Goal: Task Accomplishment & Management: Manage account settings

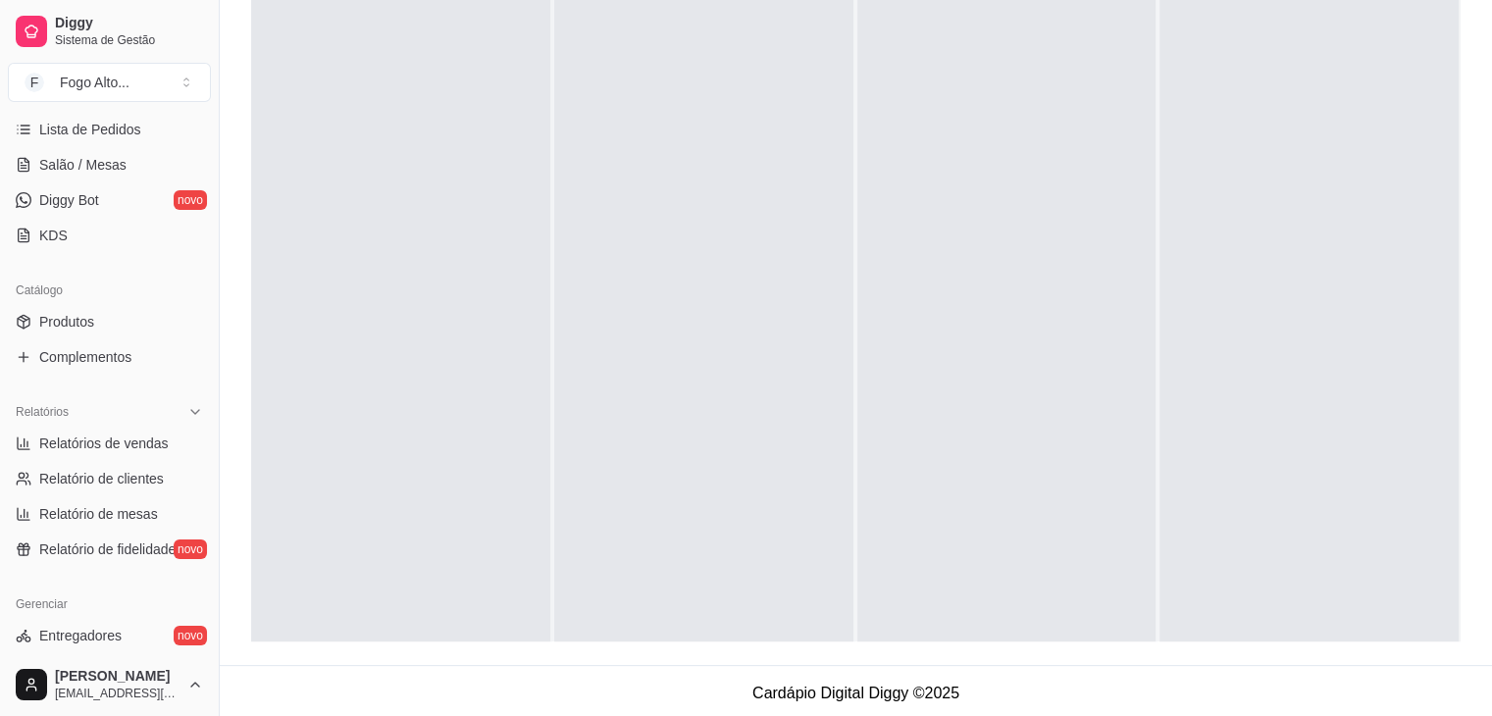
scroll to position [302, 0]
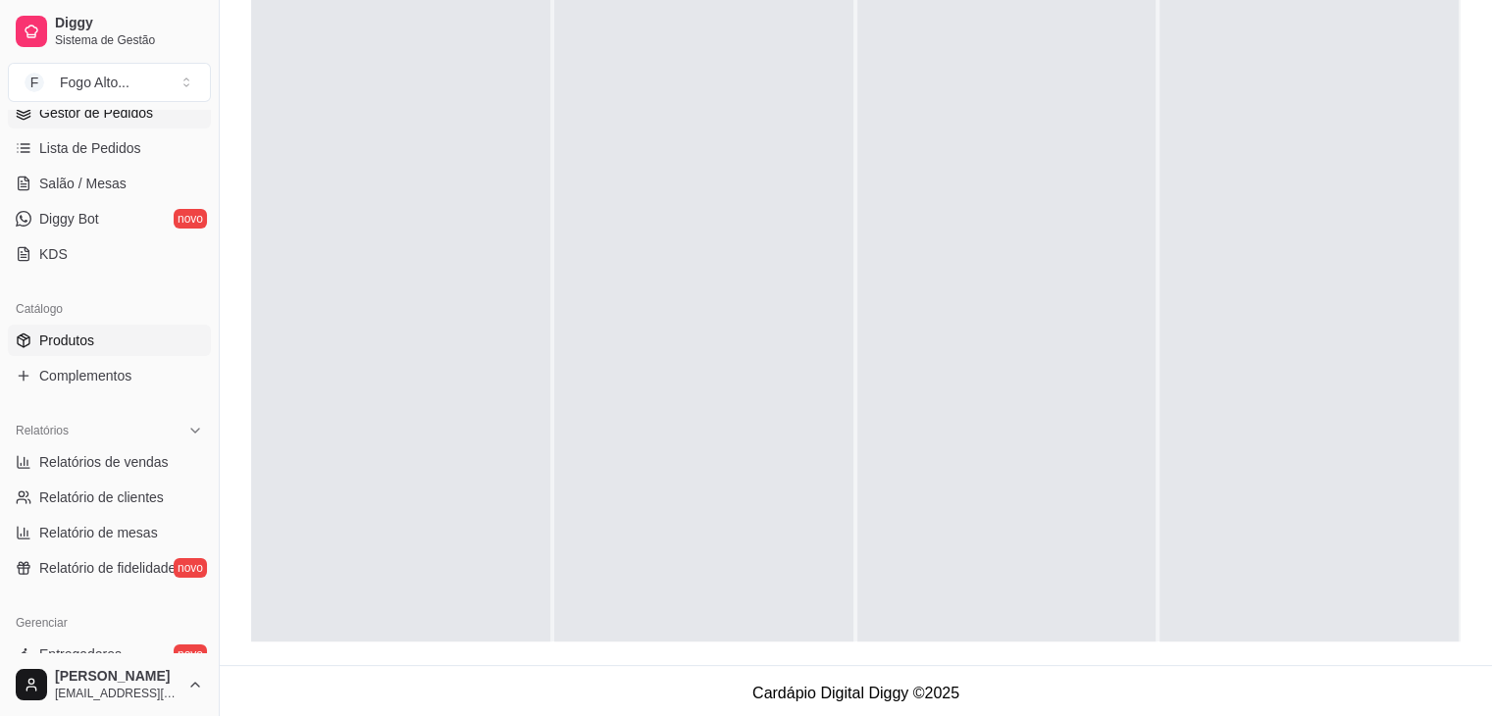
click at [76, 333] on span "Produtos" at bounding box center [66, 341] width 55 height 20
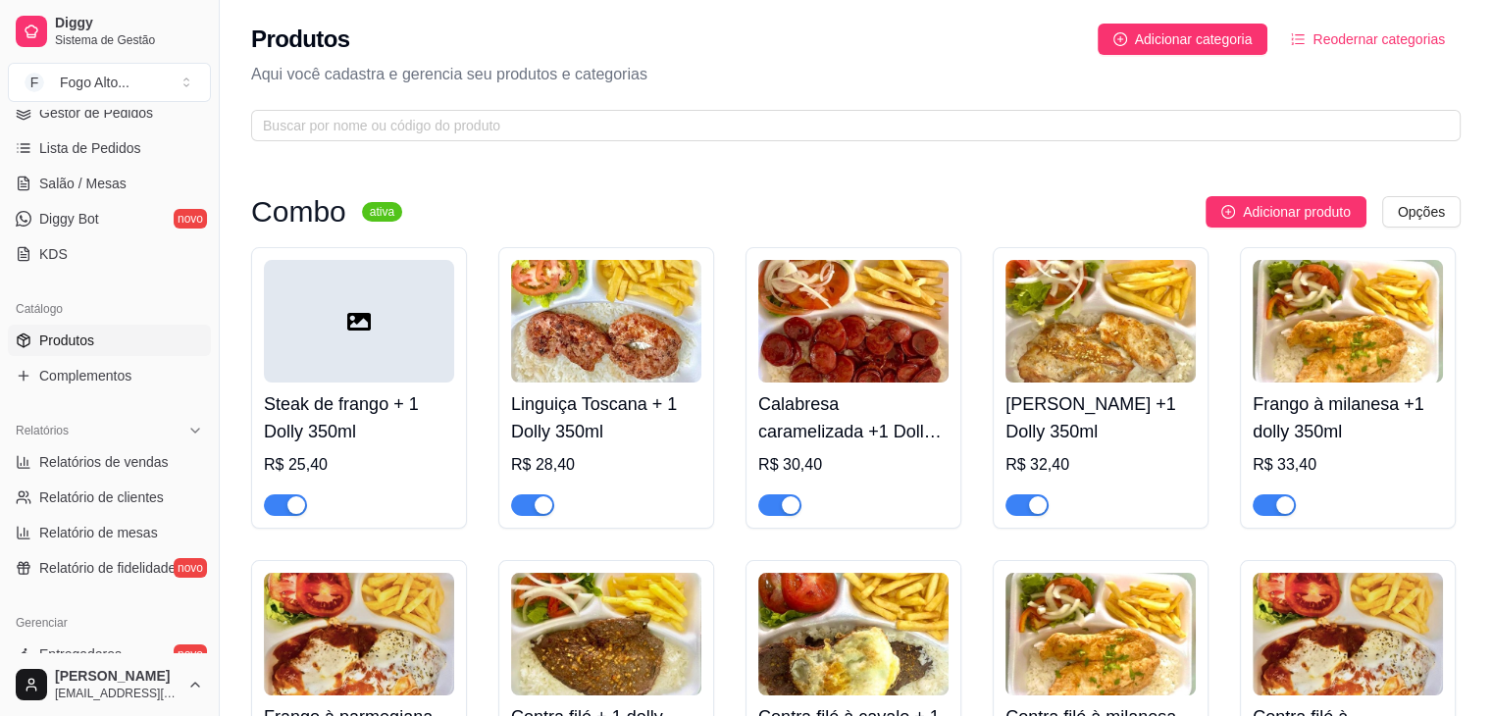
click at [540, 511] on div "button" at bounding box center [544, 505] width 18 height 18
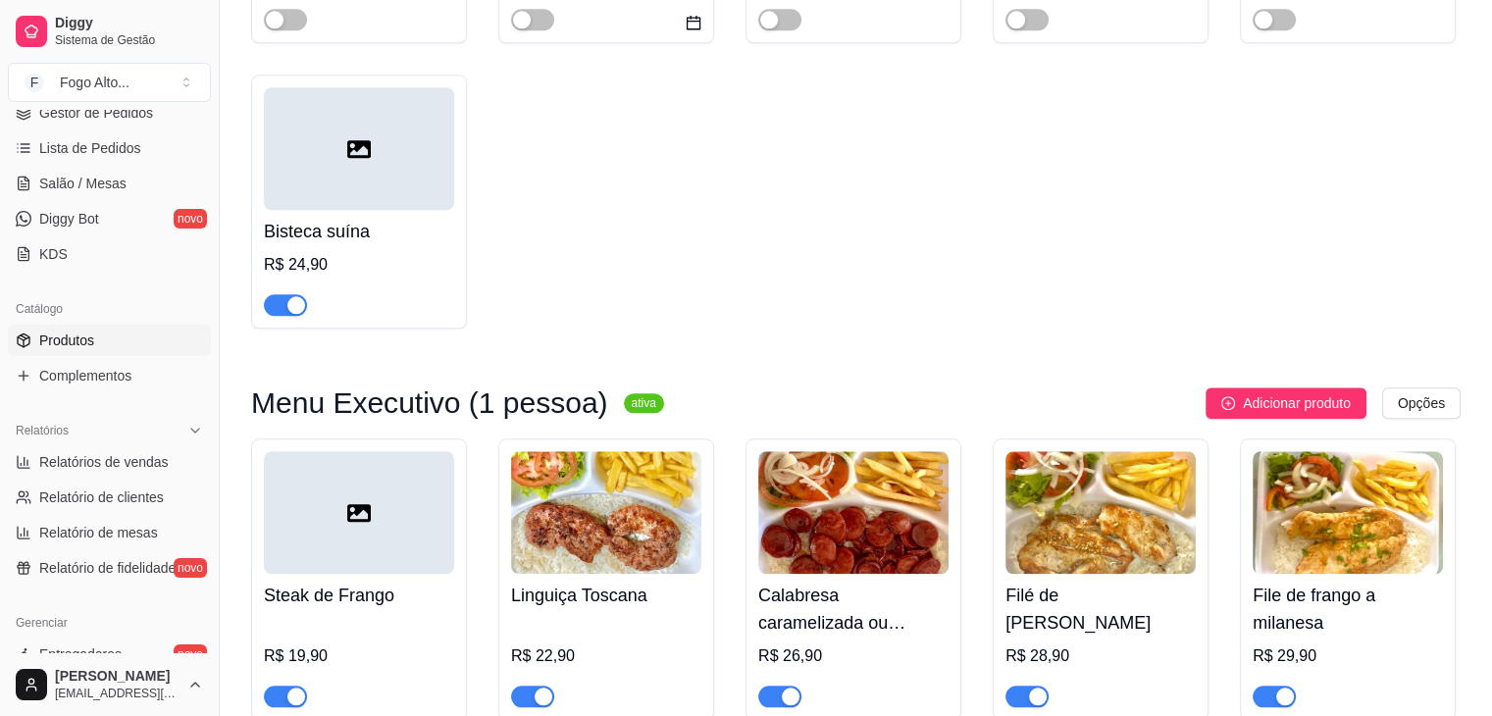
scroll to position [1962, 0]
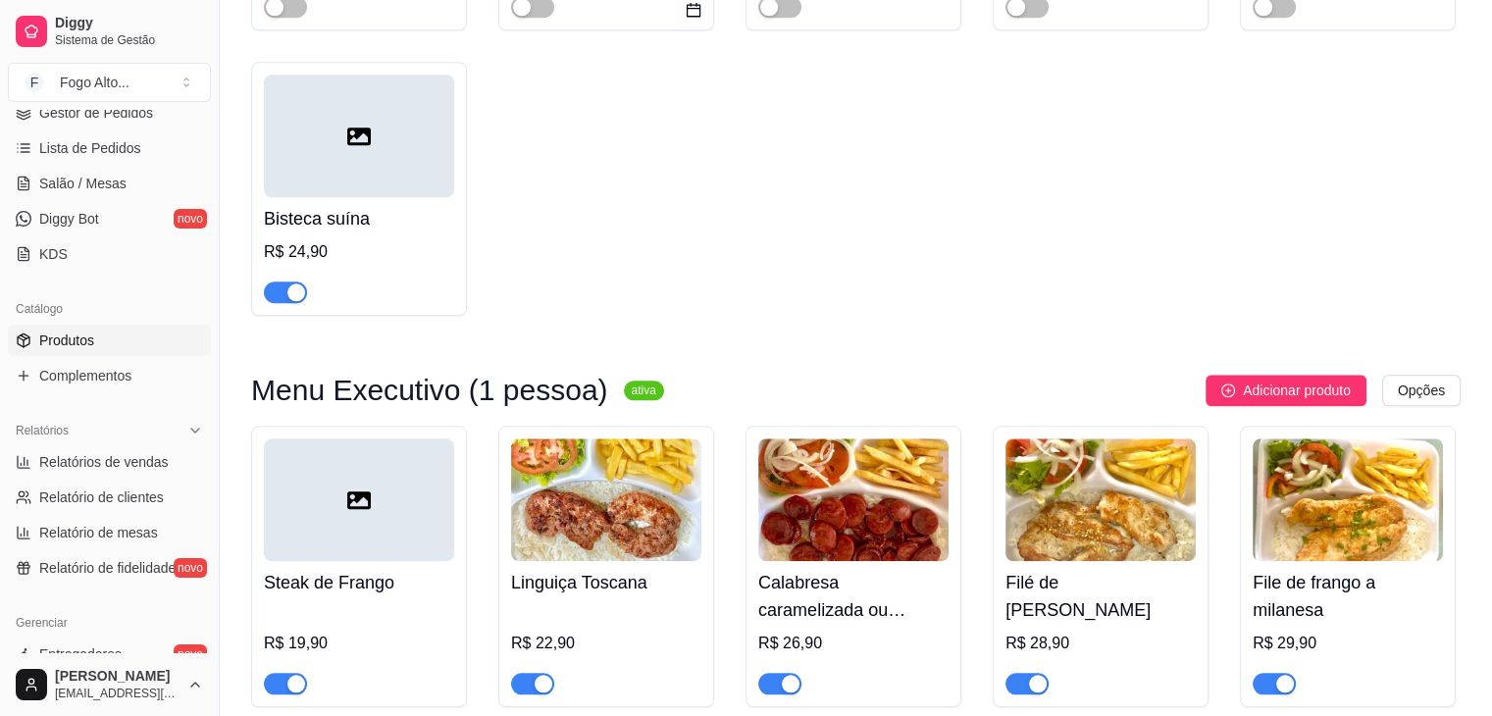
click at [377, 197] on div "Bisteca suína R$ 24,90" at bounding box center [359, 250] width 190 height 106
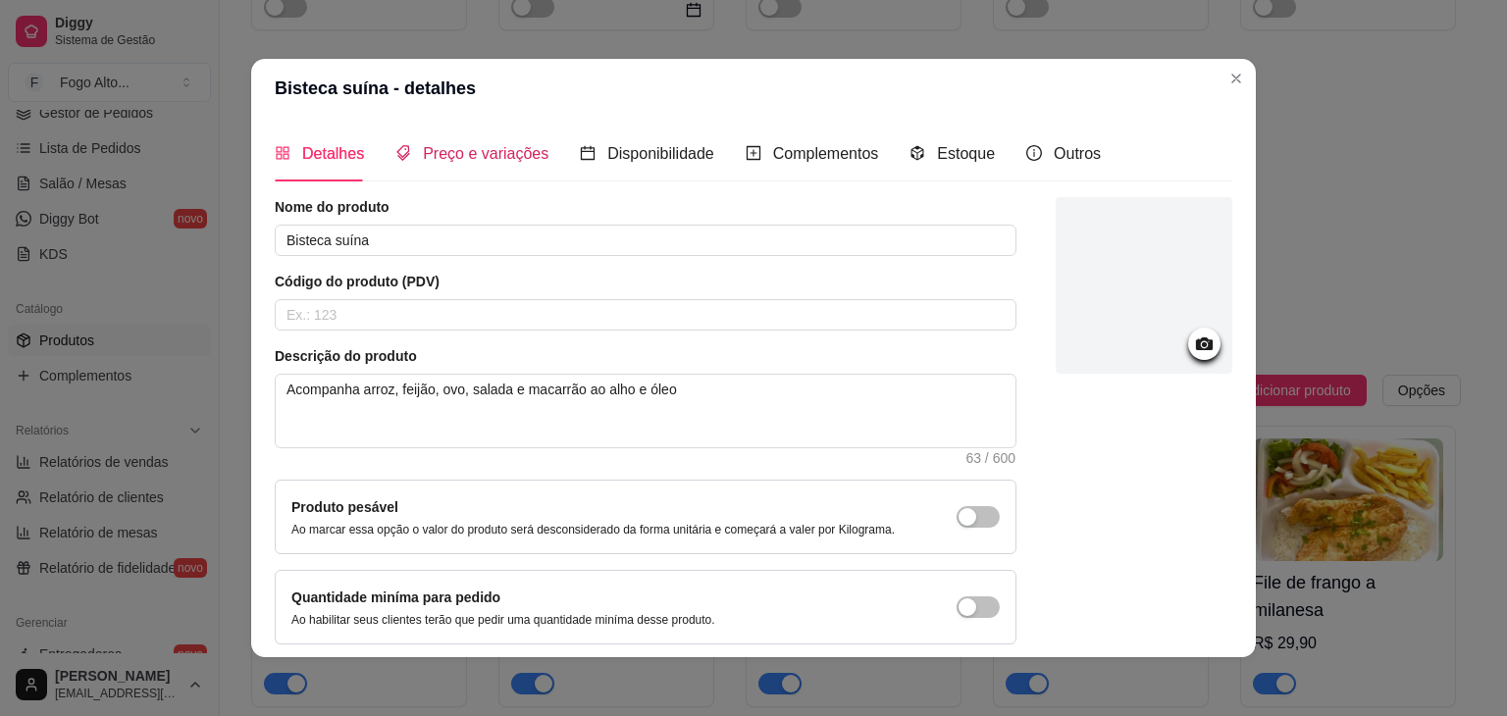
click at [501, 158] on span "Preço e variações" at bounding box center [486, 153] width 126 height 17
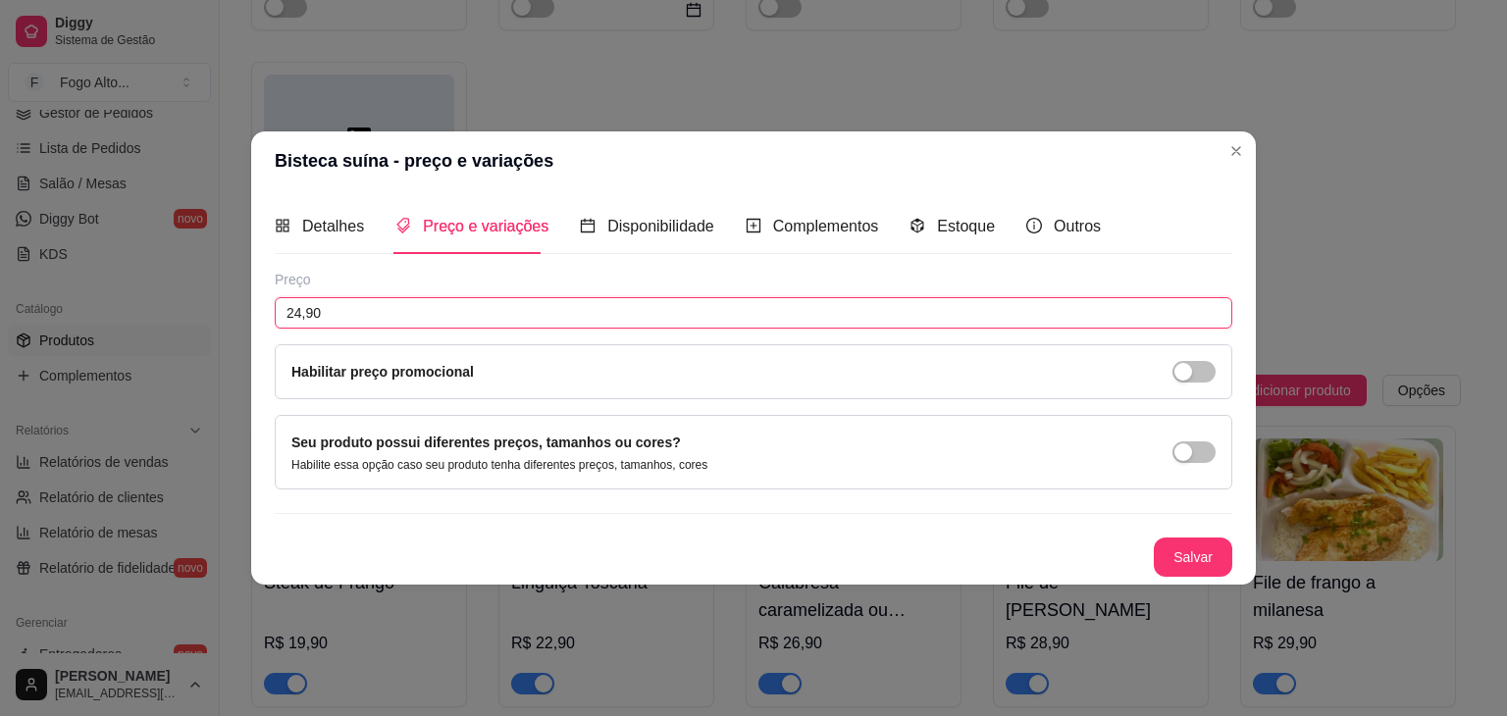
click at [302, 310] on input "24,90" at bounding box center [753, 312] width 957 height 31
type input "25,90"
click at [1174, 558] on button "Salvar" at bounding box center [1193, 557] width 78 height 39
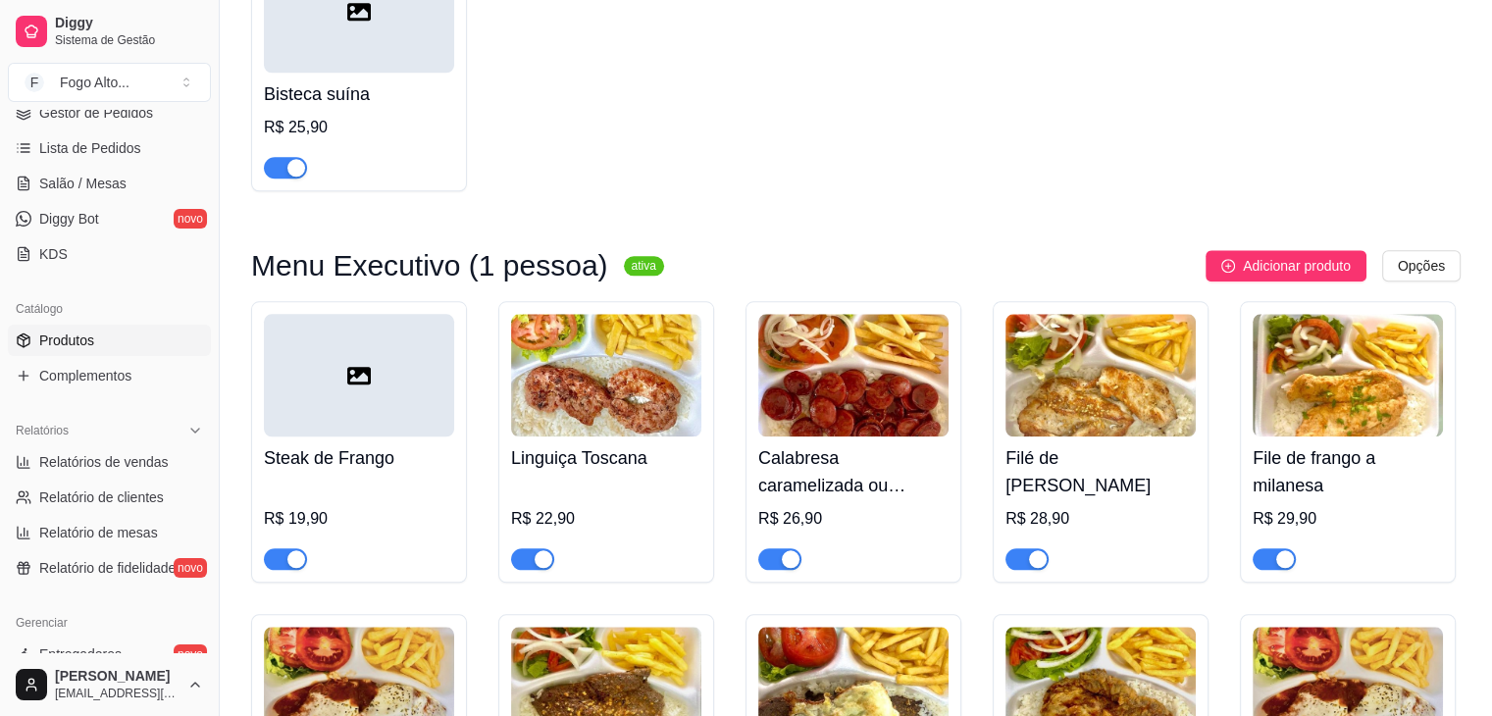
scroll to position [2158, 0]
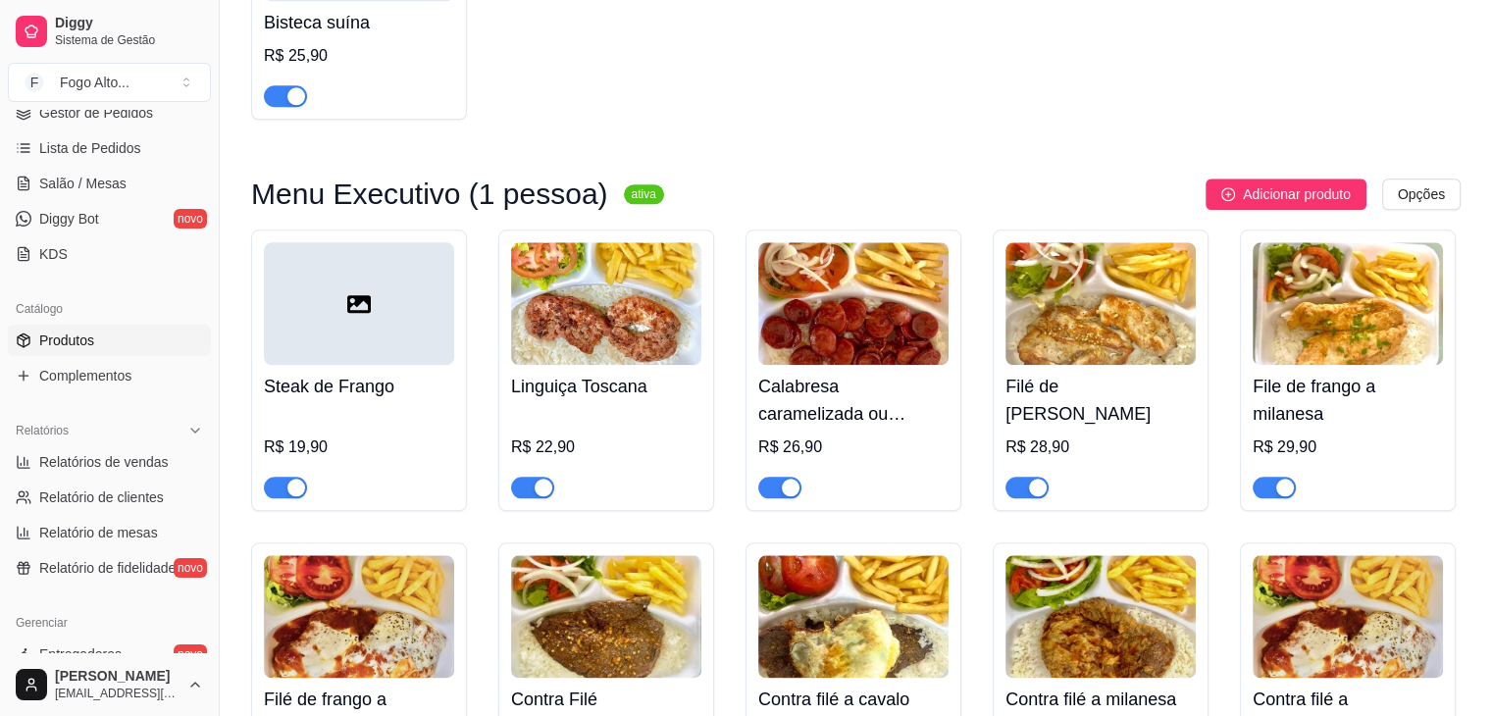
click at [544, 479] on div "button" at bounding box center [544, 488] width 18 height 18
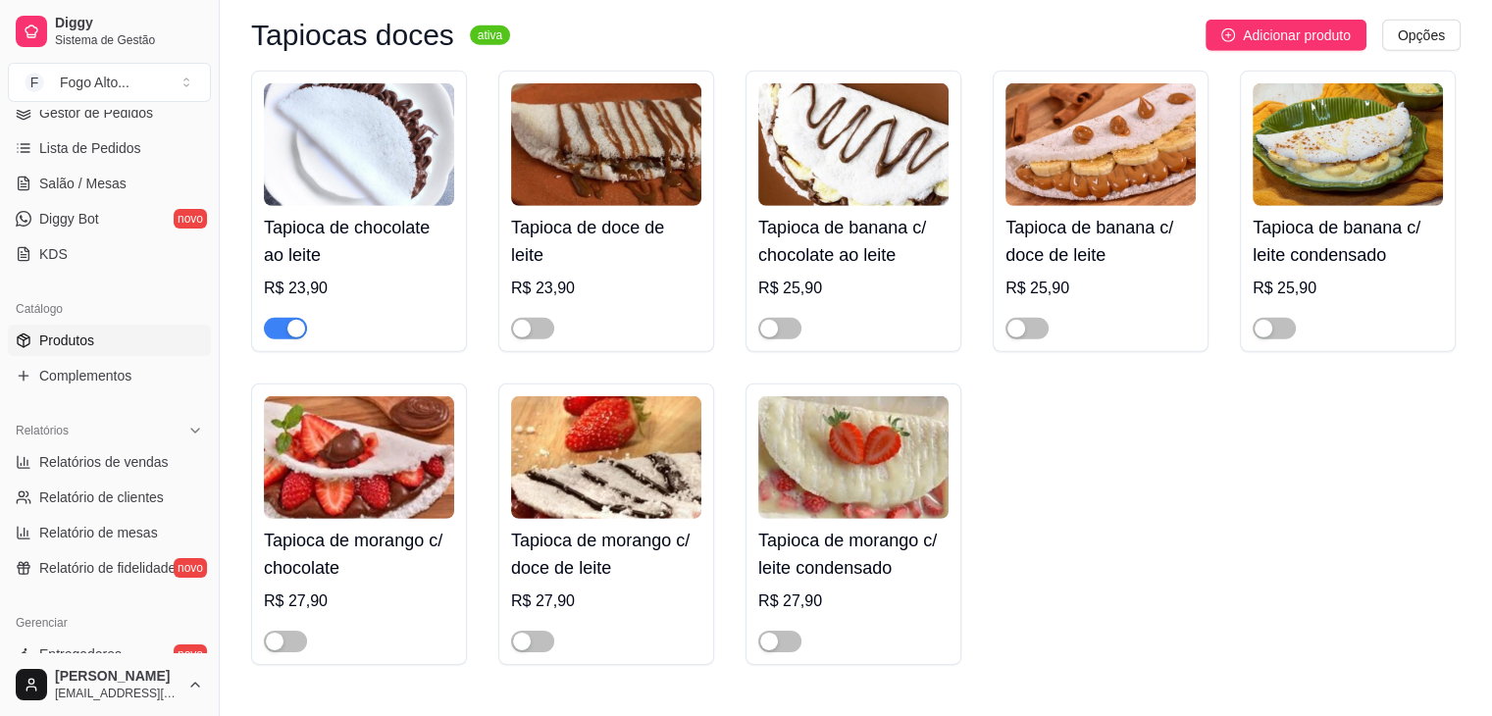
scroll to position [5886, 0]
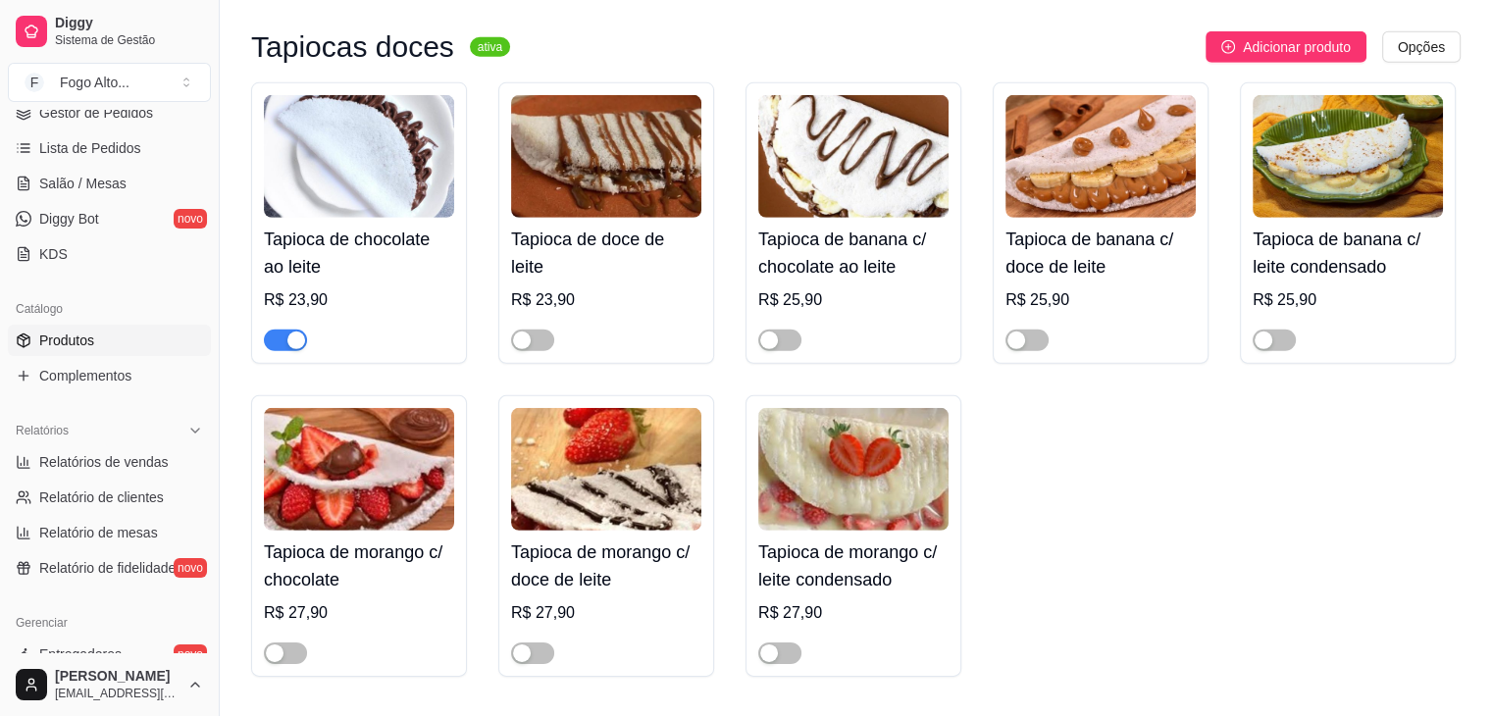
click at [290, 332] on div "button" at bounding box center [296, 341] width 18 height 18
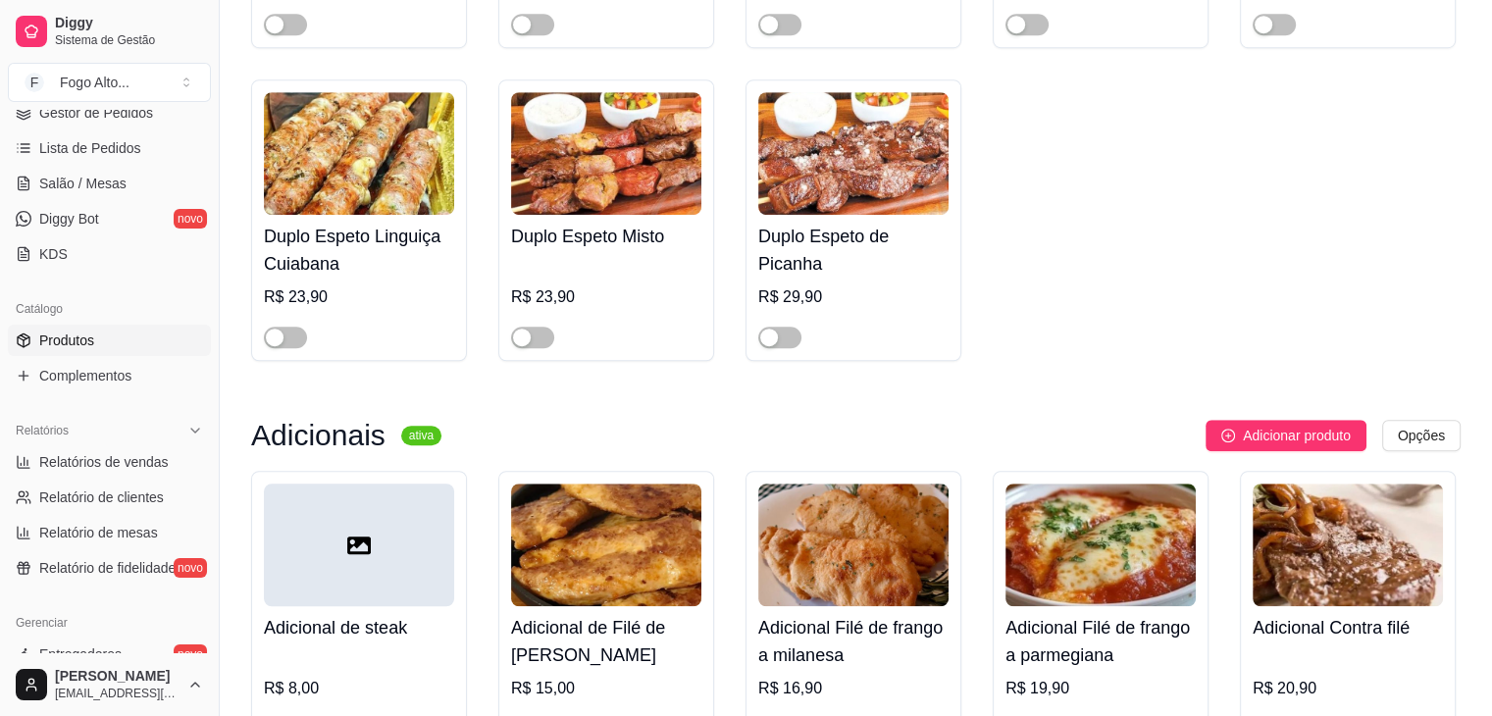
scroll to position [9025, 0]
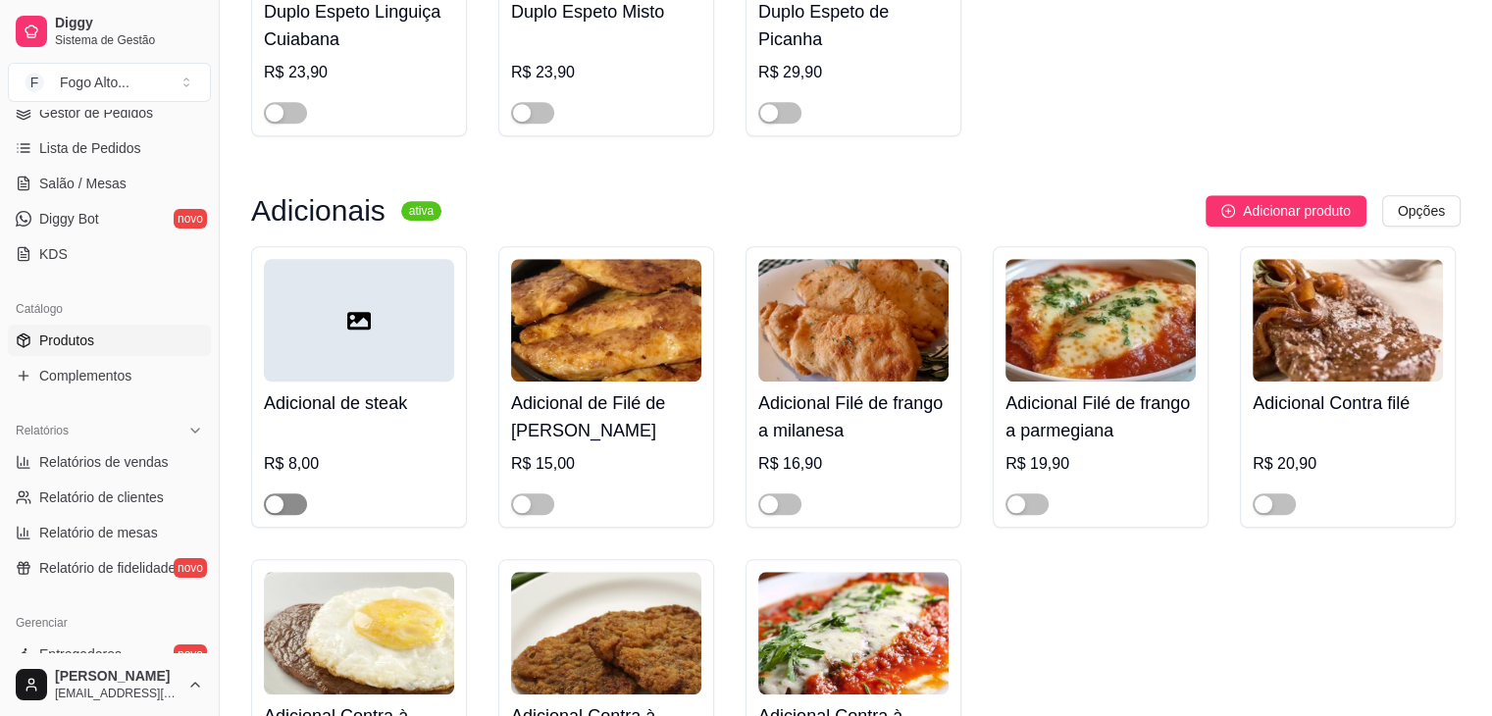
click at [279, 495] on div "button" at bounding box center [275, 504] width 18 height 18
click at [521, 495] on div "button" at bounding box center [522, 504] width 18 height 18
click at [772, 495] on div "button" at bounding box center [769, 504] width 18 height 18
click at [1018, 495] on div "button" at bounding box center [1016, 504] width 18 height 18
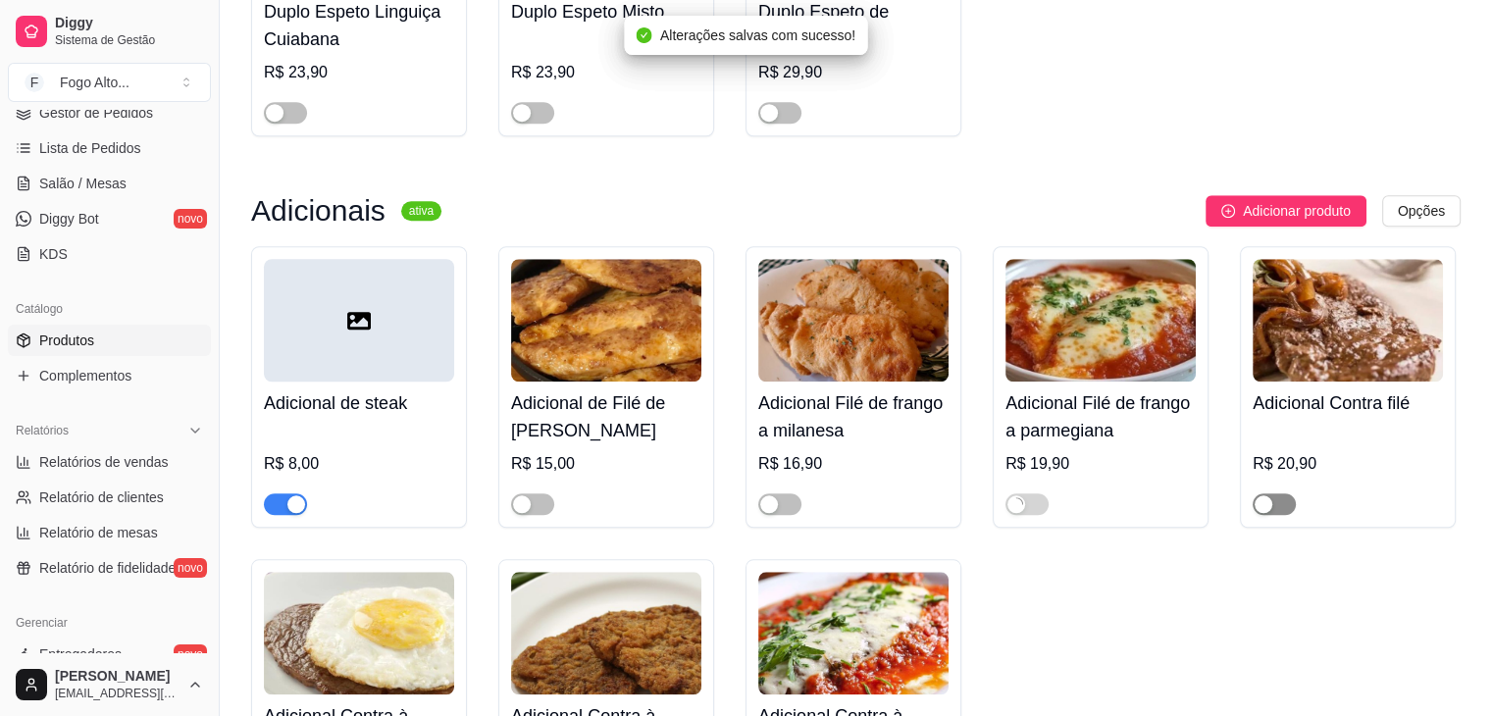
click at [1264, 495] on div "button" at bounding box center [1264, 504] width 18 height 18
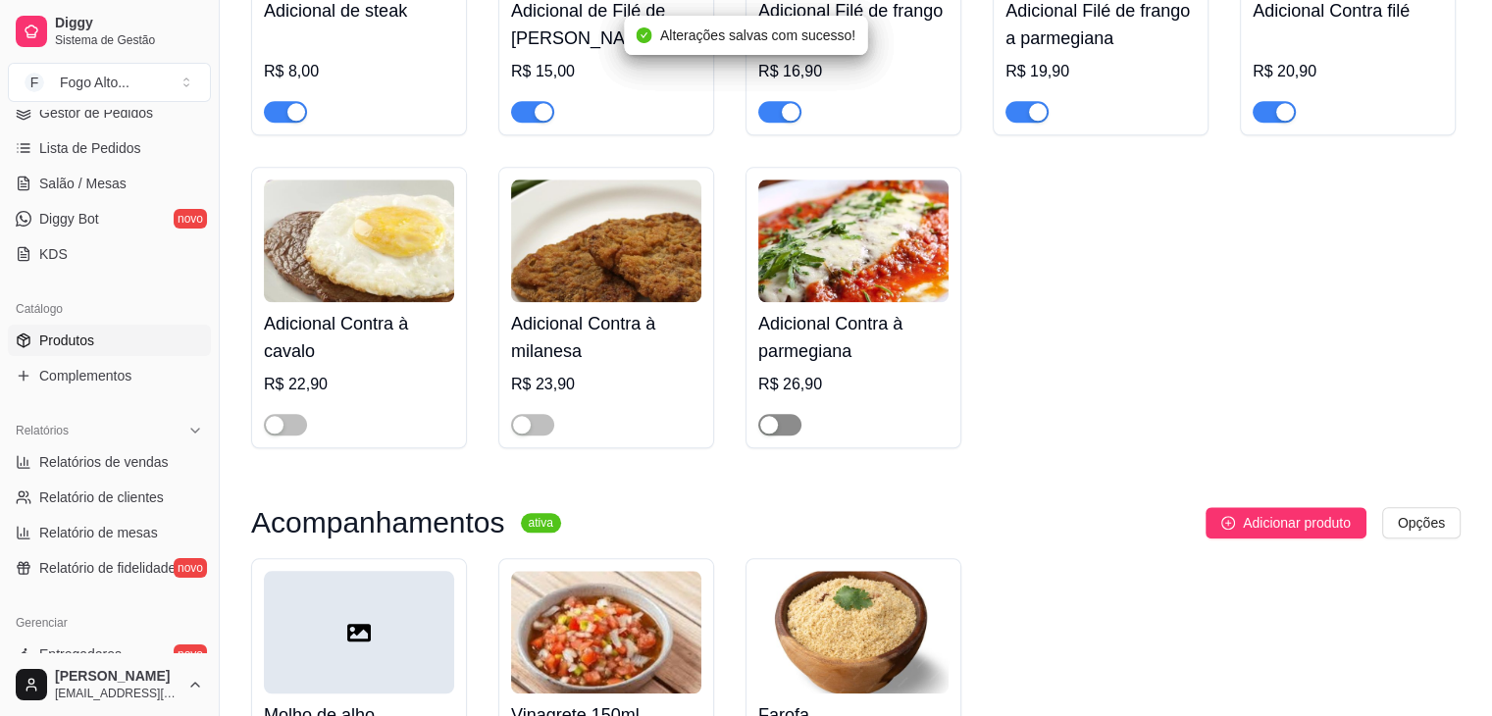
click at [769, 416] on div "button" at bounding box center [769, 425] width 18 height 18
click at [518, 416] on div "button" at bounding box center [522, 425] width 18 height 18
click at [282, 416] on div "button" at bounding box center [275, 425] width 18 height 18
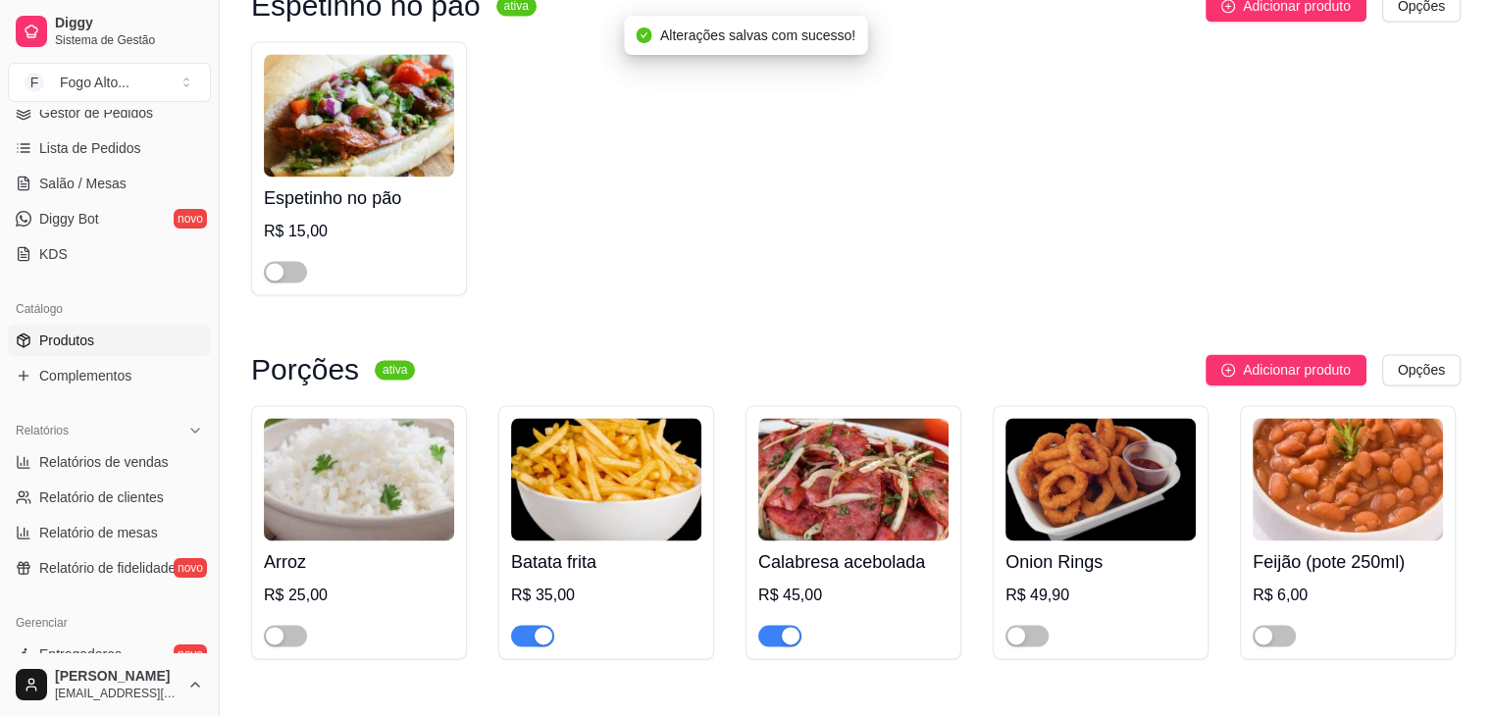
scroll to position [10300, 0]
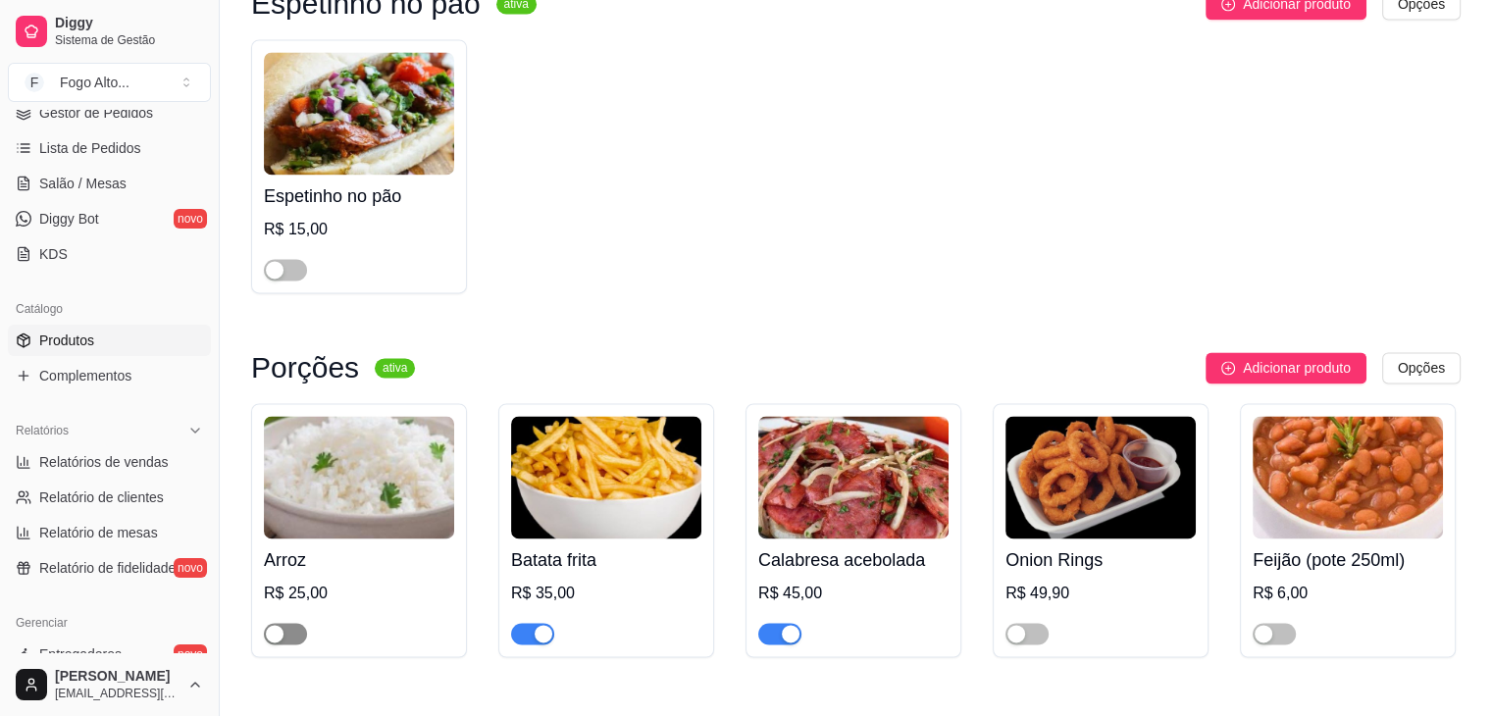
click at [278, 625] on div "button" at bounding box center [275, 634] width 18 height 18
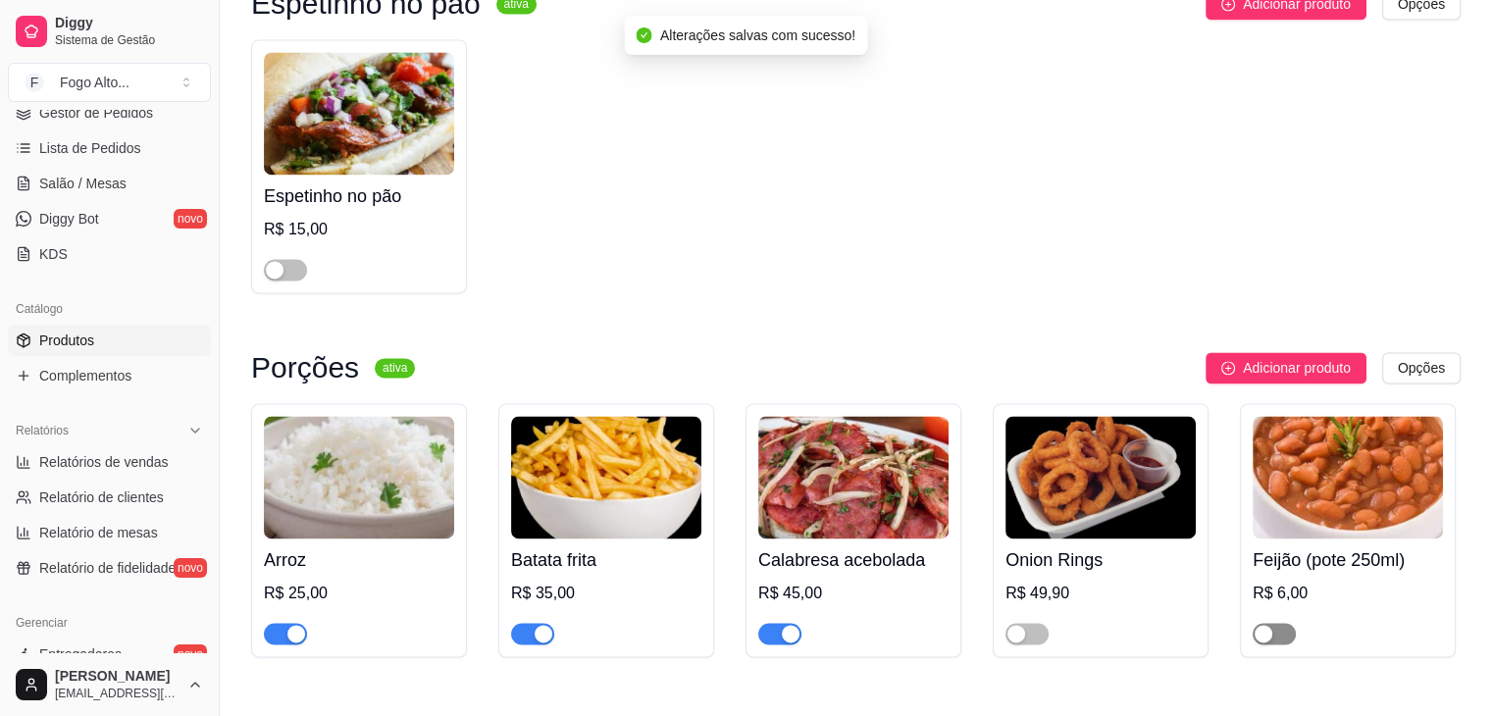
click at [1264, 625] on div "button" at bounding box center [1264, 634] width 18 height 18
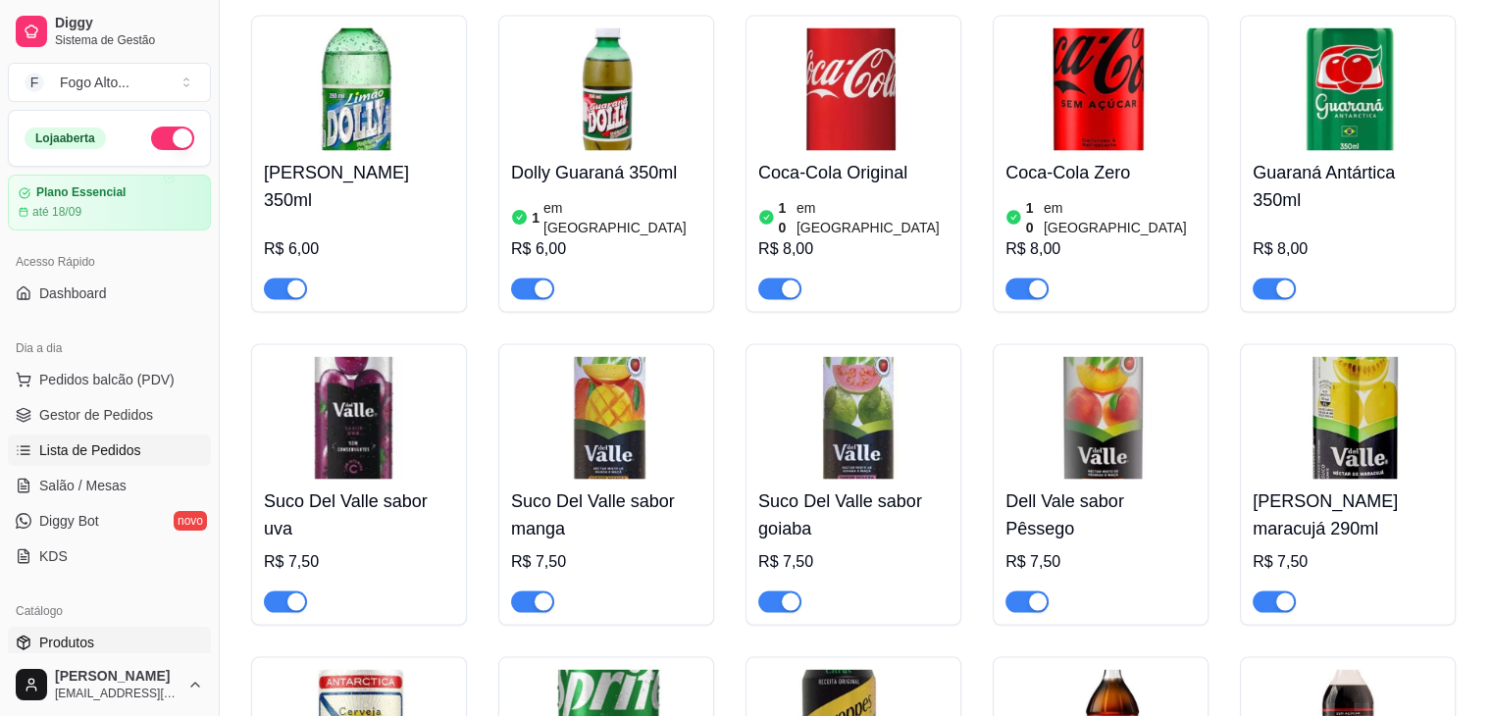
scroll to position [11281, 0]
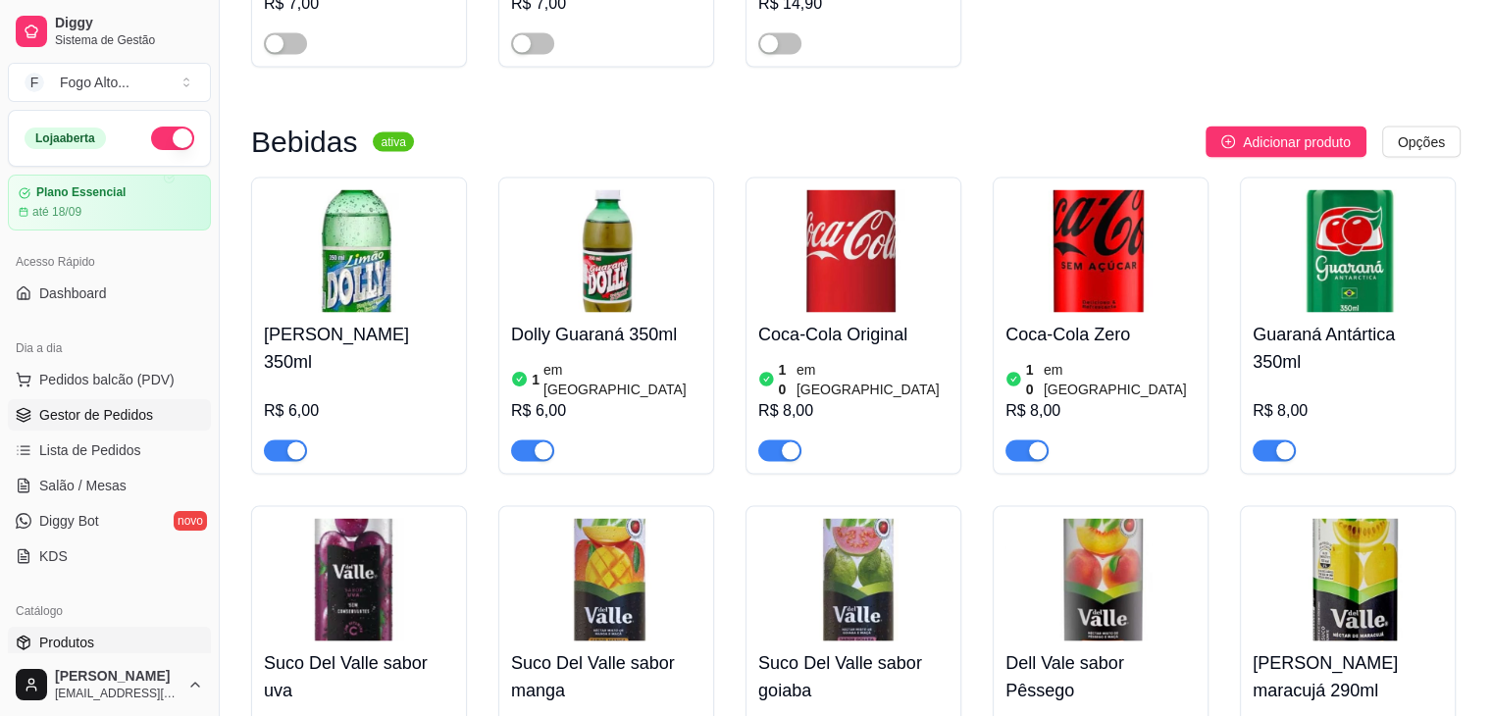
click at [133, 412] on span "Gestor de Pedidos" at bounding box center [96, 415] width 114 height 20
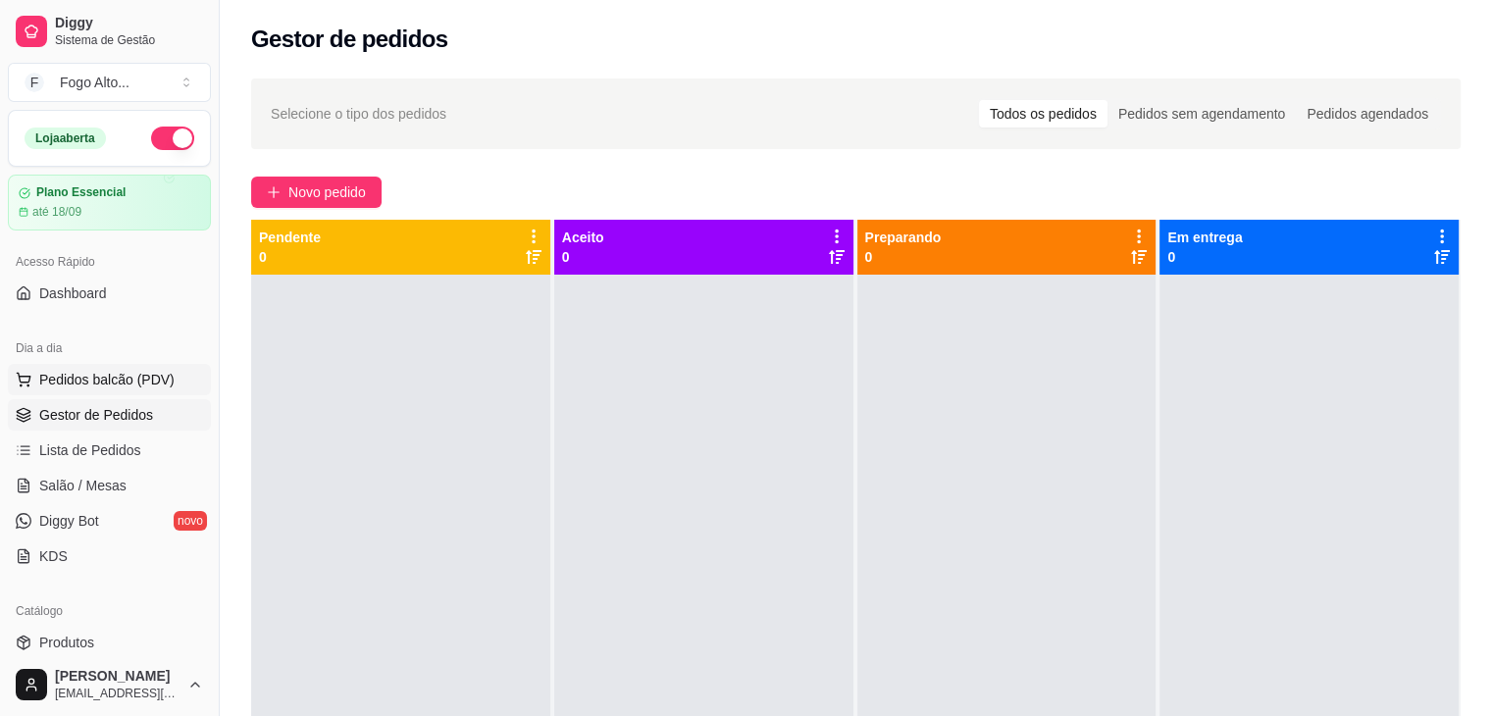
click at [170, 383] on button "Pedidos balcão (PDV)" at bounding box center [109, 379] width 203 height 31
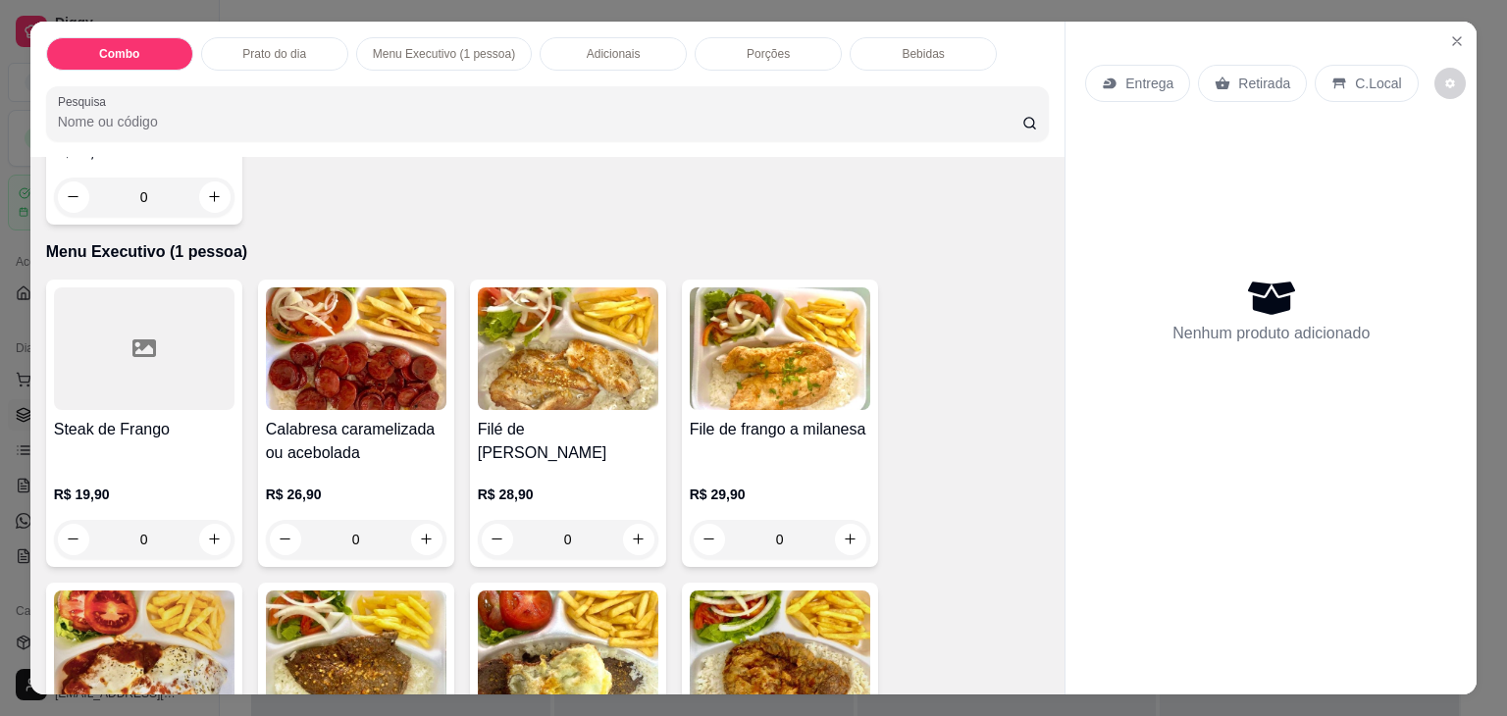
scroll to position [1275, 0]
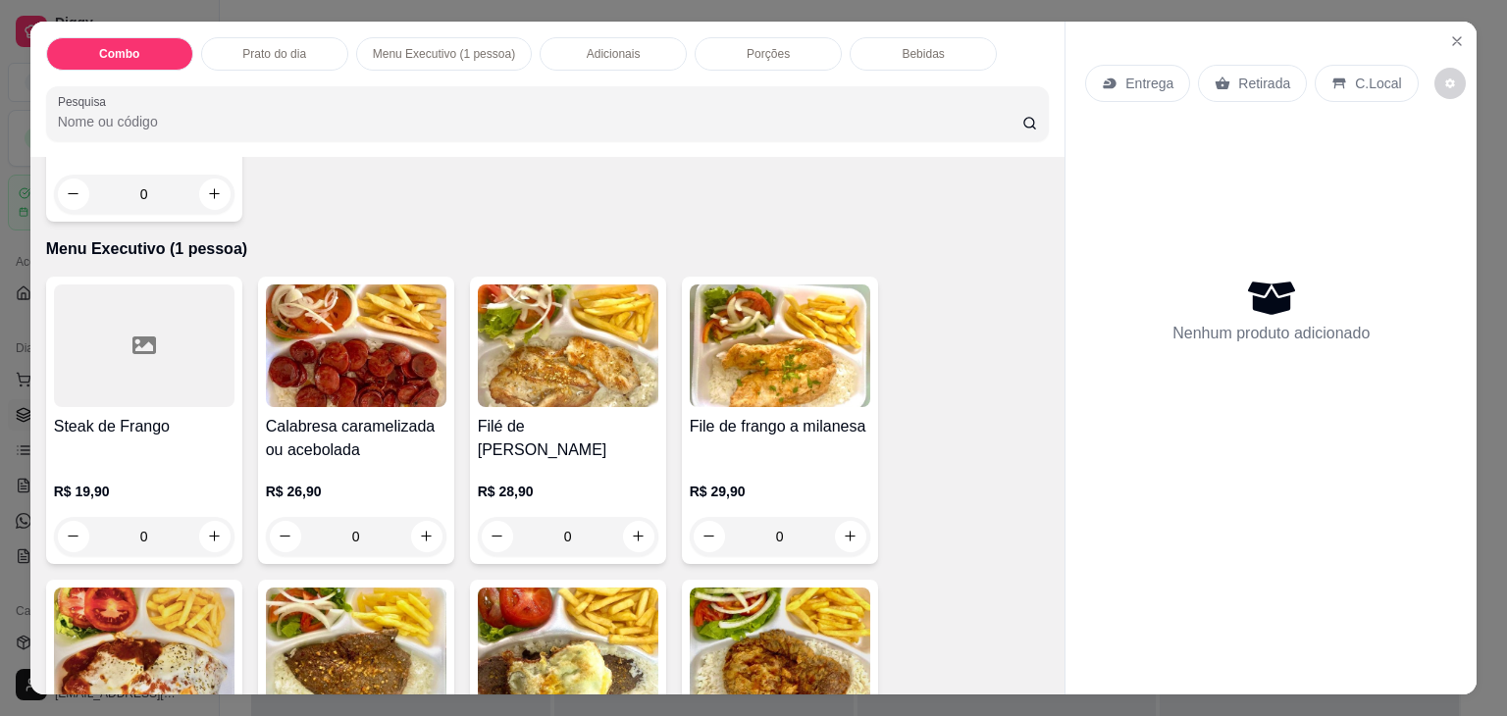
click at [838, 531] on div "0" at bounding box center [780, 536] width 181 height 39
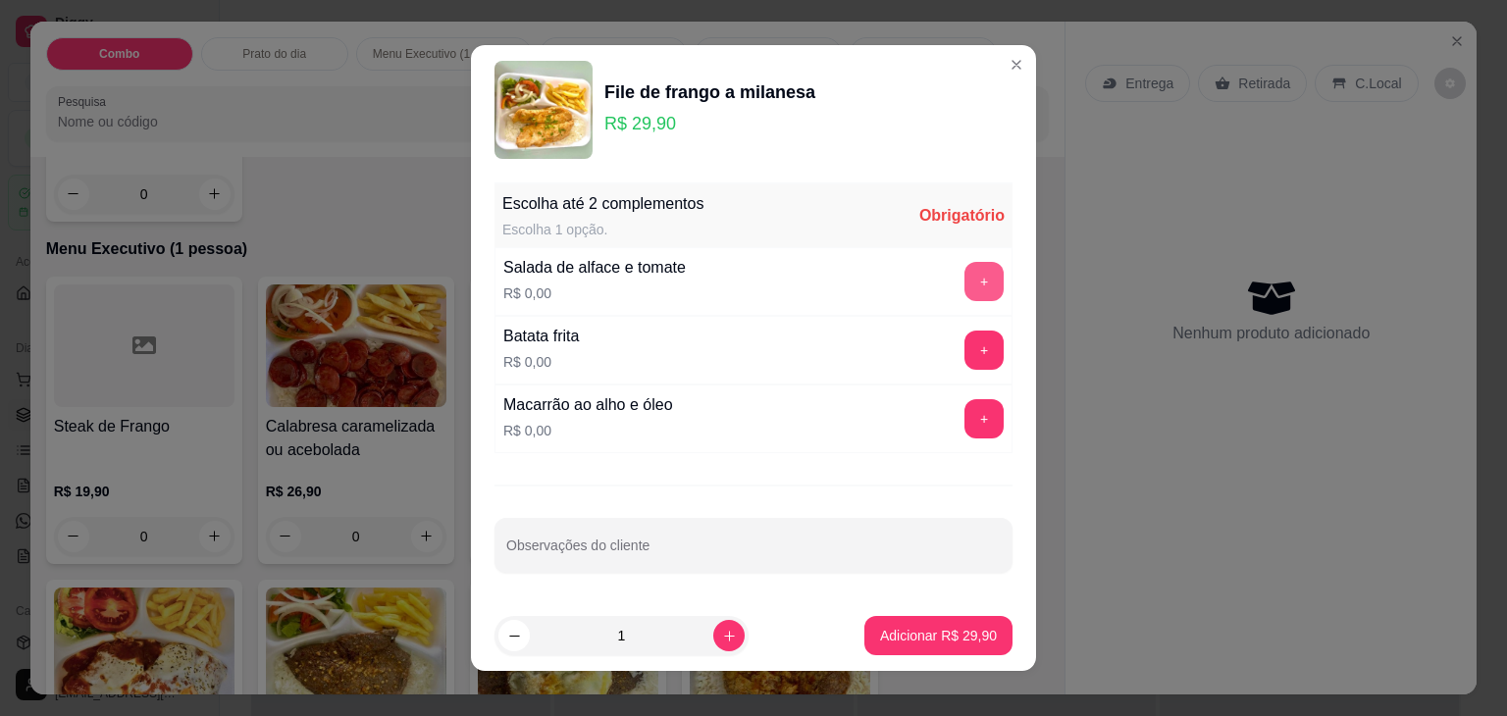
click at [964, 279] on button "+" at bounding box center [983, 281] width 39 height 39
click at [965, 363] on button "+" at bounding box center [984, 351] width 38 height 38
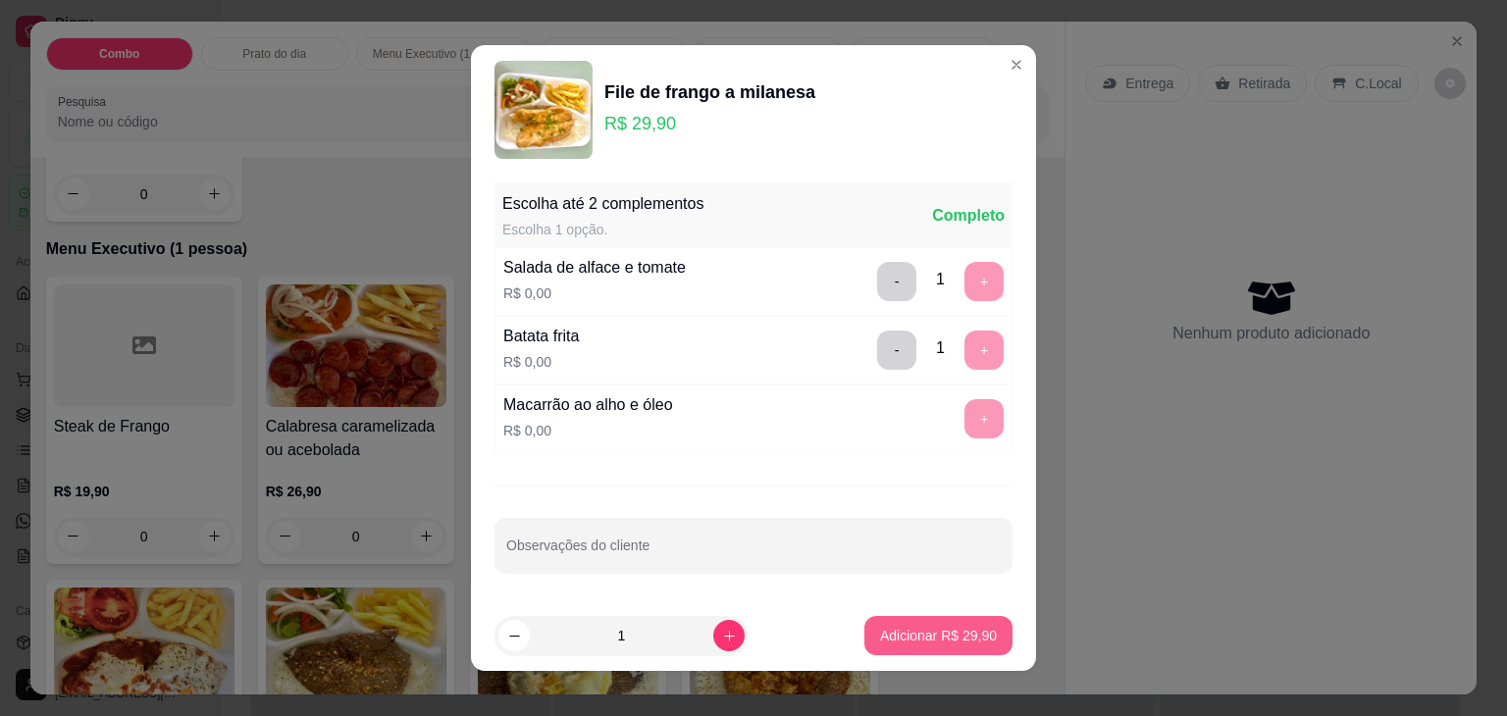
click at [885, 639] on p "Adicionar R$ 29,90" at bounding box center [938, 636] width 117 height 20
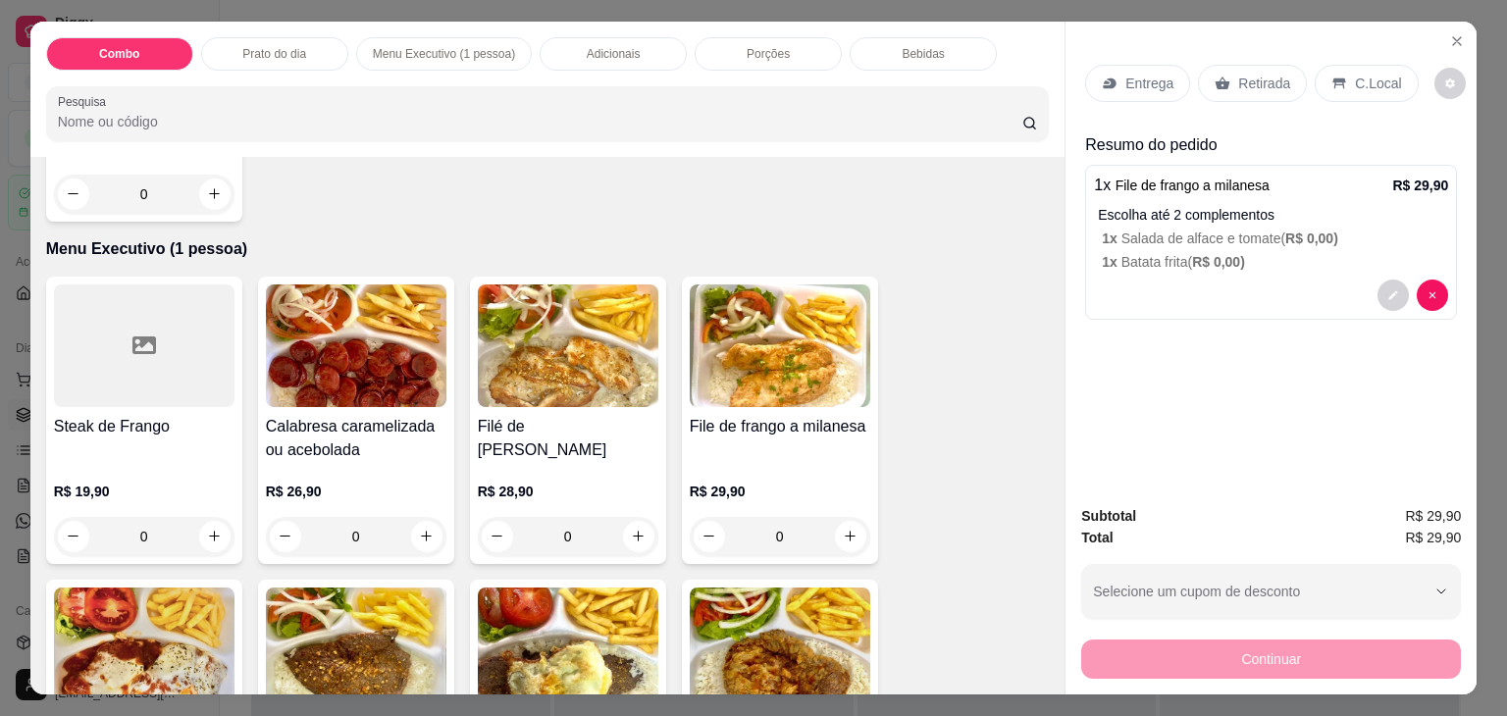
click at [1130, 74] on p "Entrega" at bounding box center [1149, 84] width 48 height 20
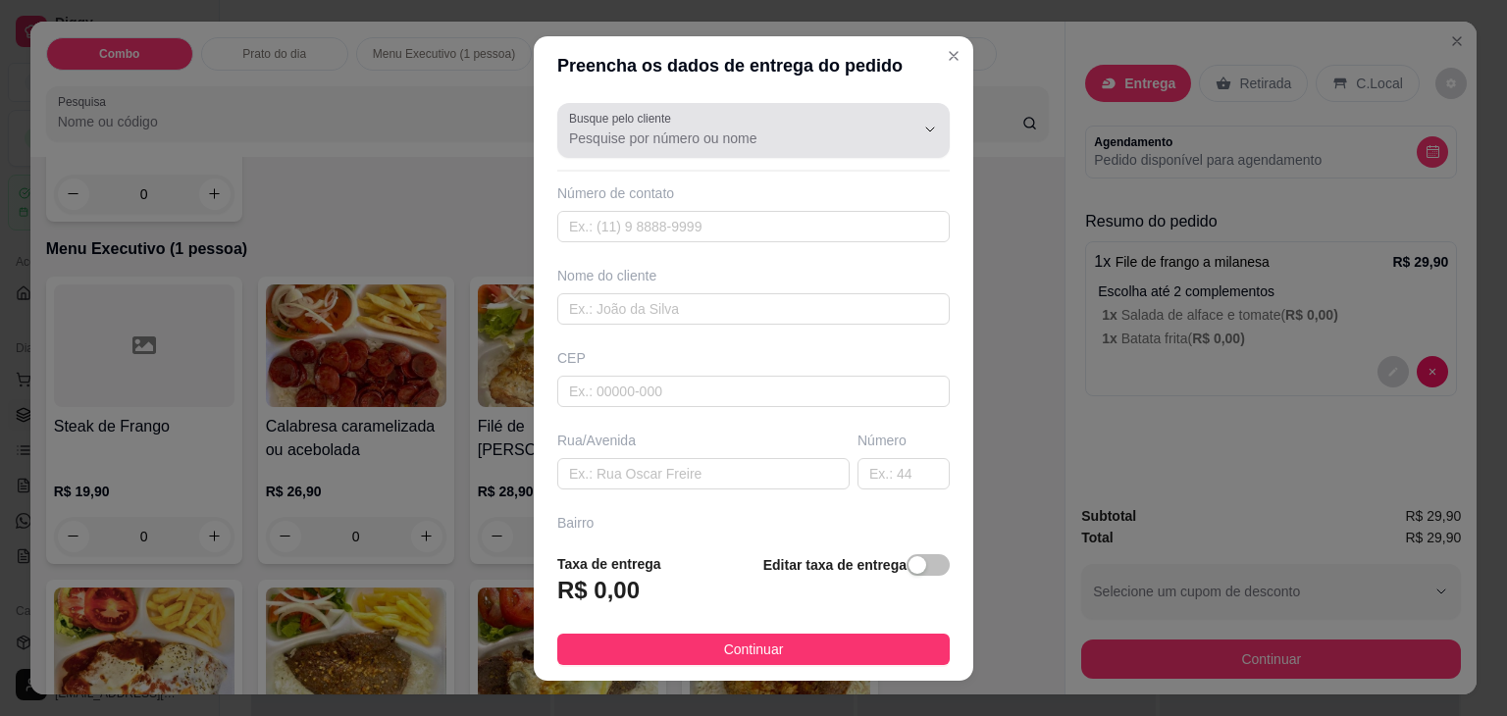
click at [667, 148] on div at bounding box center [753, 130] width 369 height 39
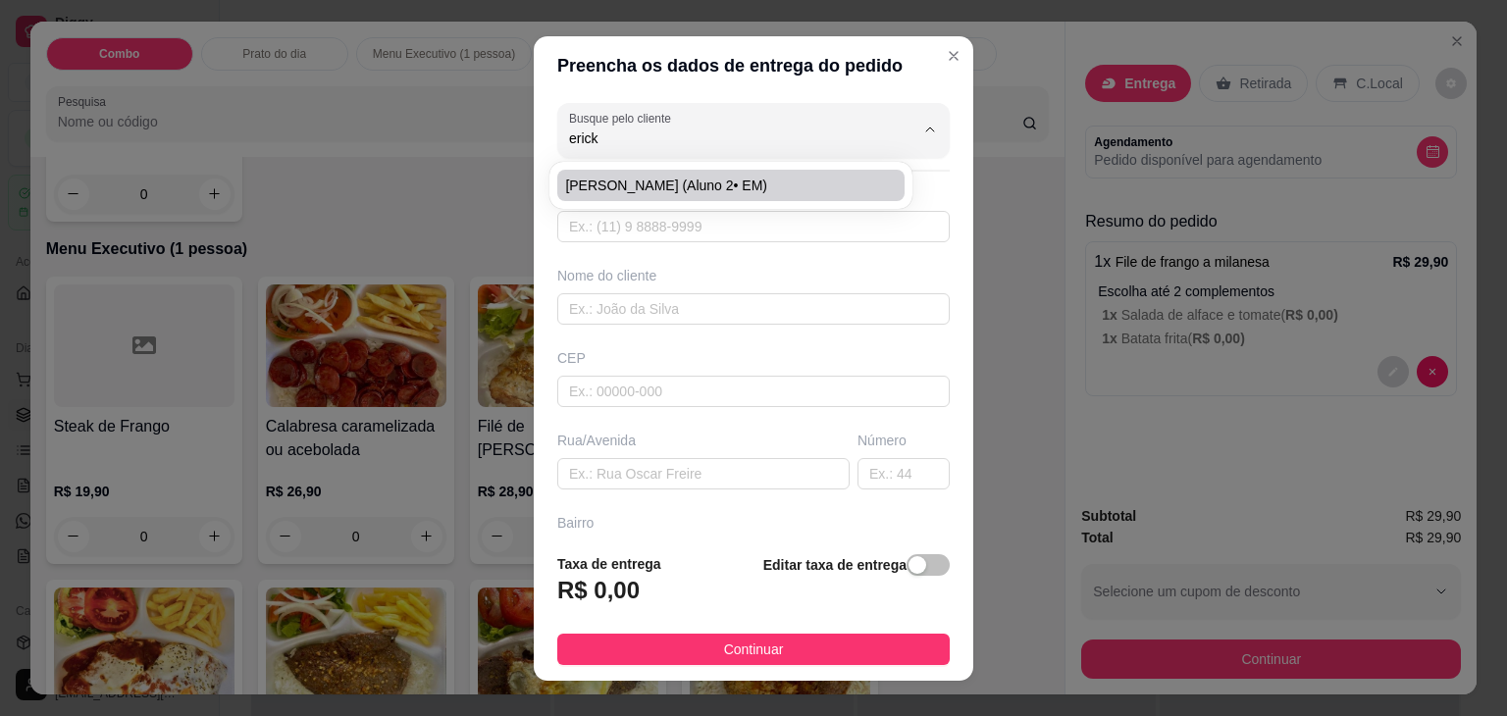
click at [700, 196] on li "[PERSON_NAME] (Aluno 2• EM)" at bounding box center [730, 185] width 347 height 31
type input "[PERSON_NAME] (Aluno 2• EM)"
type input "13997381274"
type input "[PERSON_NAME] (Aluno 2• EM)"
type input "11050250"
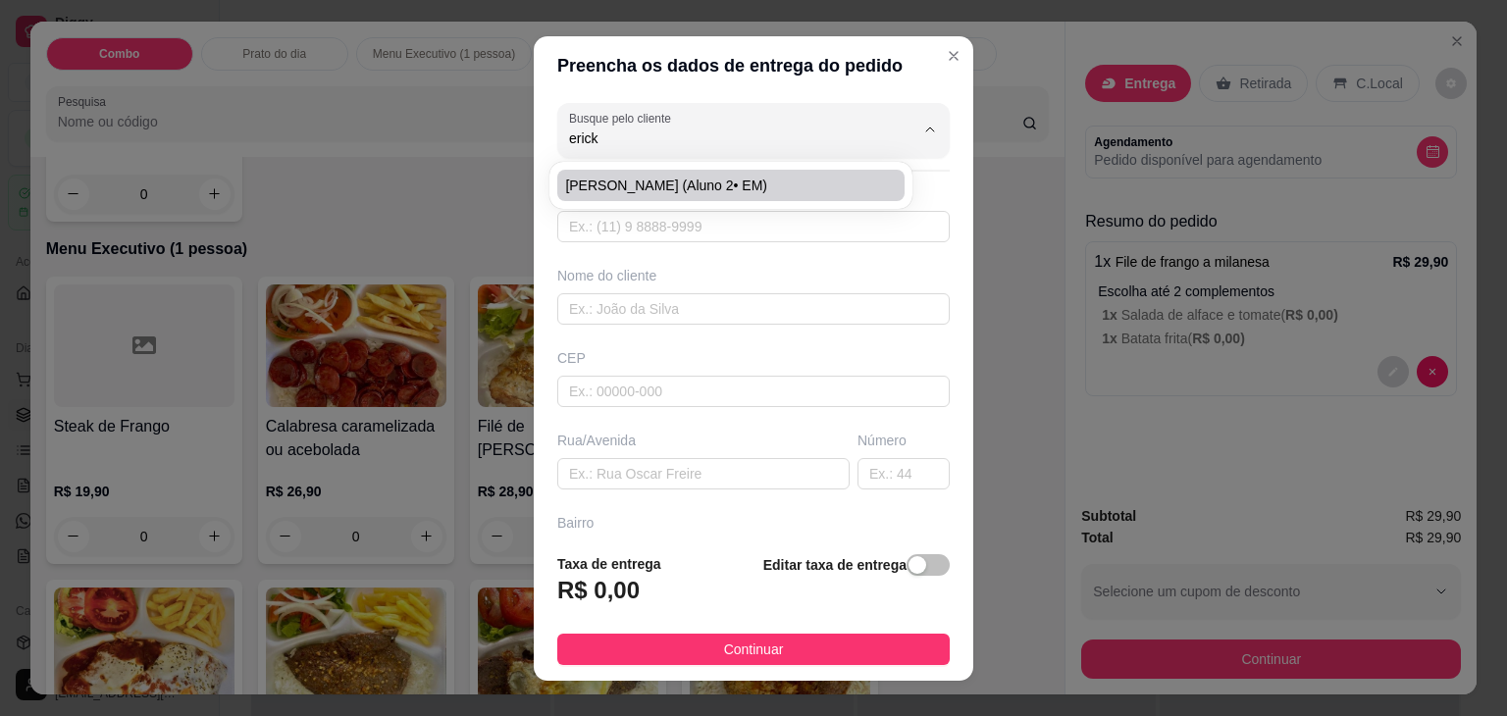
type input "Rua Barão de Paranapiacaba"
type input "55"
type input "Encruzilhada"
type input "[PERSON_NAME]"
type input "ESCOLA AMERICANA DE SANTOS"
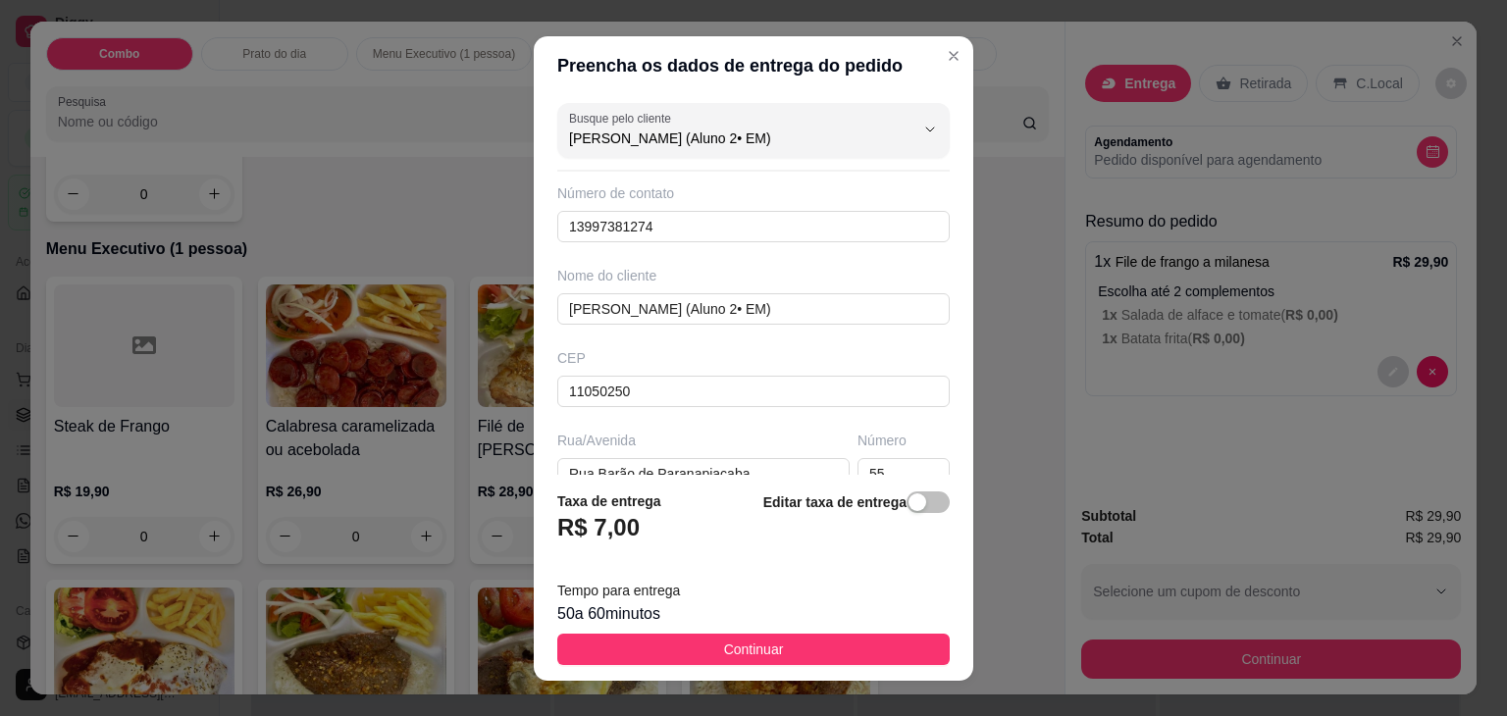
scroll to position [0, 0]
type input "[PERSON_NAME] (Aluno 2• EM)"
click at [908, 506] on div "button" at bounding box center [917, 502] width 18 height 18
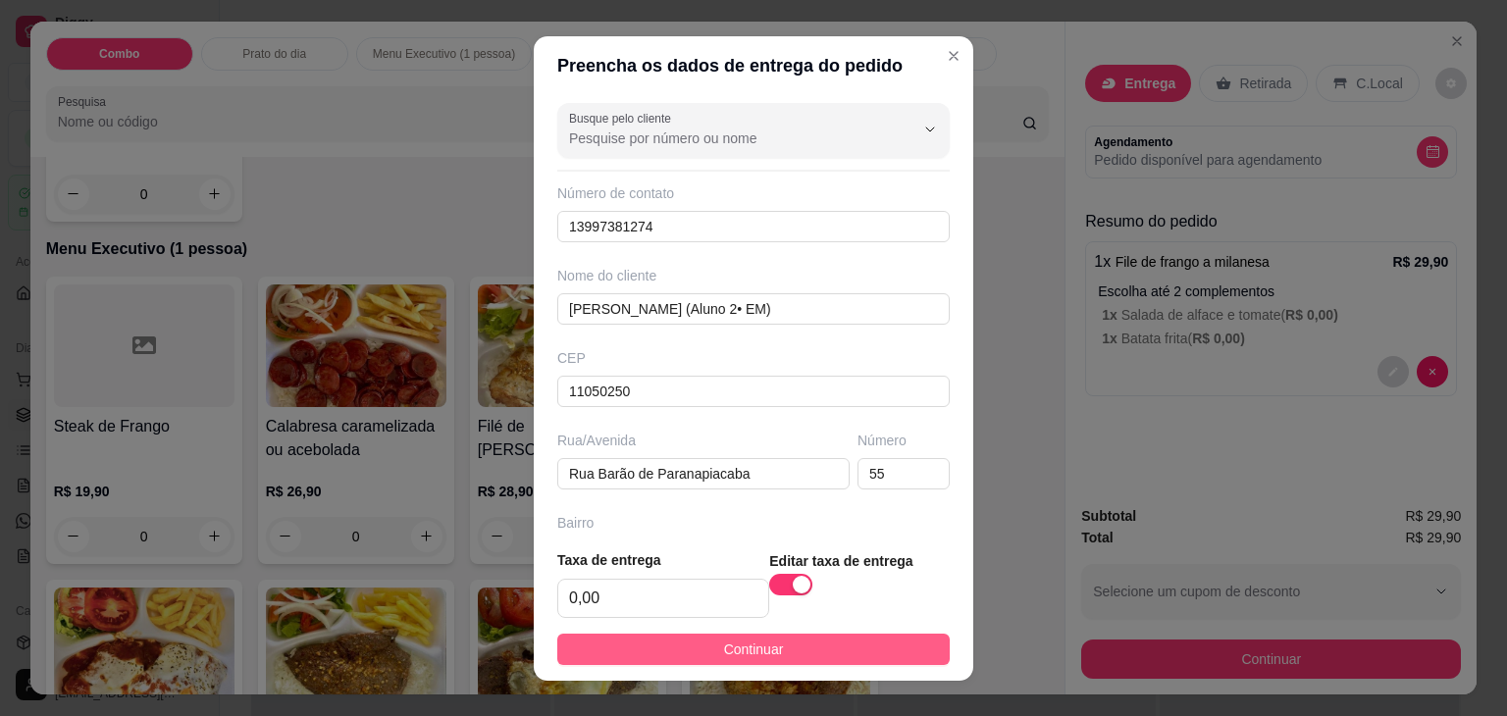
click at [776, 663] on button "Continuar" at bounding box center [753, 649] width 392 height 31
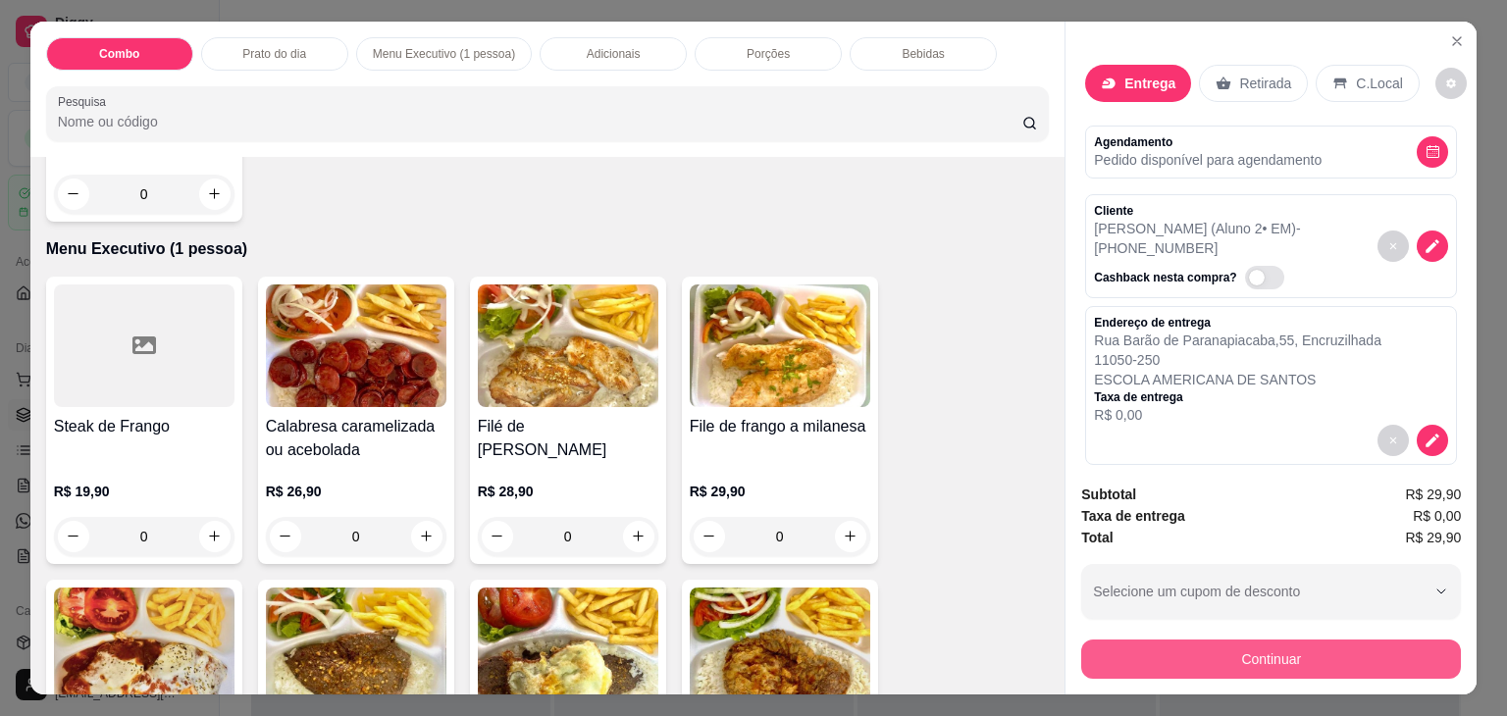
click at [1289, 664] on button "Continuar" at bounding box center [1271, 659] width 380 height 39
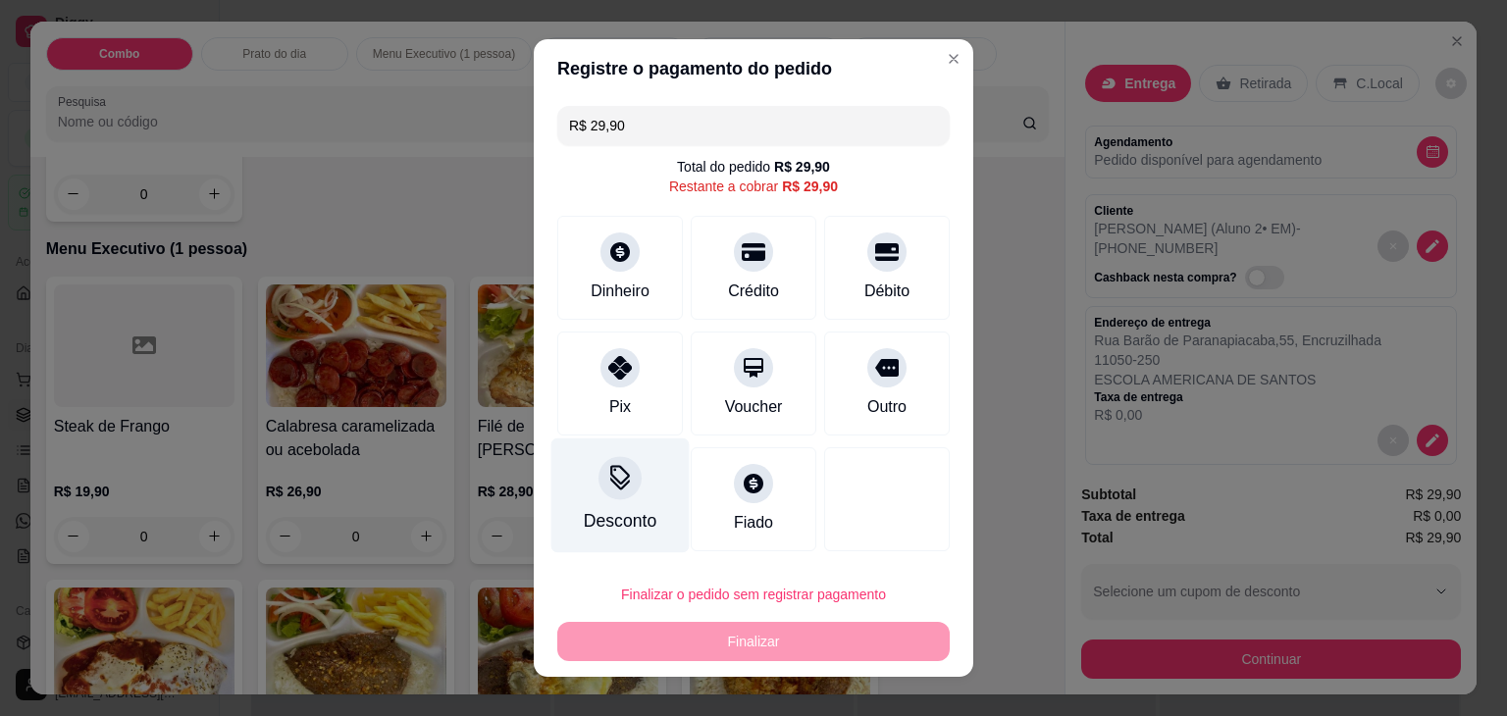
click at [651, 489] on div "Desconto" at bounding box center [620, 496] width 138 height 115
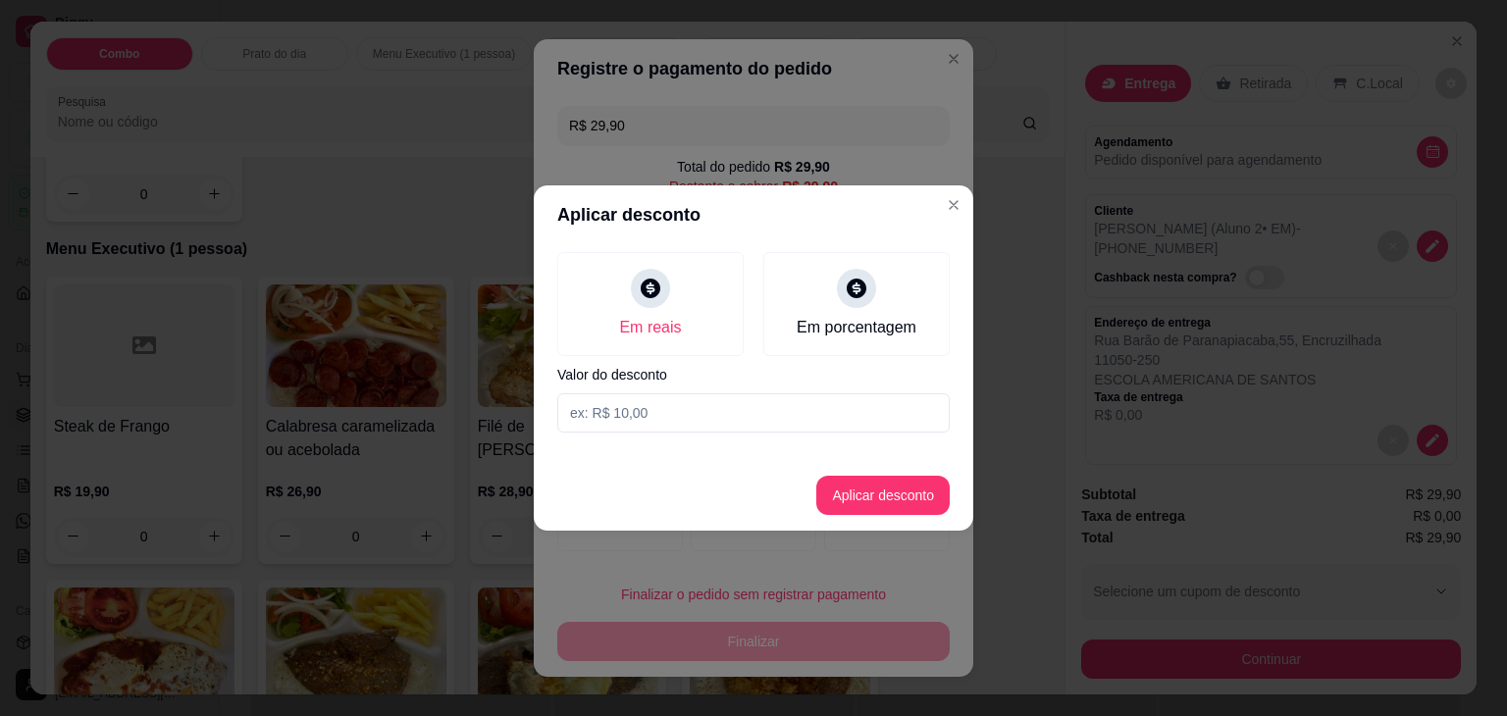
click at [644, 425] on input at bounding box center [753, 412] width 392 height 39
type input "29,90"
click at [844, 474] on footer "Aplicar desconto" at bounding box center [753, 495] width 439 height 71
click at [844, 484] on button "Aplicar desconto" at bounding box center [882, 495] width 133 height 39
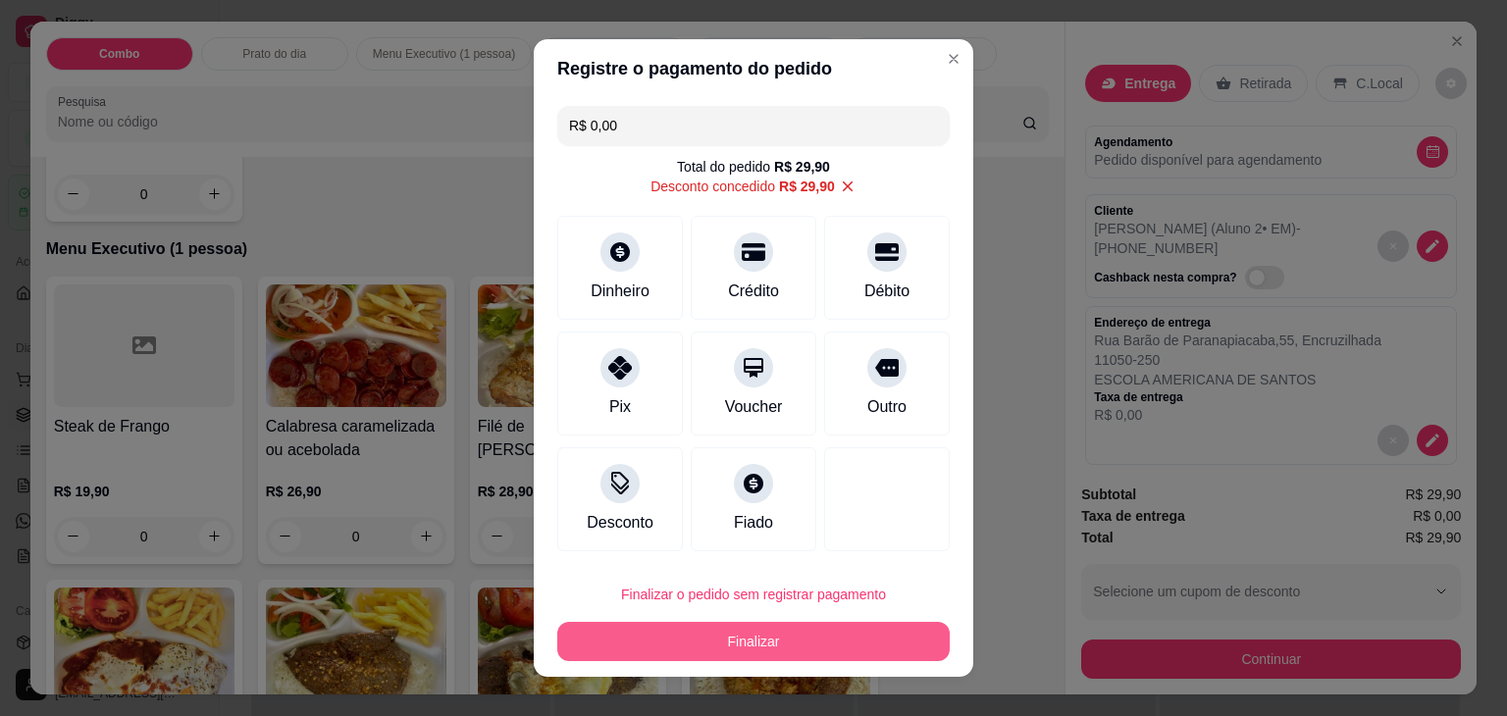
click at [780, 640] on button "Finalizar" at bounding box center [753, 641] width 392 height 39
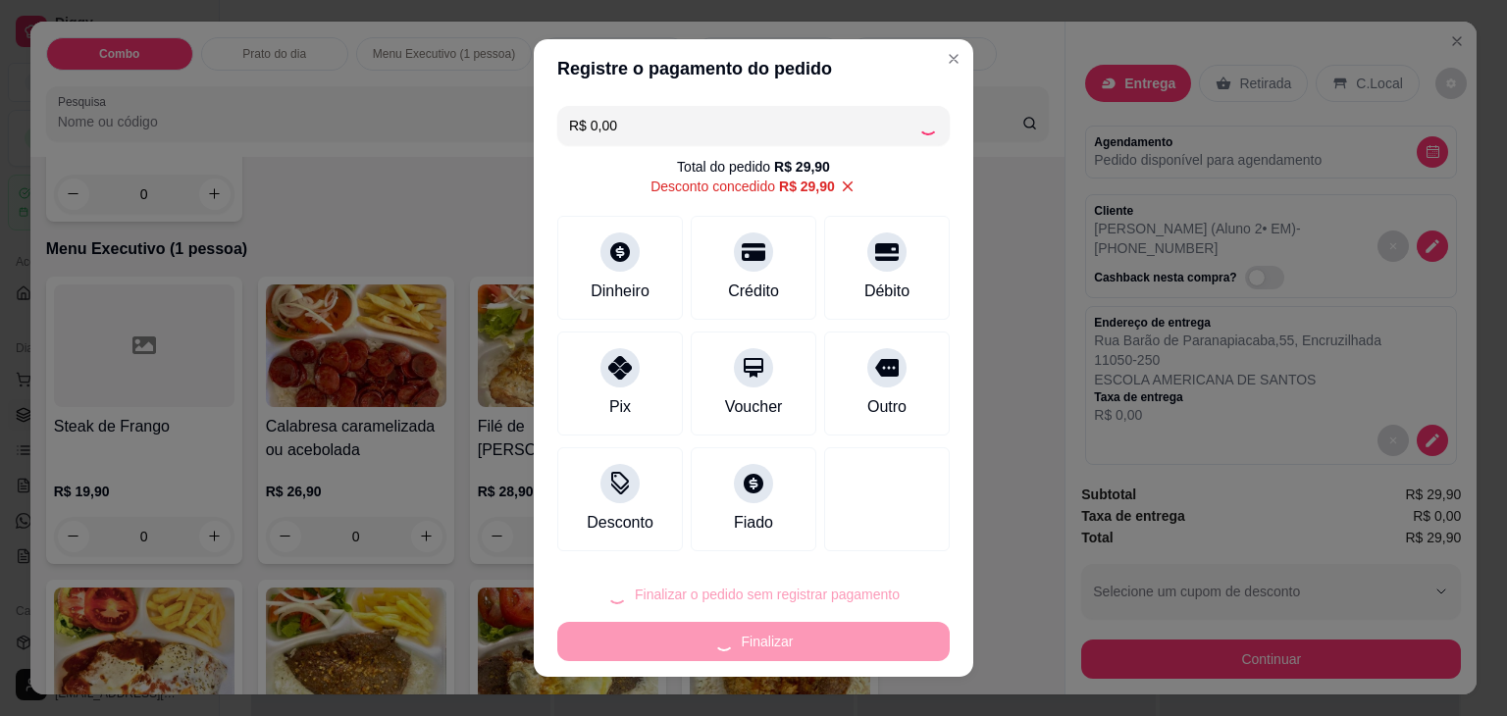
type input "-R$ 29,90"
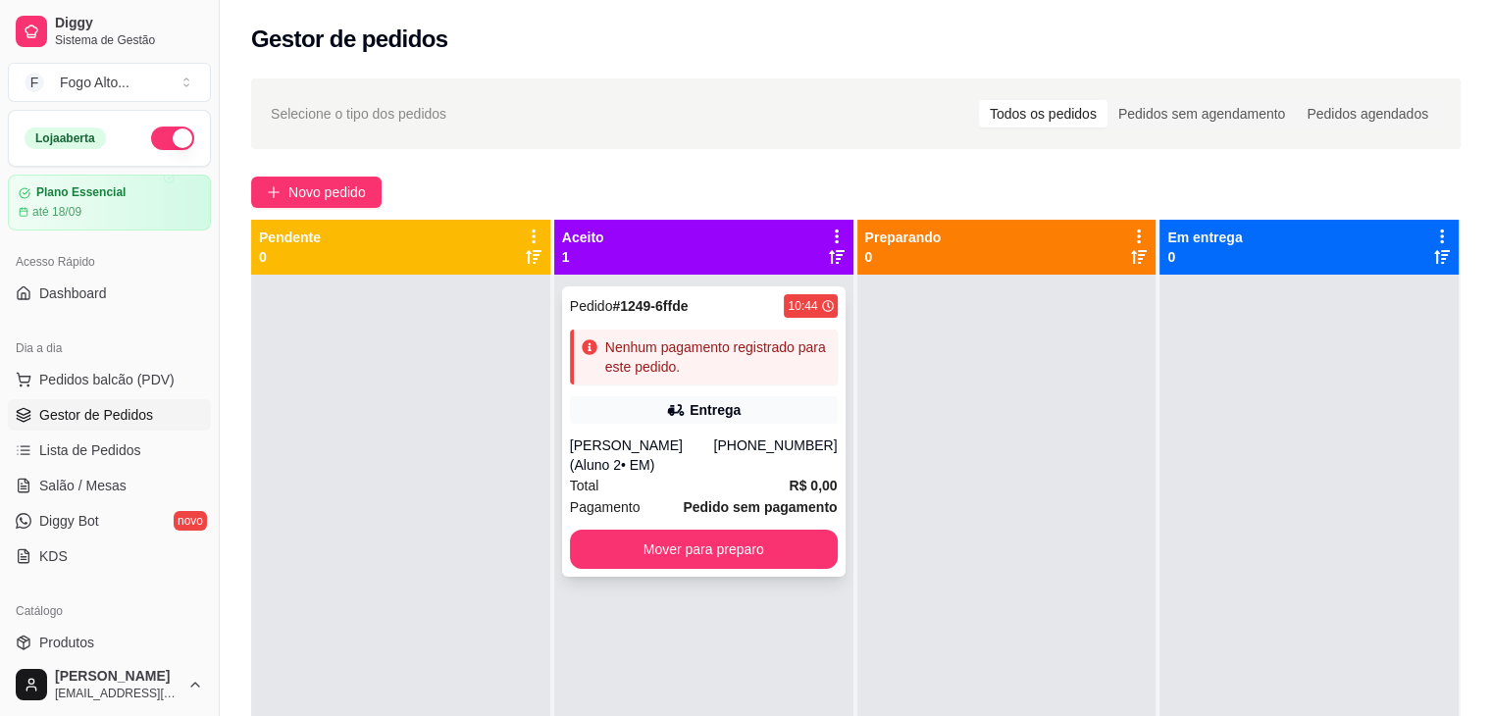
click at [717, 427] on div "Pedido # 1249-6ffde 10:44 Nenhum pagamento registrado para este pedido. Entrega…" at bounding box center [704, 431] width 284 height 290
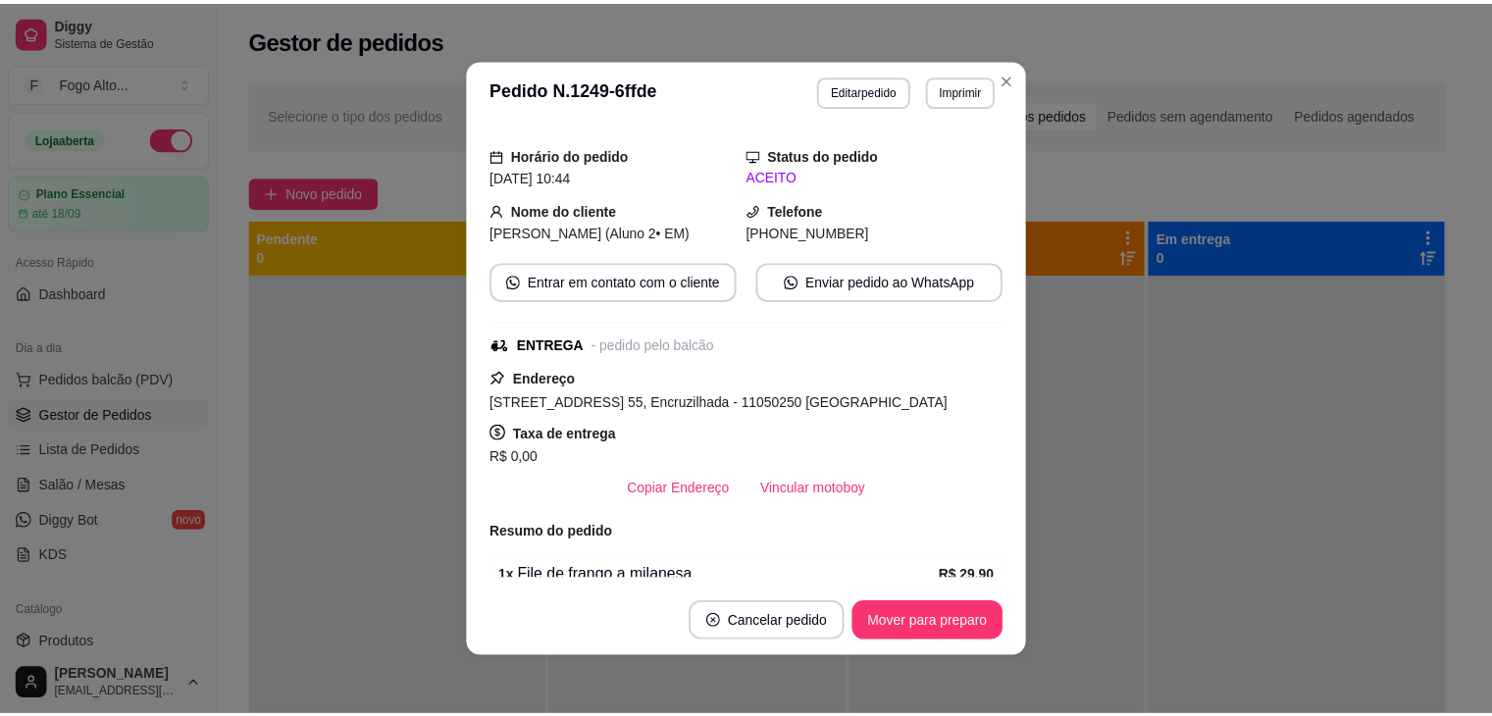
scroll to position [98, 0]
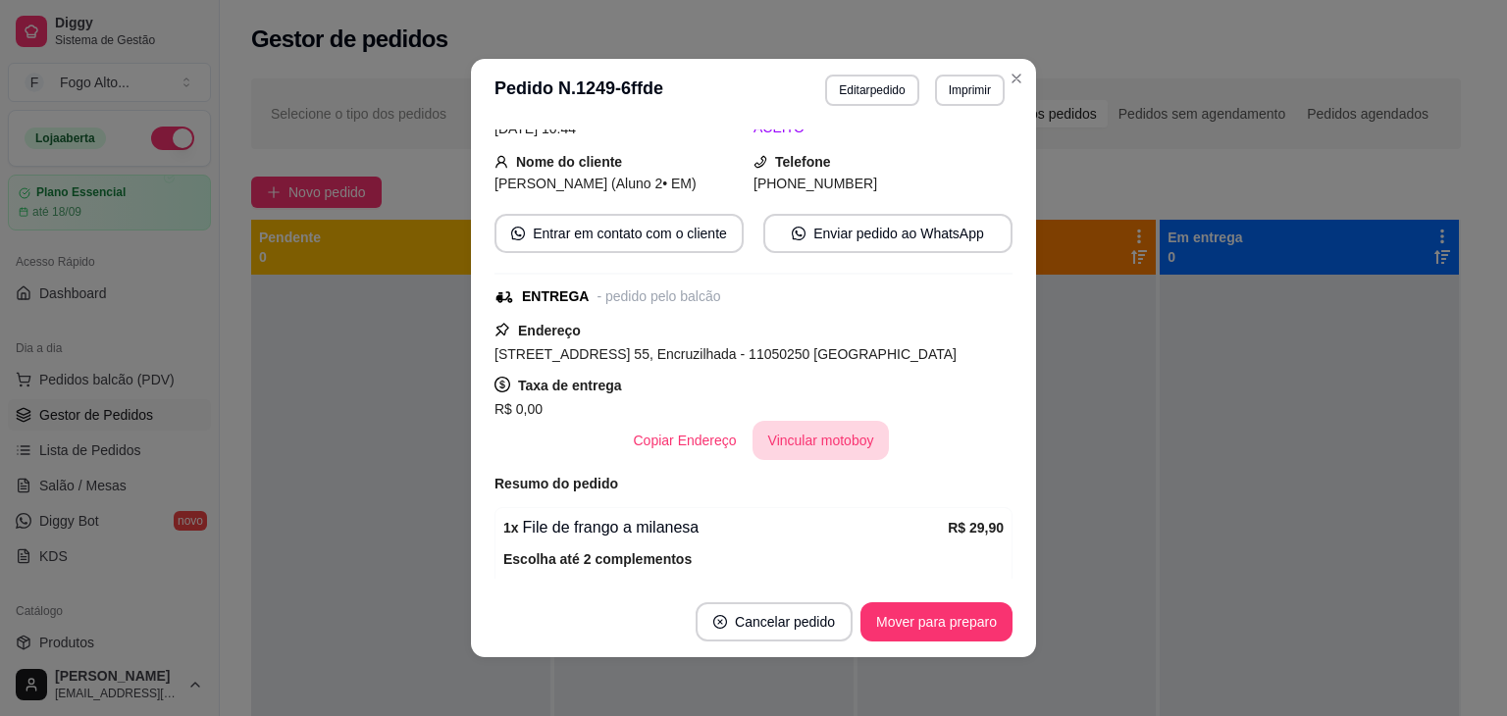
click at [784, 460] on button "Vincular motoboy" at bounding box center [820, 440] width 137 height 39
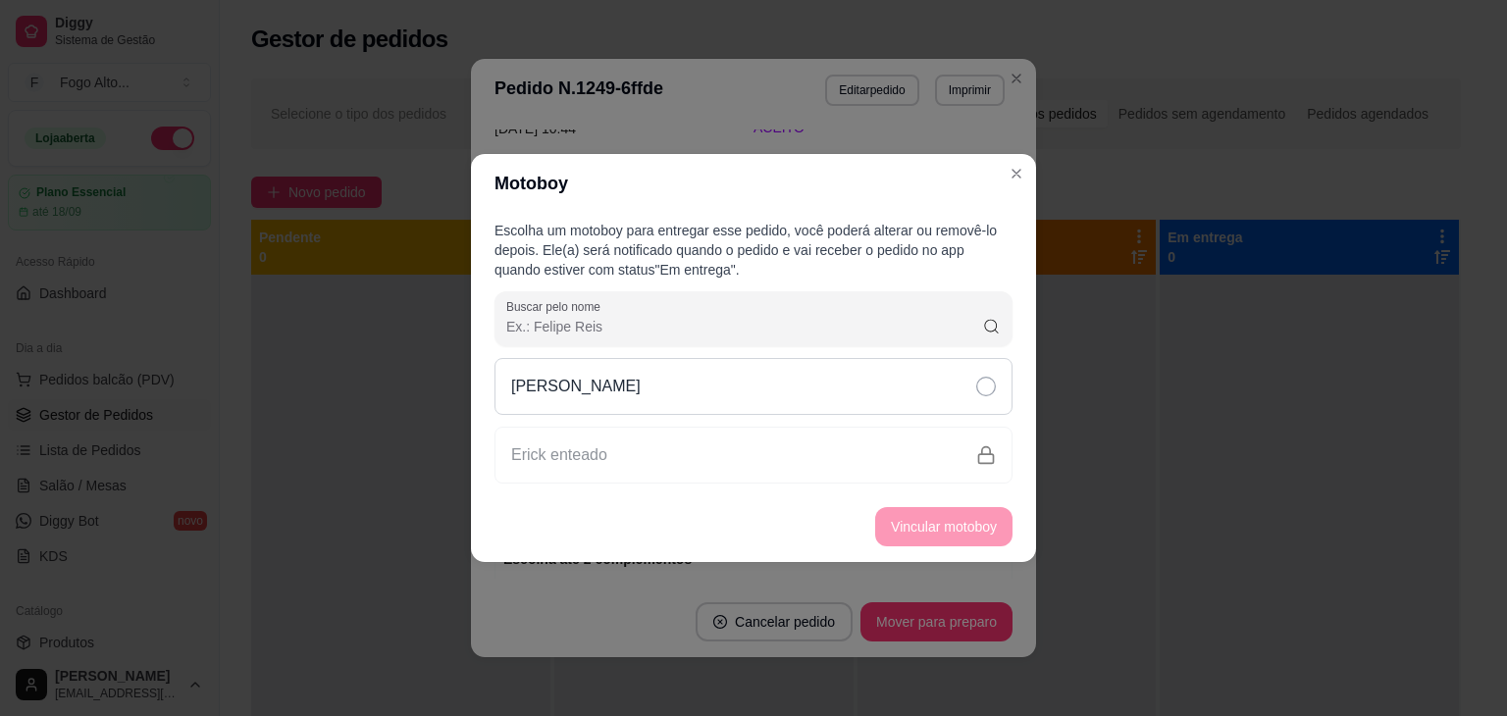
click at [989, 378] on icon at bounding box center [986, 387] width 20 height 20
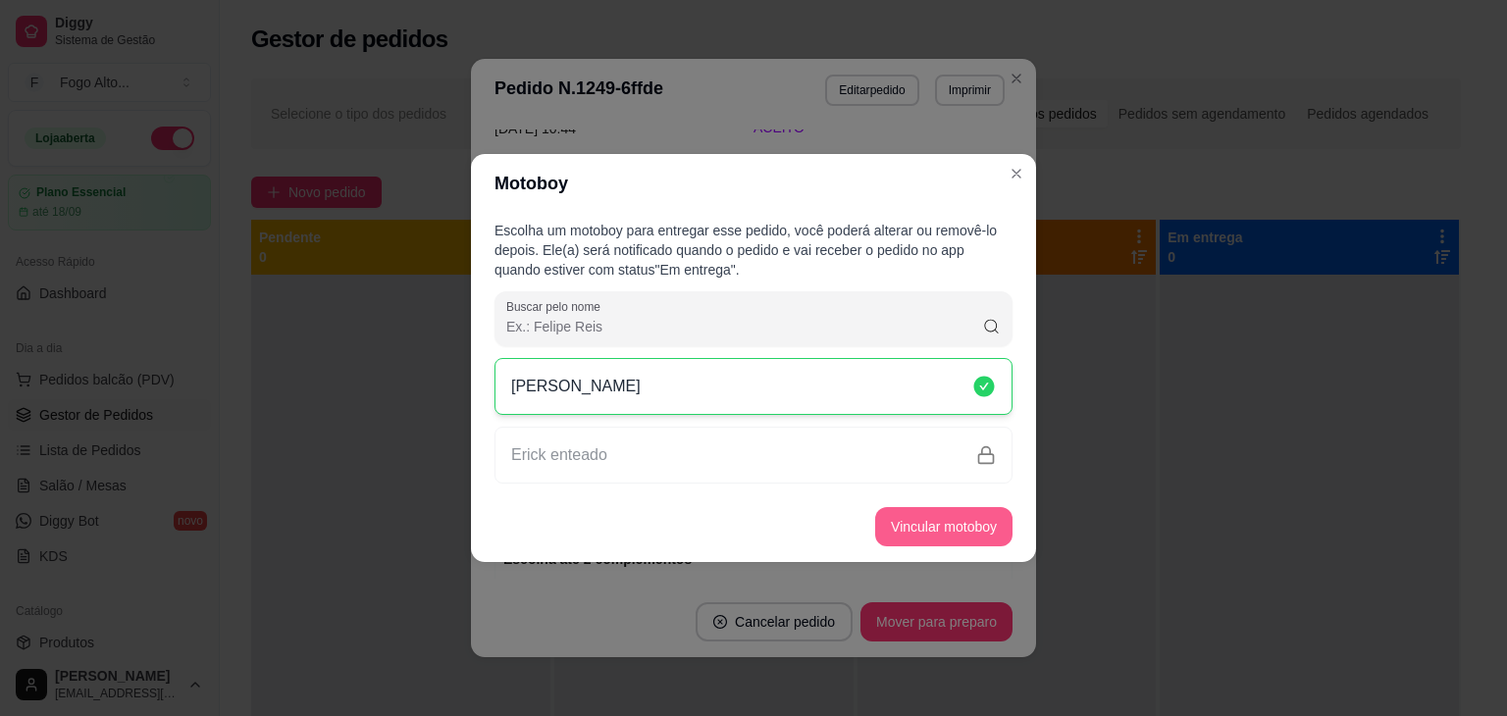
click at [977, 529] on button "Vincular motoboy" at bounding box center [943, 526] width 137 height 39
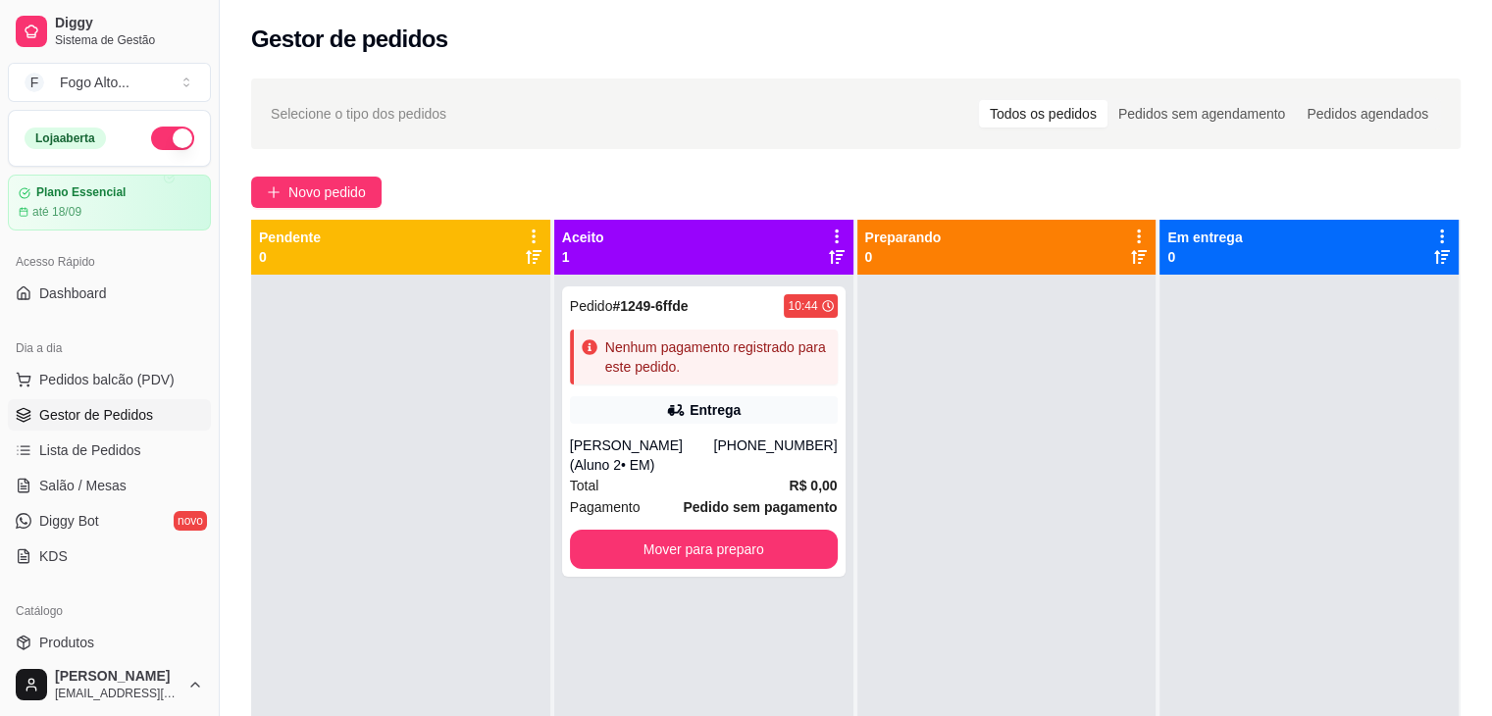
scroll to position [0, 0]
drag, startPoint x: 98, startPoint y: 295, endPoint x: 116, endPoint y: 297, distance: 17.8
click at [98, 295] on span "Dashboard" at bounding box center [73, 294] width 68 height 20
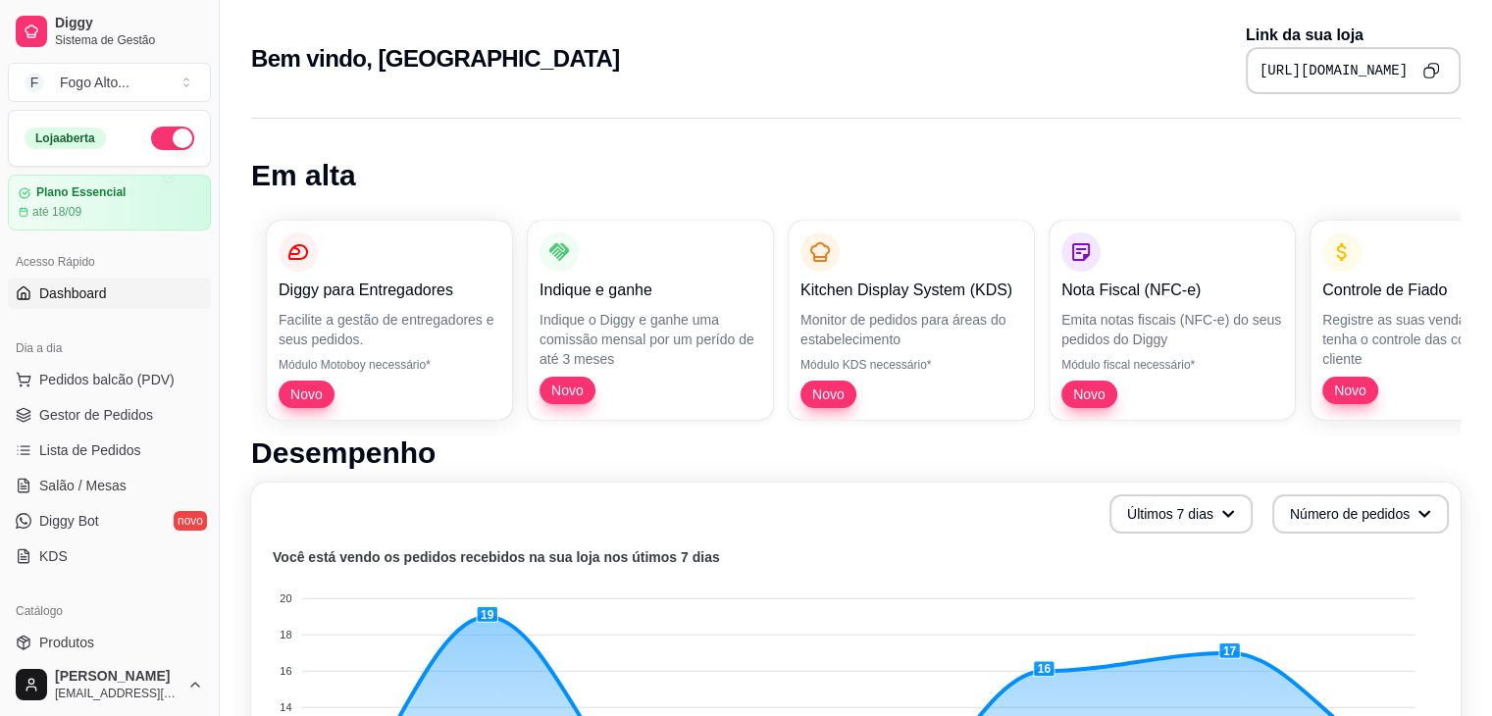
click at [1435, 64] on icon "Copy to clipboard" at bounding box center [1430, 70] width 17 height 17
click at [132, 420] on span "Gestor de Pedidos" at bounding box center [96, 415] width 114 height 20
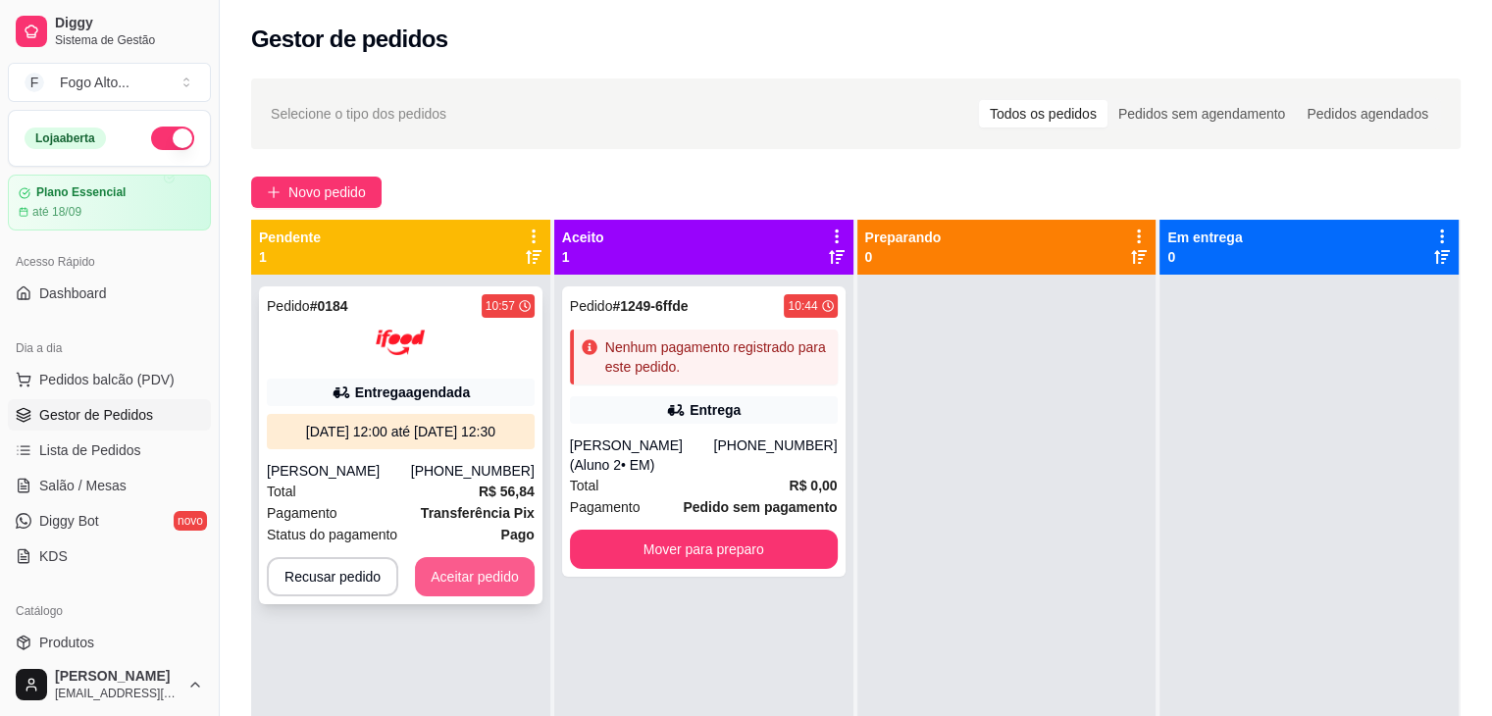
click at [471, 582] on button "Aceitar pedido" at bounding box center [475, 576] width 120 height 39
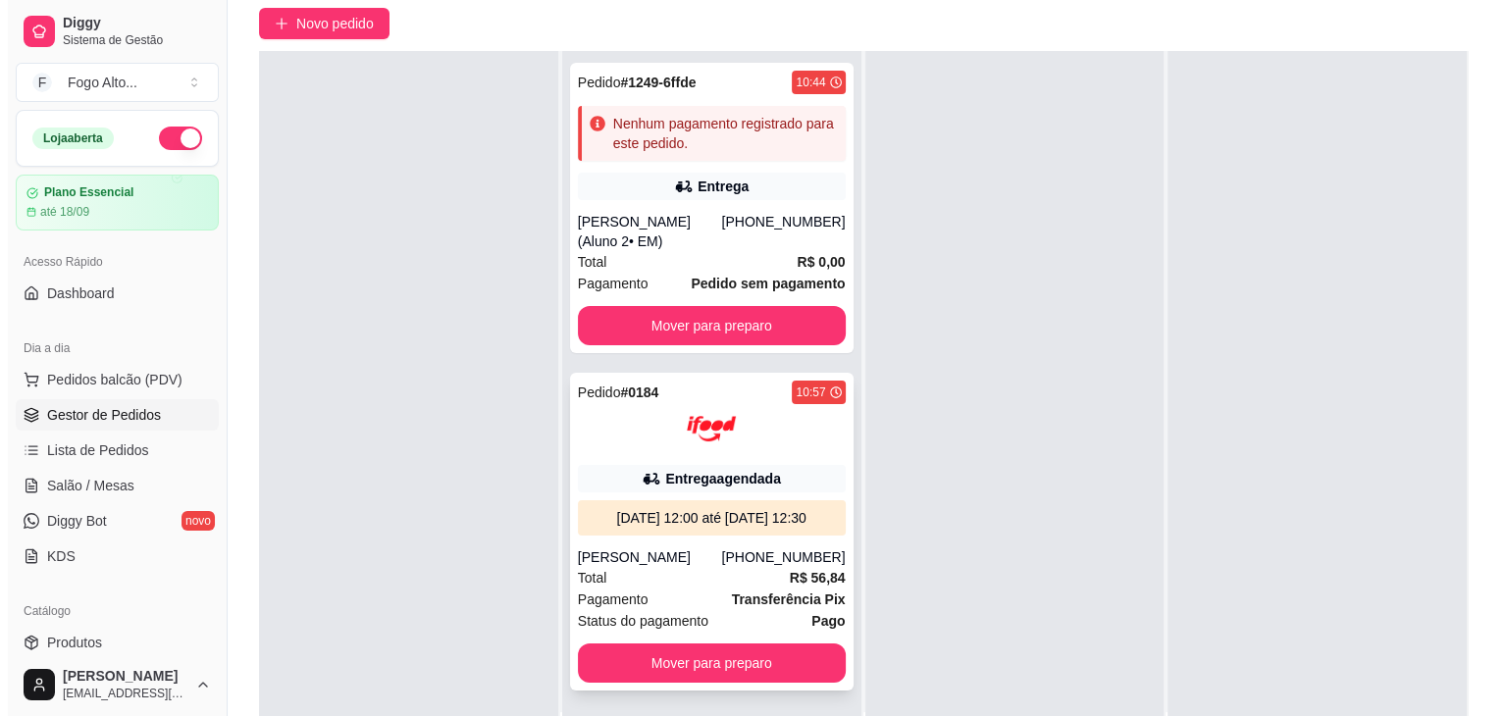
scroll to position [196, 0]
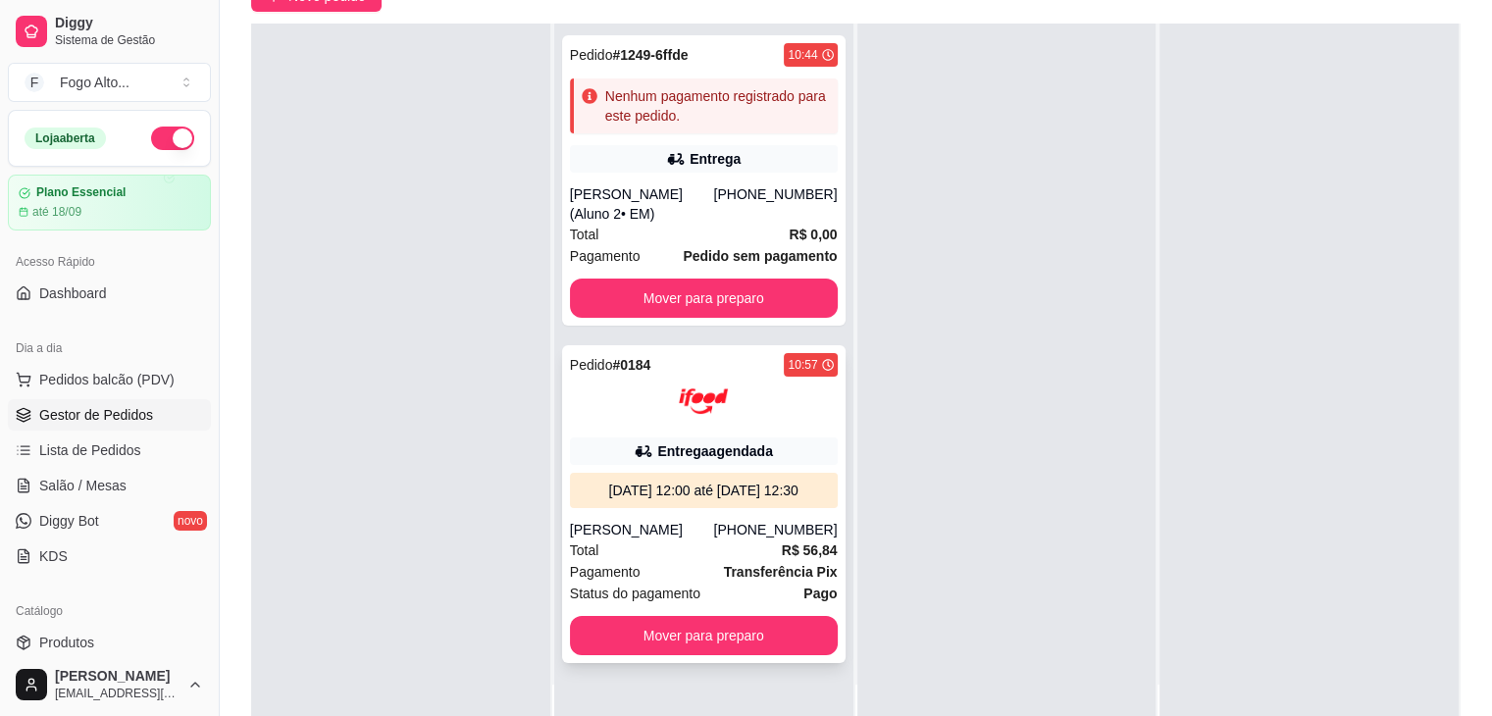
click at [696, 499] on div "[DATE] 12:00 até [DATE] 12:30" at bounding box center [704, 491] width 252 height 20
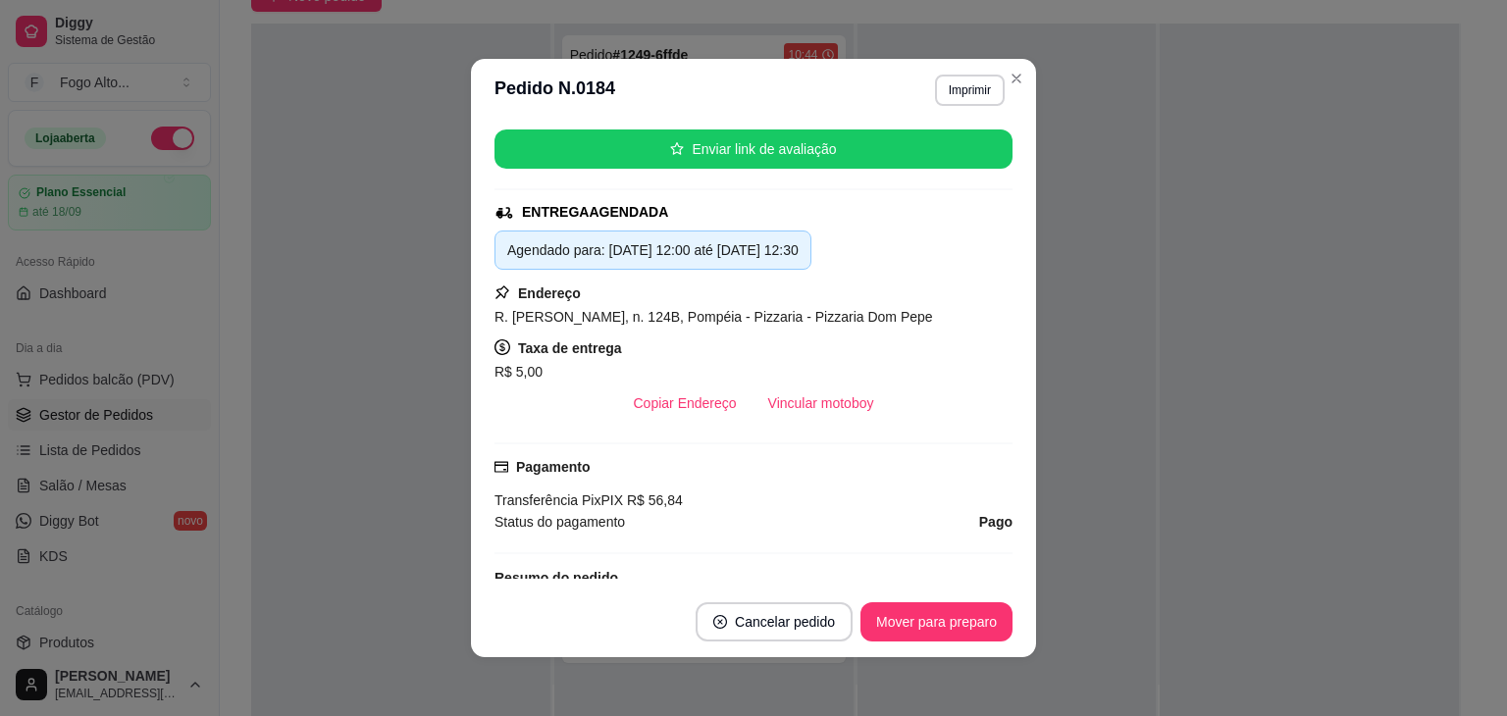
scroll to position [294, 0]
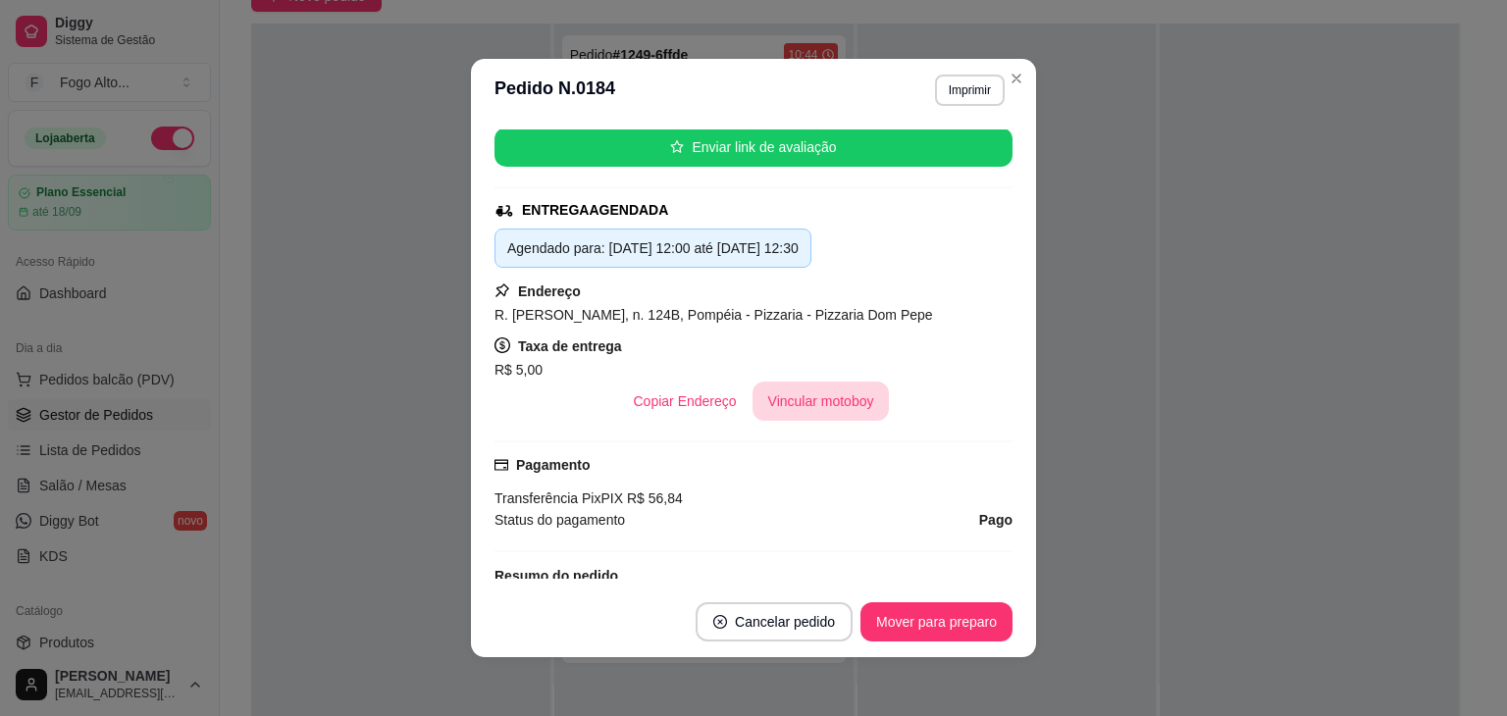
click at [845, 413] on button "Vincular motoboy" at bounding box center [820, 401] width 137 height 39
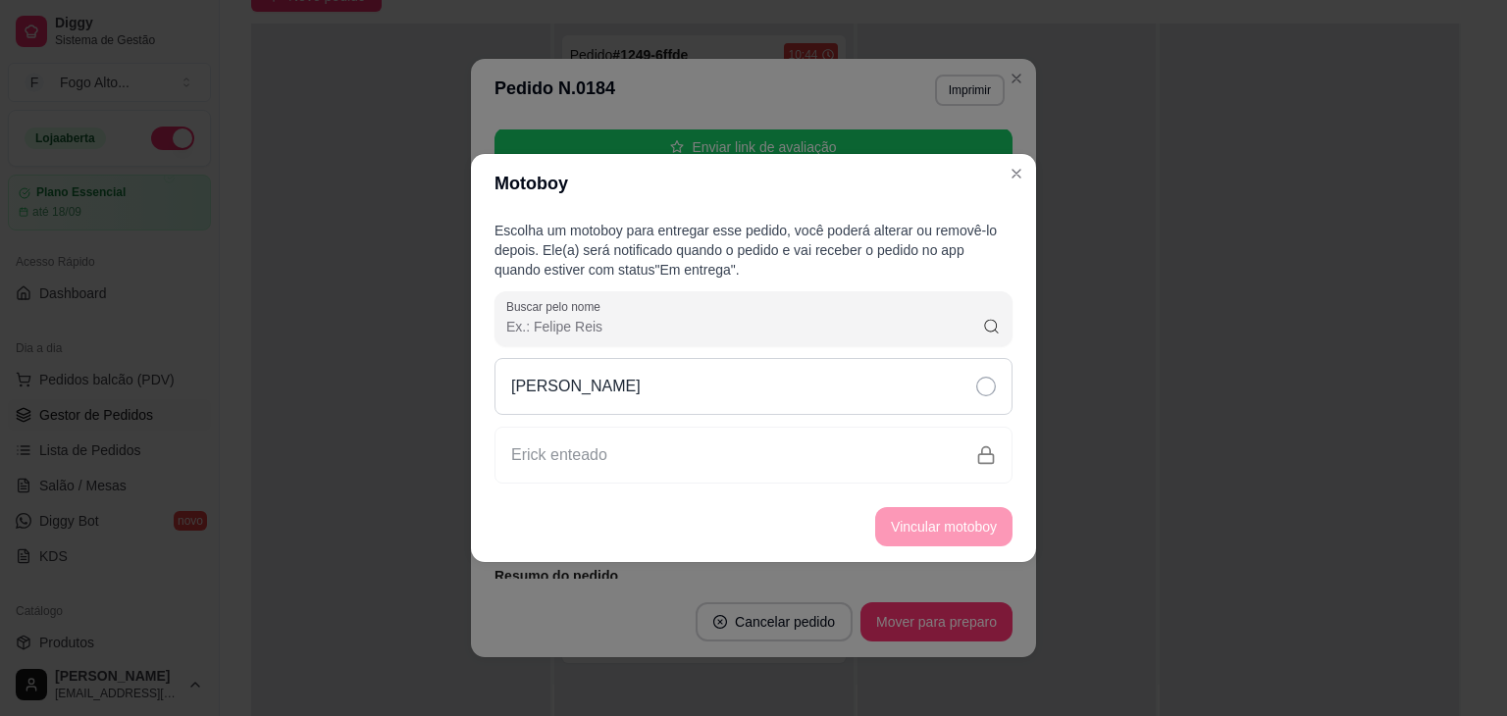
click at [982, 389] on icon at bounding box center [986, 387] width 20 height 20
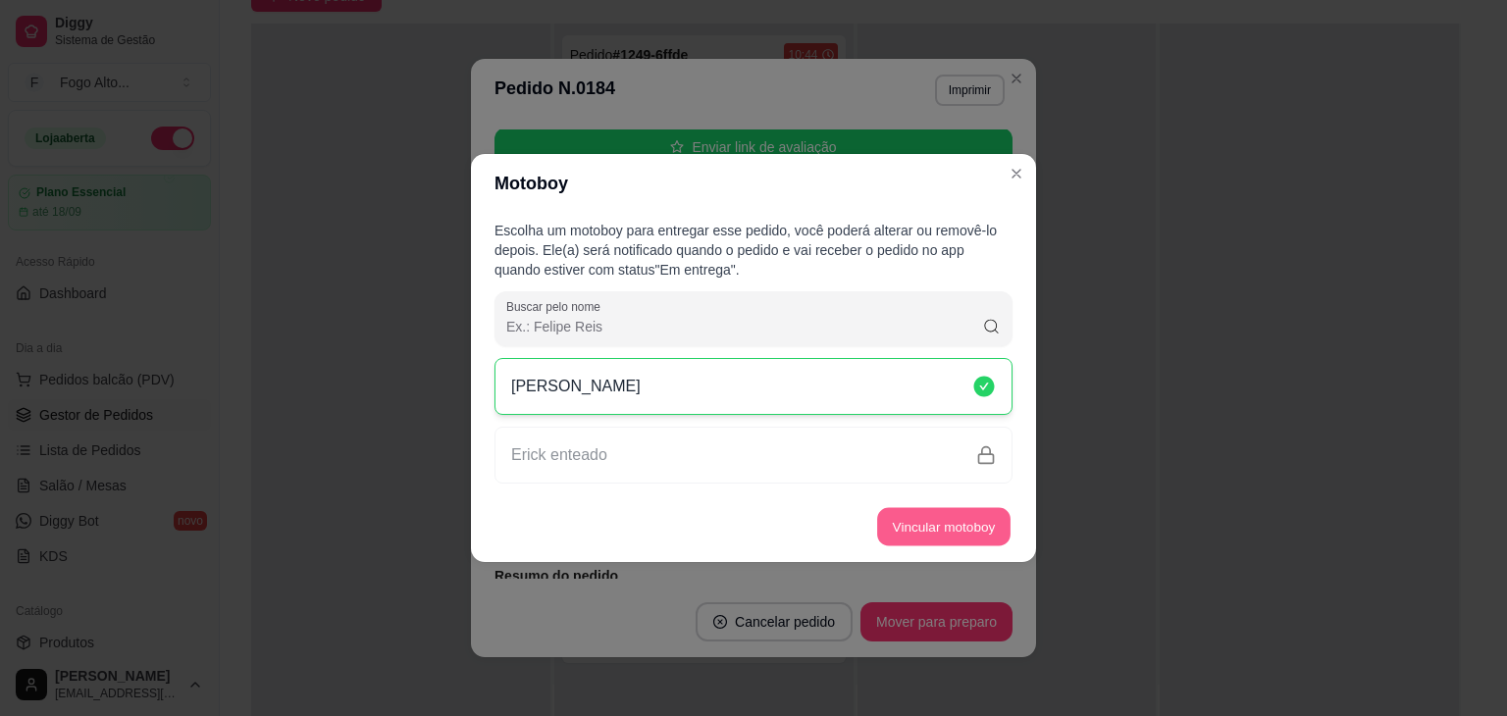
click at [958, 527] on button "Vincular motoboy" at bounding box center [943, 527] width 133 height 38
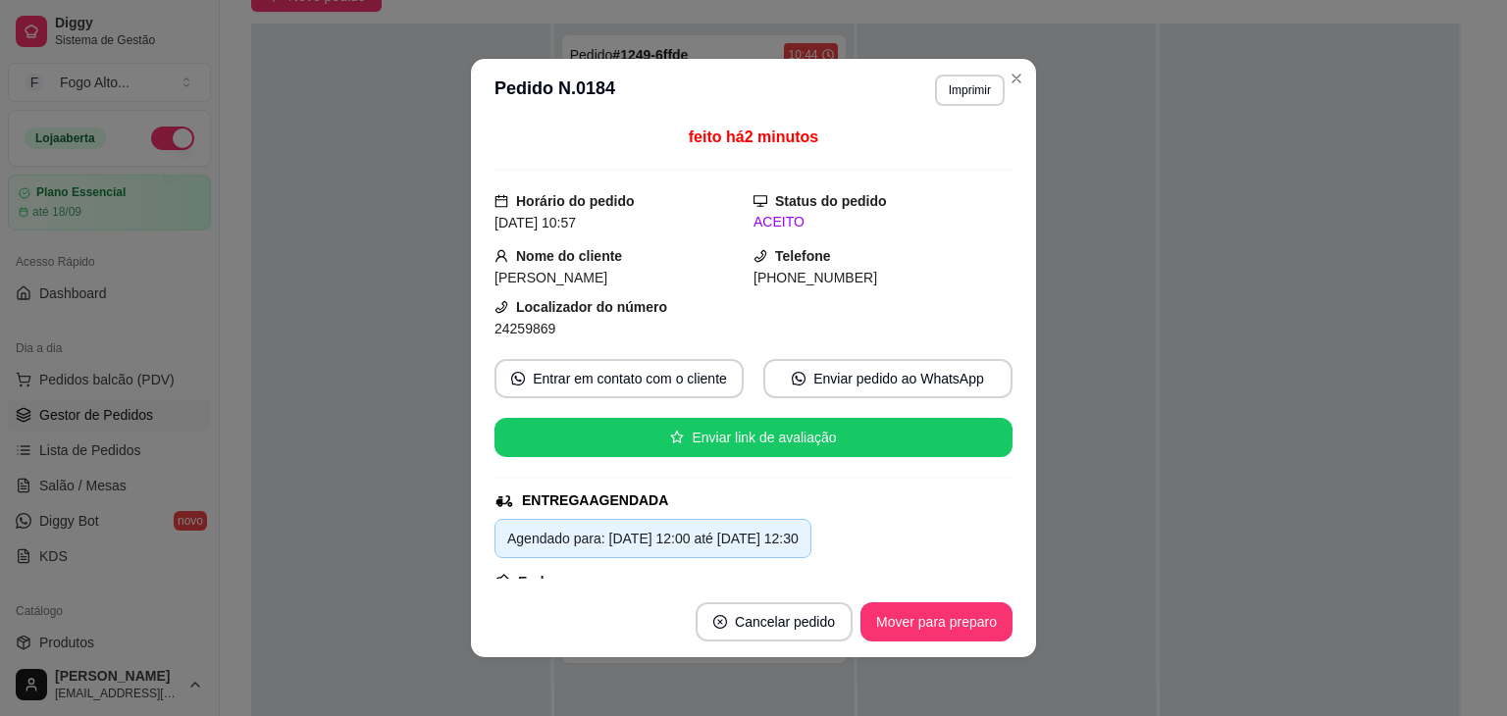
scroll to position [0, 0]
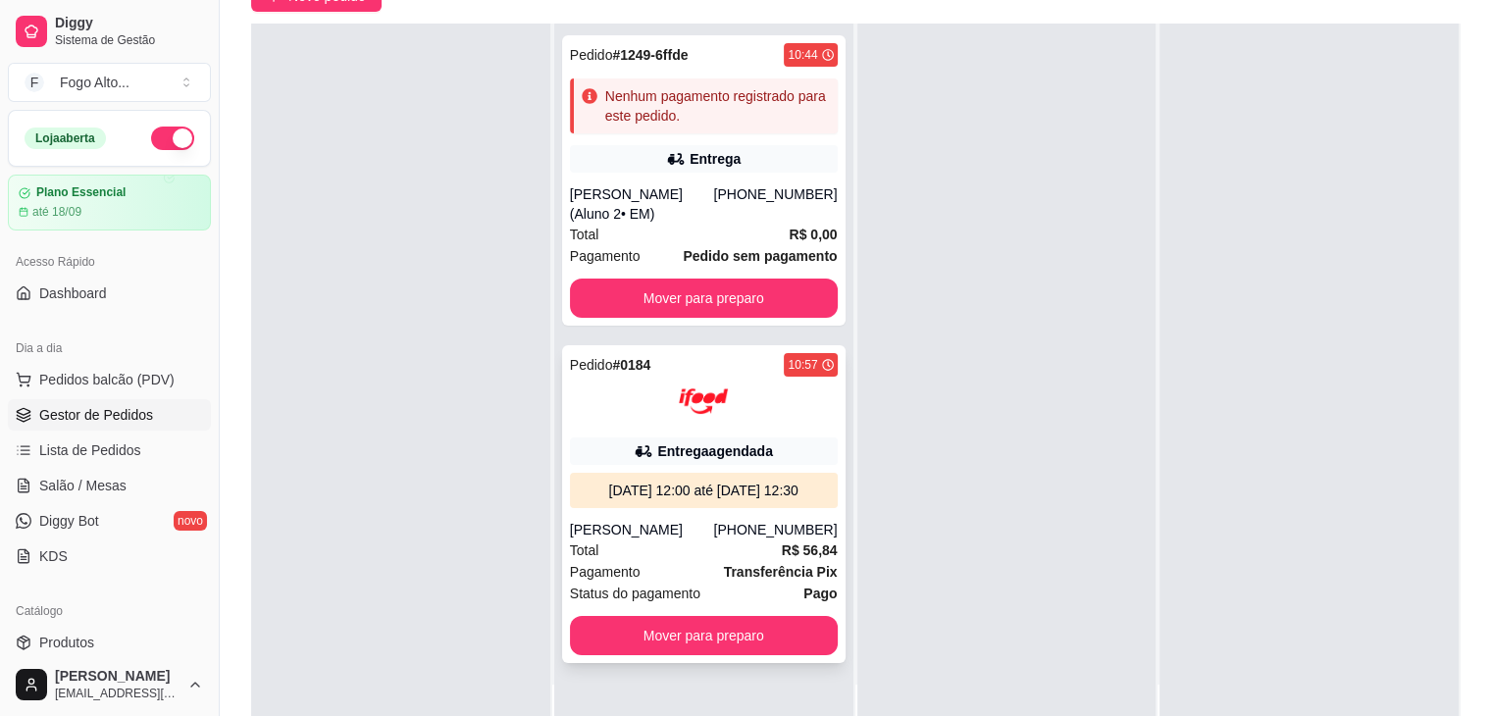
click at [674, 542] on div "Total R$ 56,84" at bounding box center [704, 551] width 268 height 22
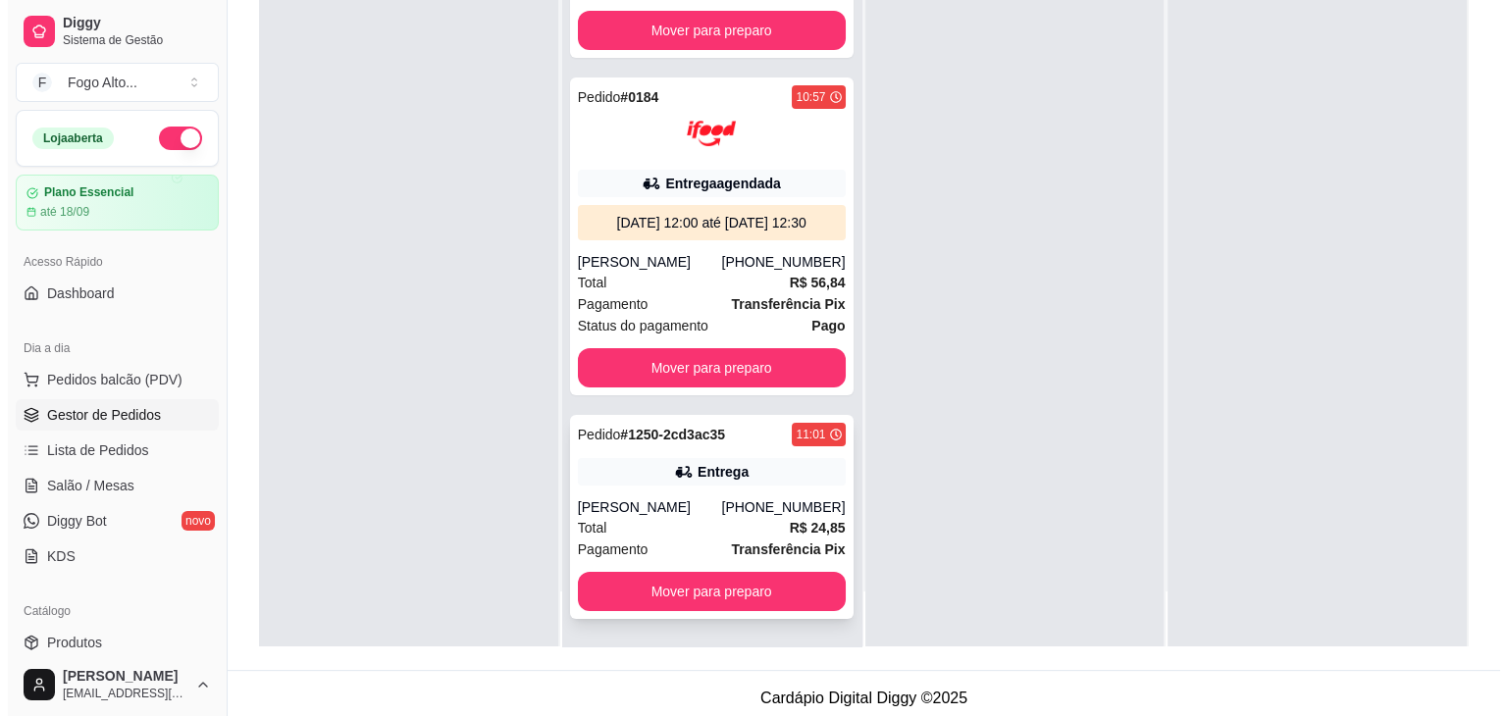
scroll to position [298, 0]
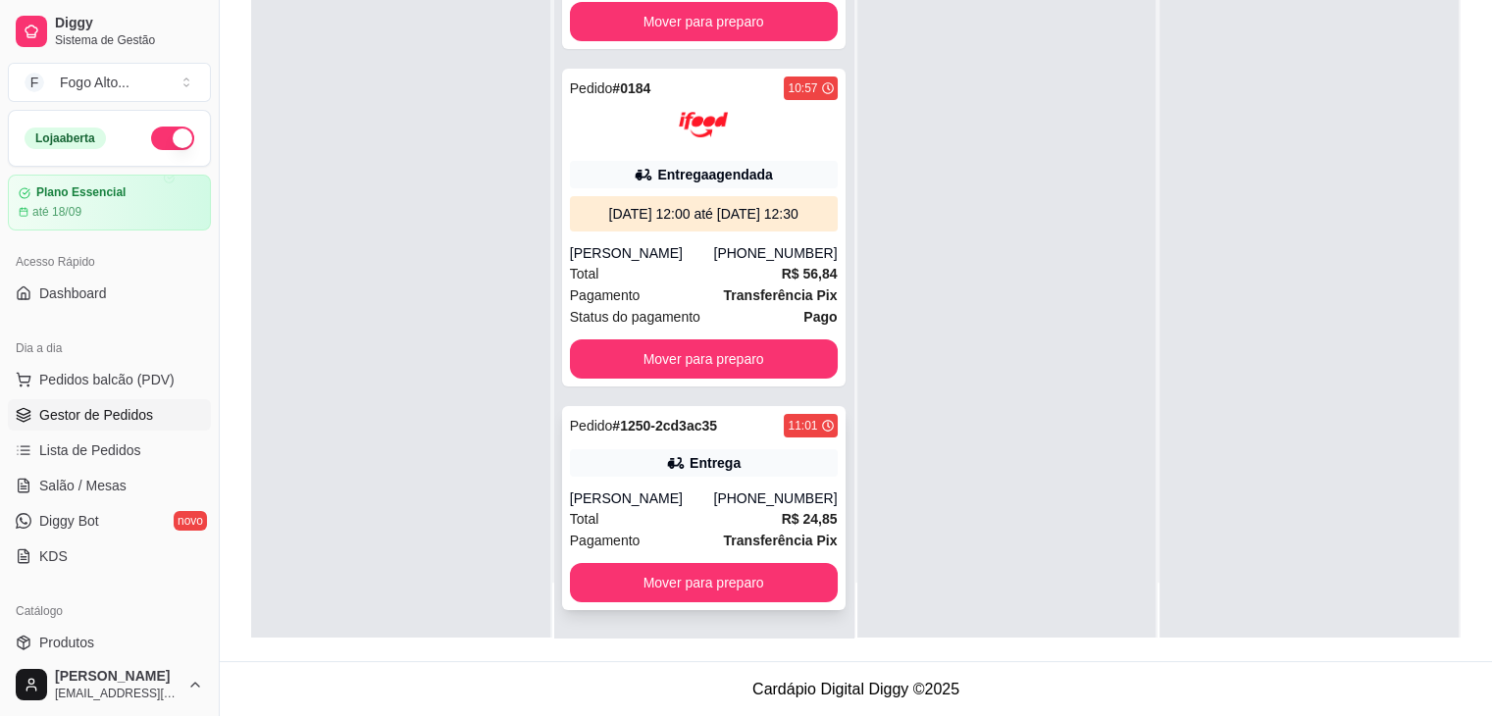
click at [696, 489] on div "[PERSON_NAME]" at bounding box center [642, 499] width 144 height 20
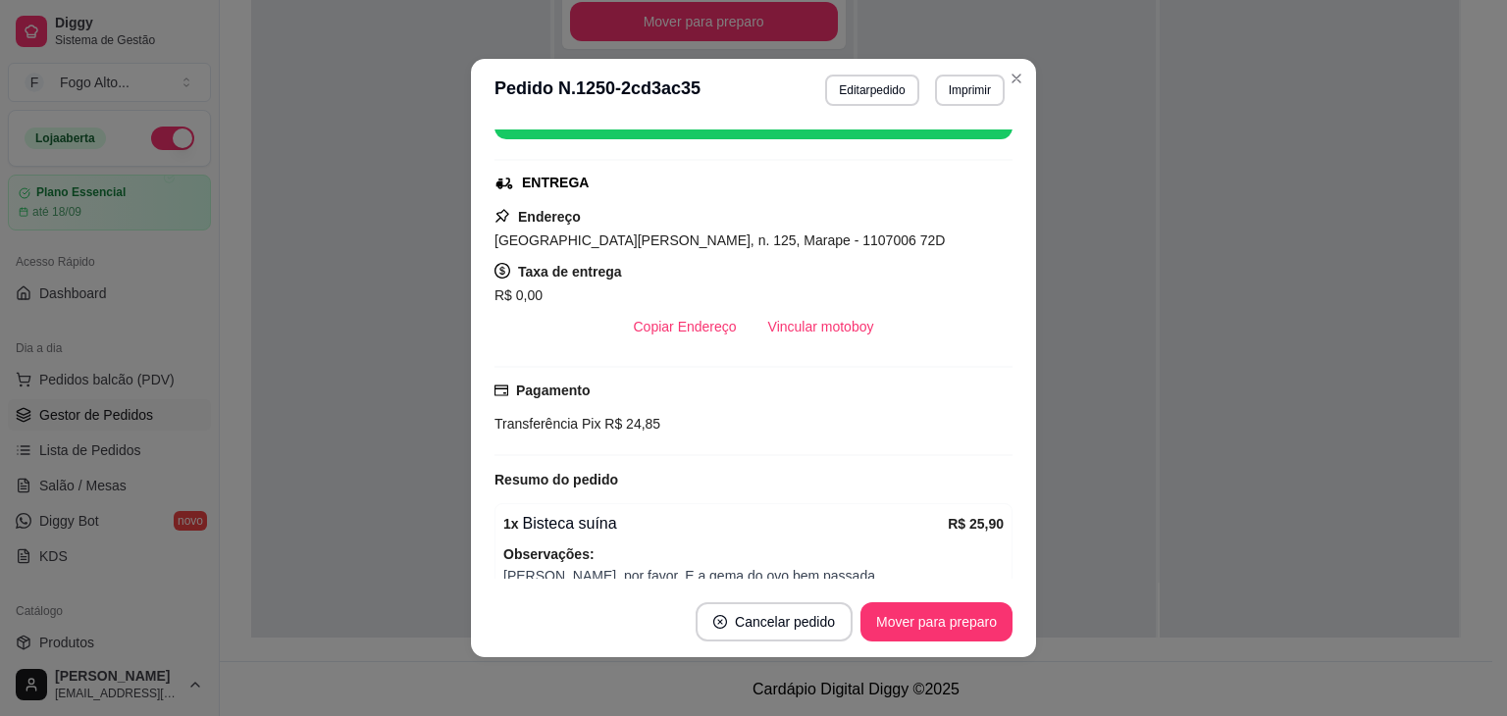
scroll to position [404, 0]
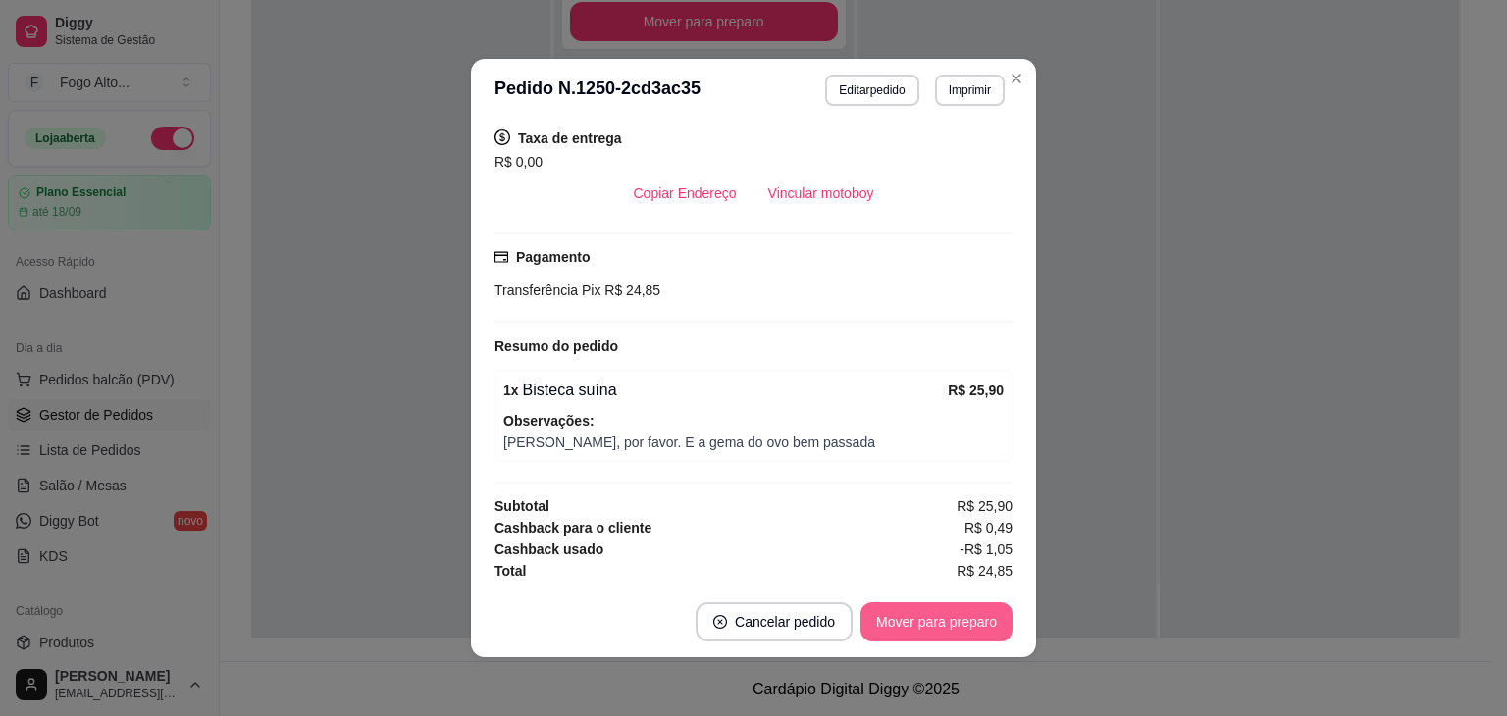
click at [917, 623] on button "Mover para preparo" at bounding box center [936, 621] width 152 height 39
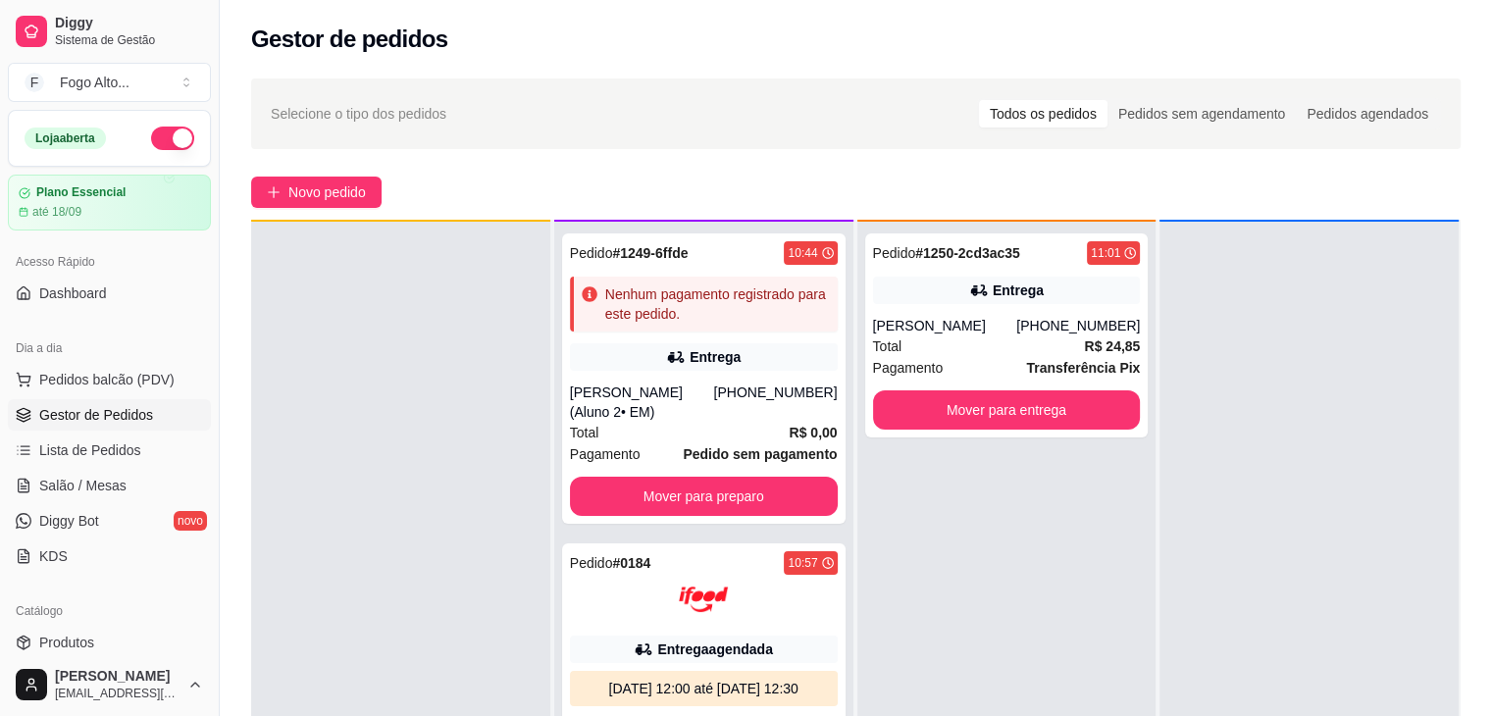
scroll to position [55, 0]
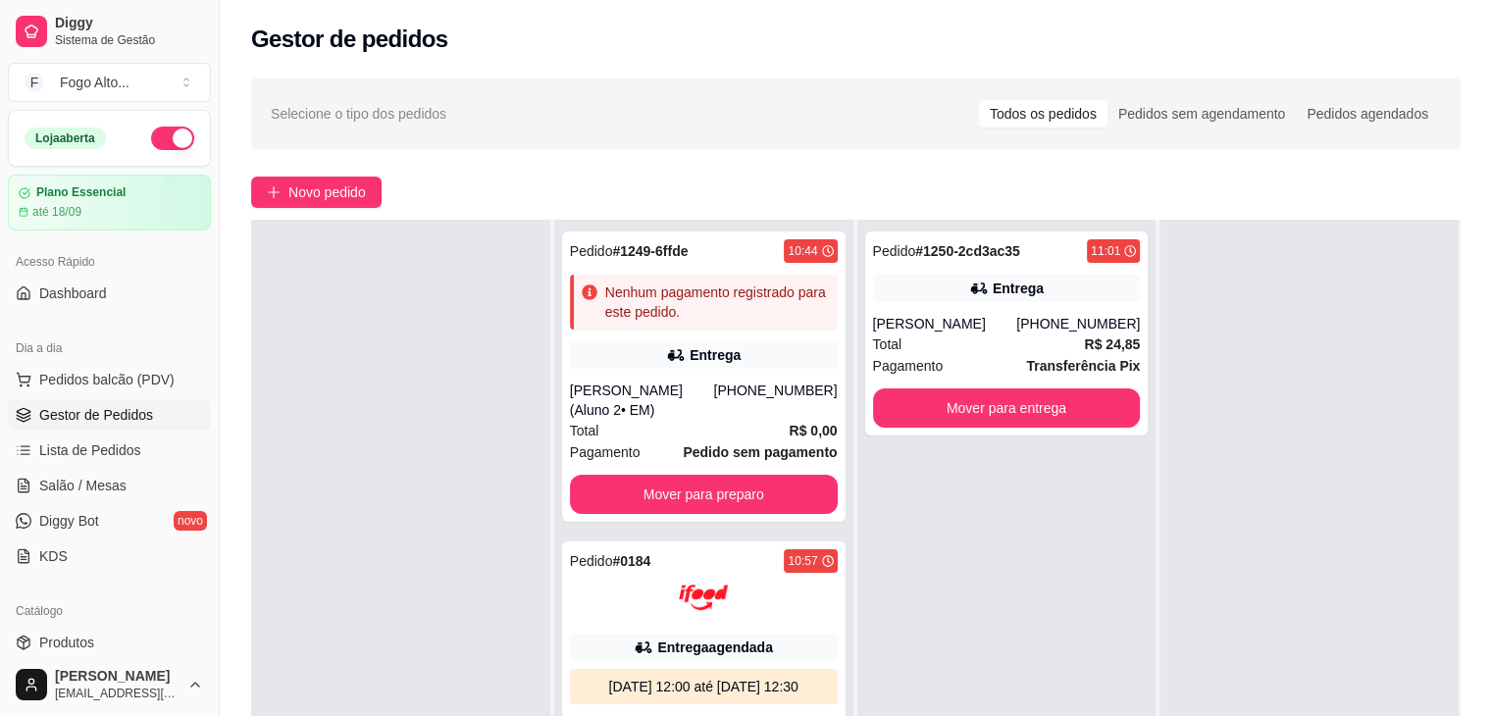
click at [502, 388] on div at bounding box center [400, 578] width 299 height 716
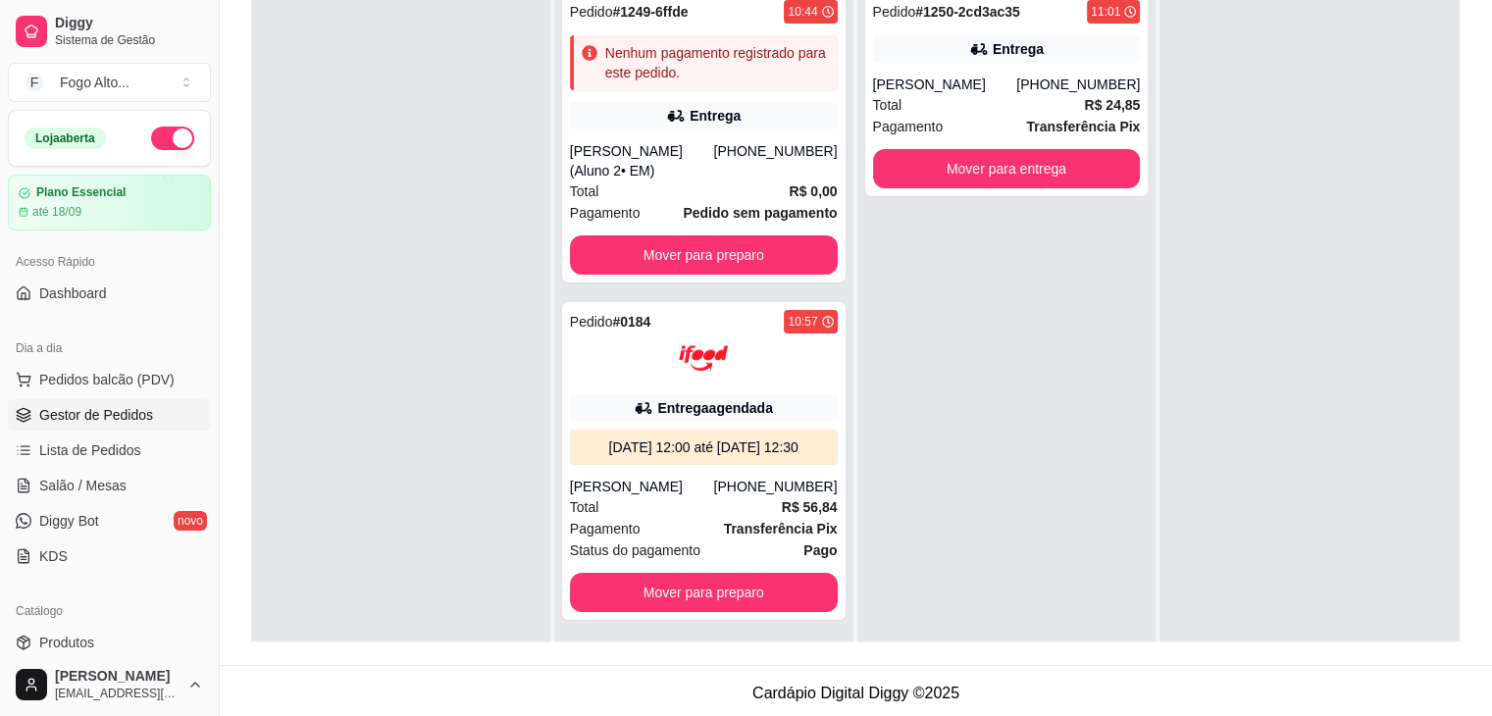
scroll to position [0, 0]
drag, startPoint x: 492, startPoint y: 506, endPoint x: 604, endPoint y: 385, distance: 165.2
click at [494, 490] on div at bounding box center [400, 338] width 299 height 716
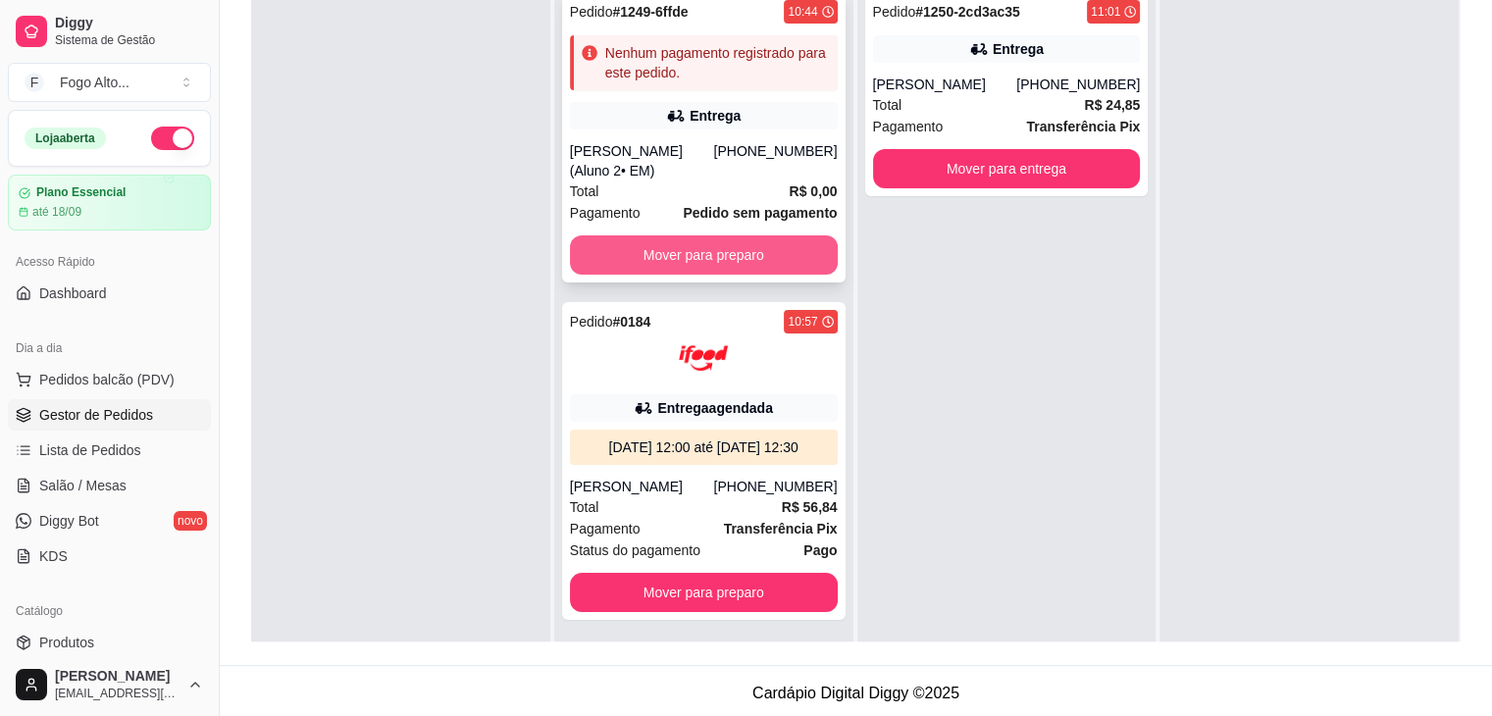
click at [600, 252] on button "Mover para preparo" at bounding box center [704, 254] width 268 height 39
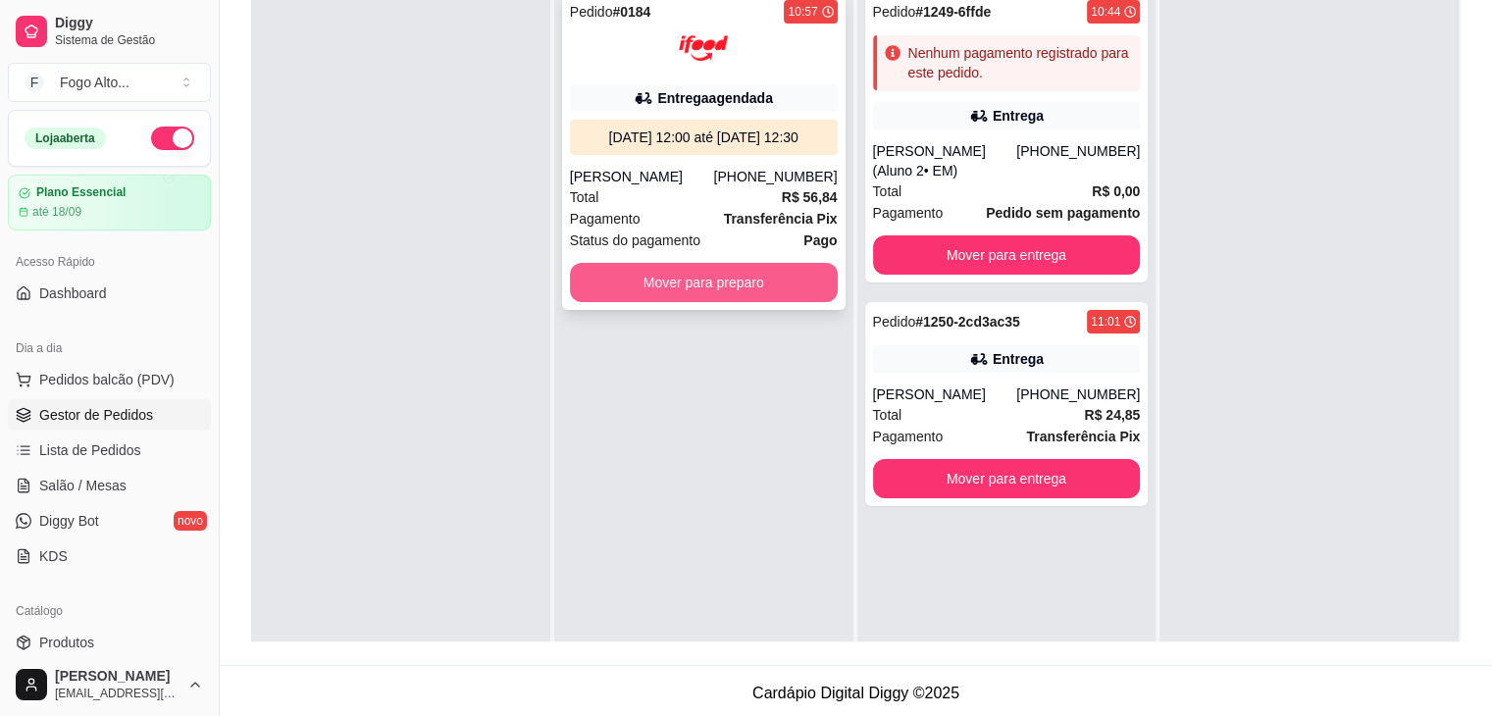
click at [618, 273] on button "Mover para preparo" at bounding box center [704, 282] width 268 height 39
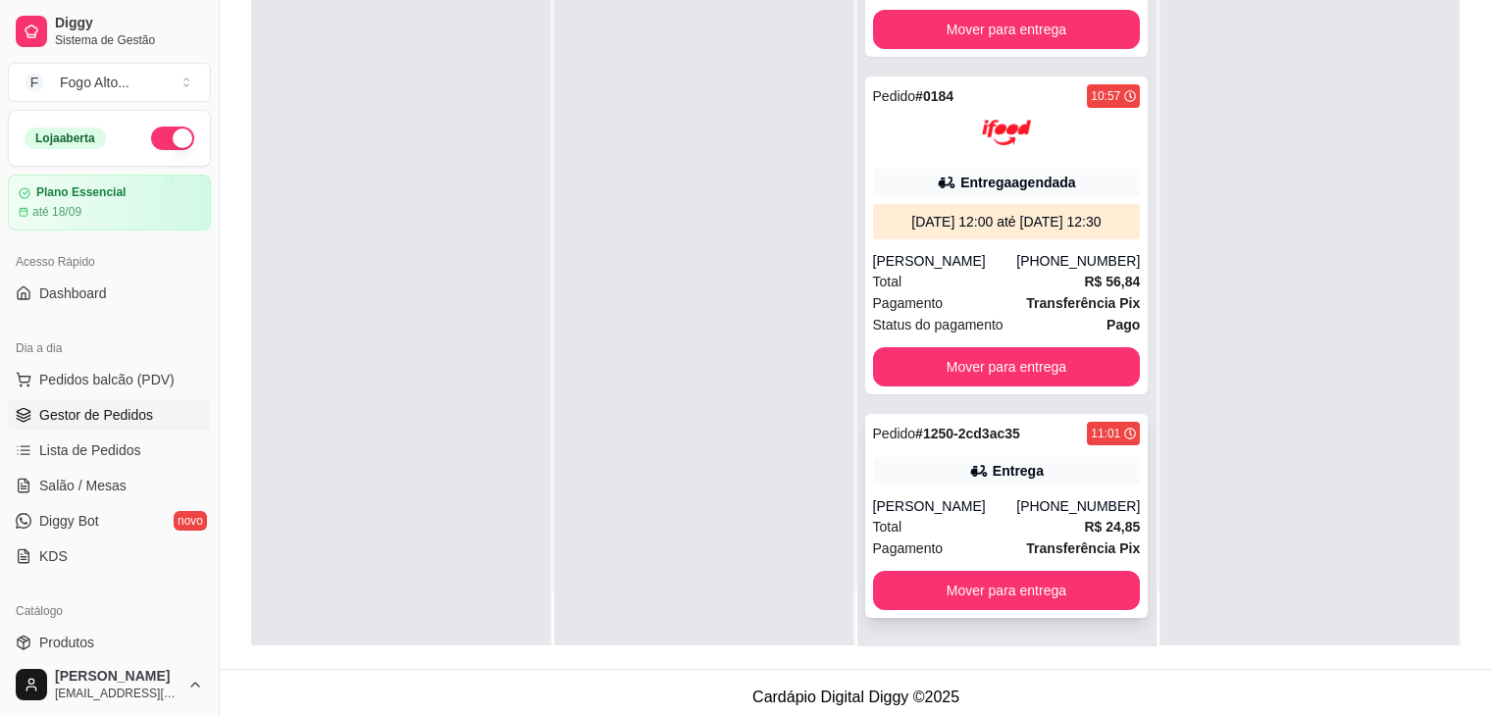
scroll to position [298, 0]
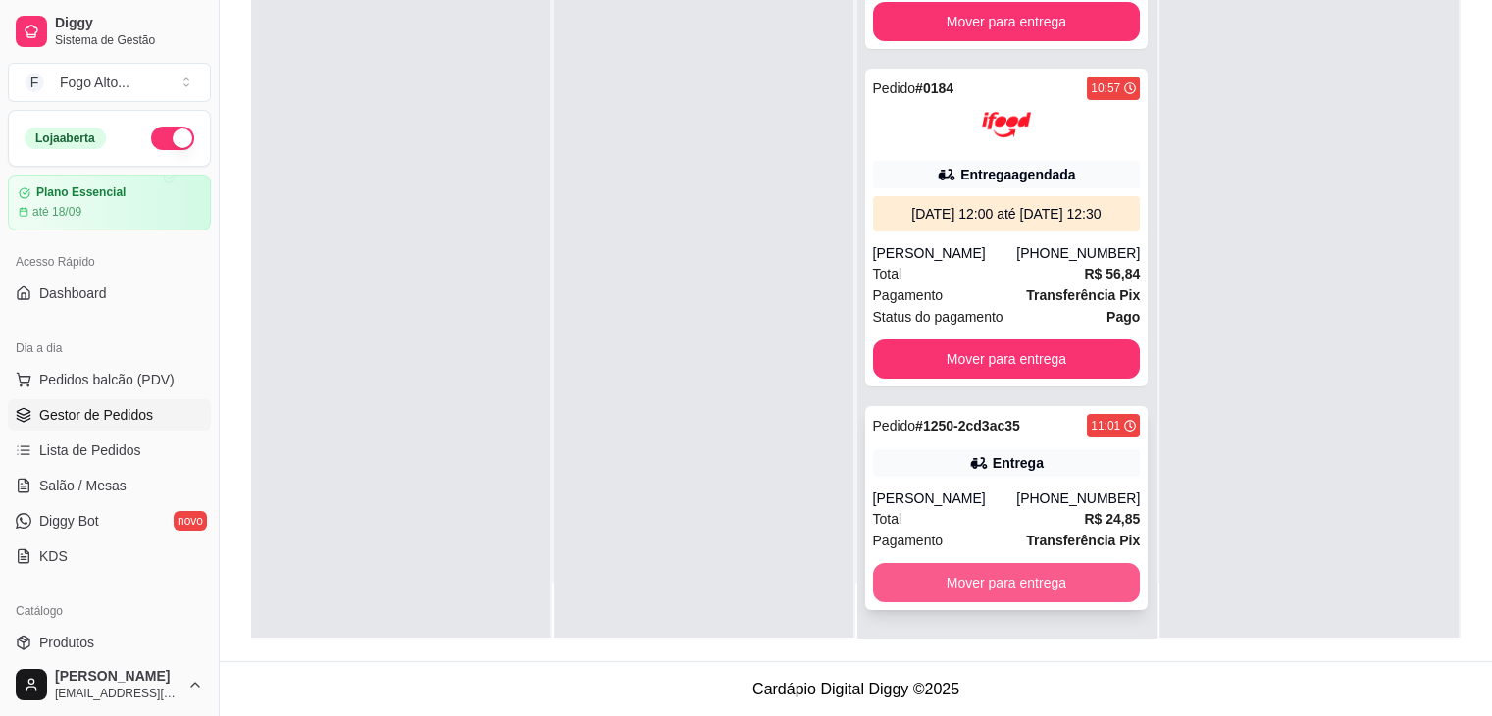
click at [1007, 586] on button "Mover para entrega" at bounding box center [1007, 582] width 268 height 39
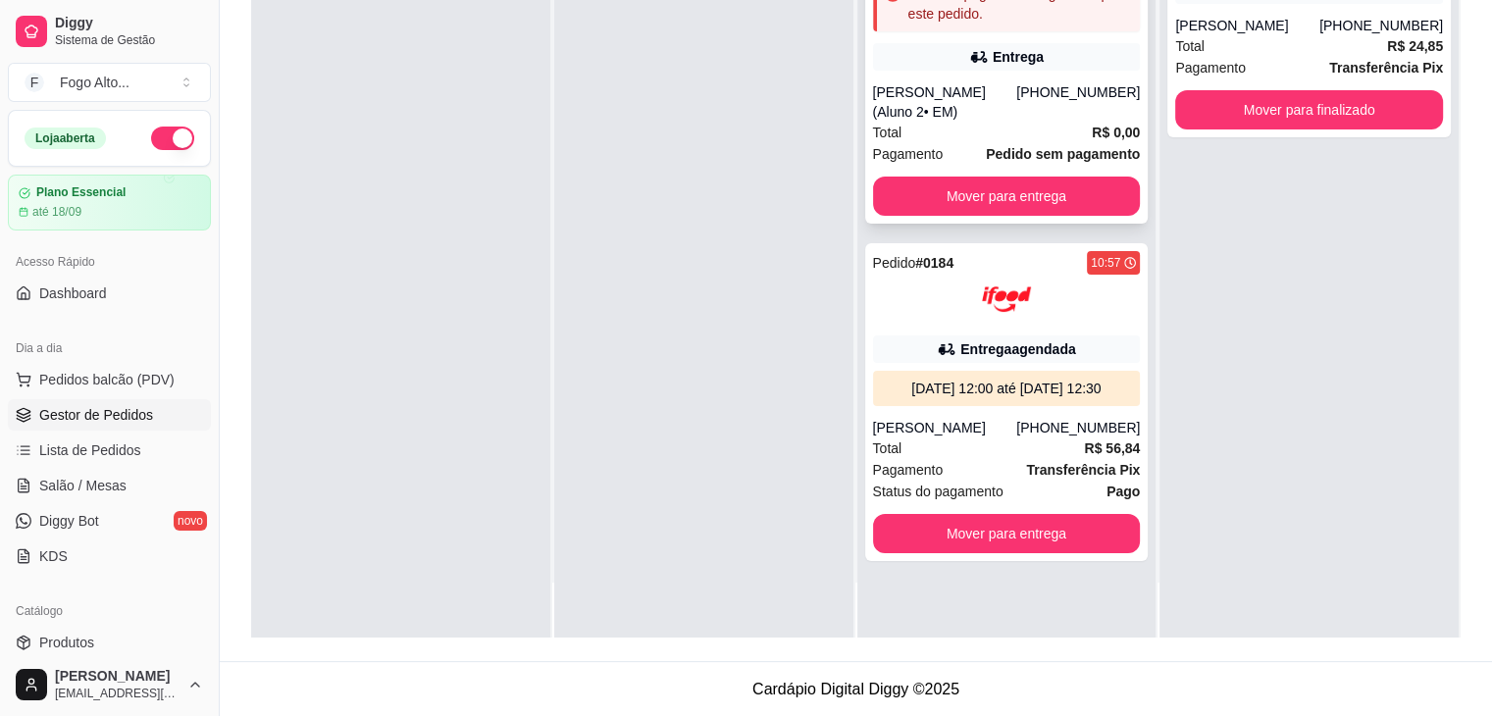
scroll to position [0, 0]
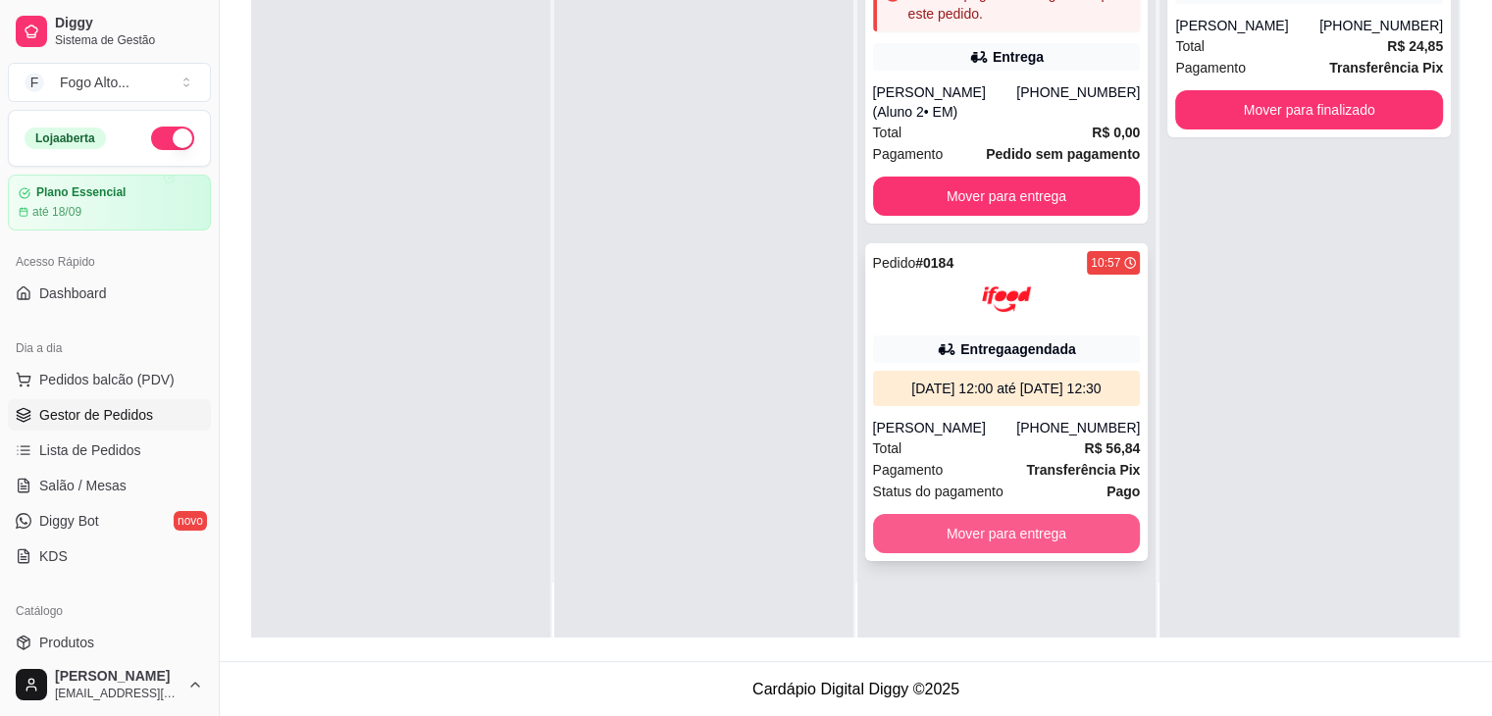
click at [1002, 522] on button "Mover para entrega" at bounding box center [1007, 533] width 268 height 39
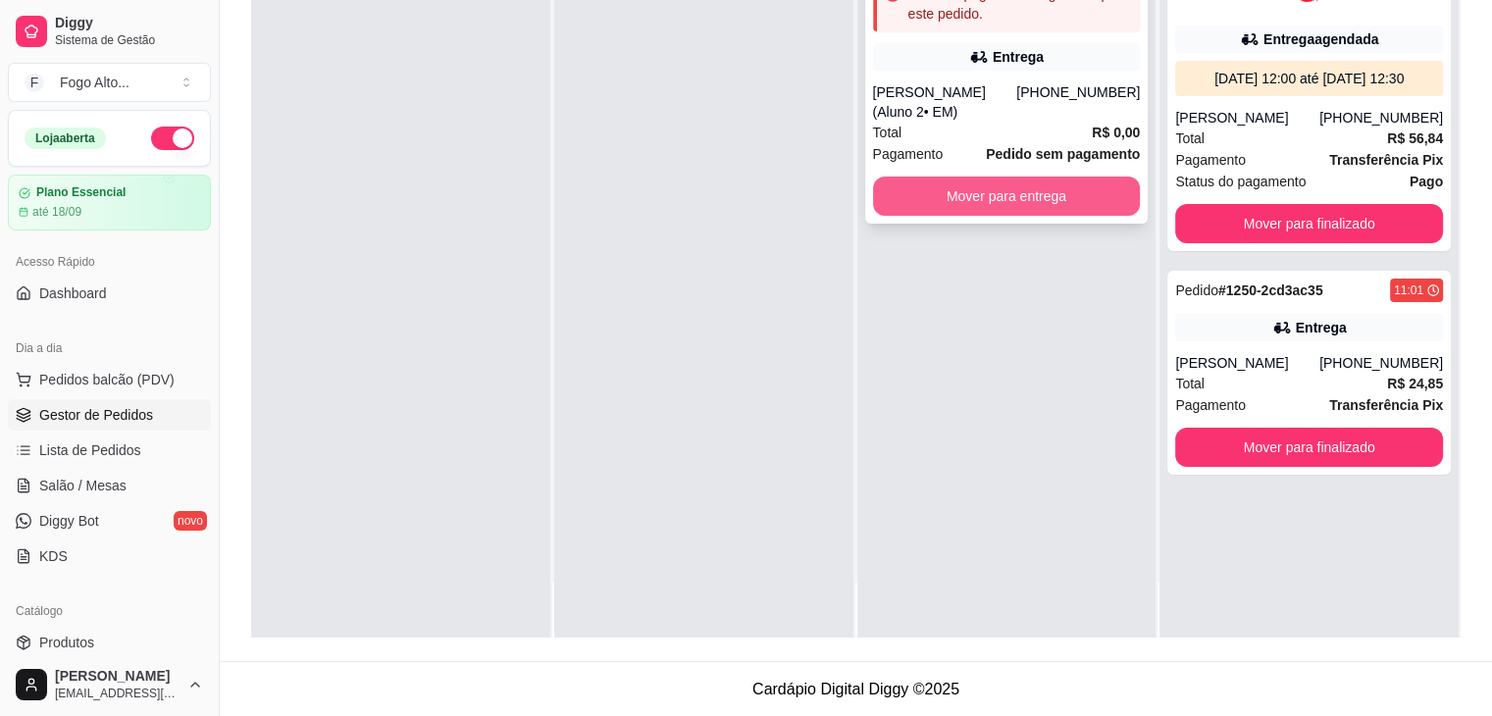
click at [1003, 189] on button "Mover para entrega" at bounding box center [1007, 196] width 268 height 39
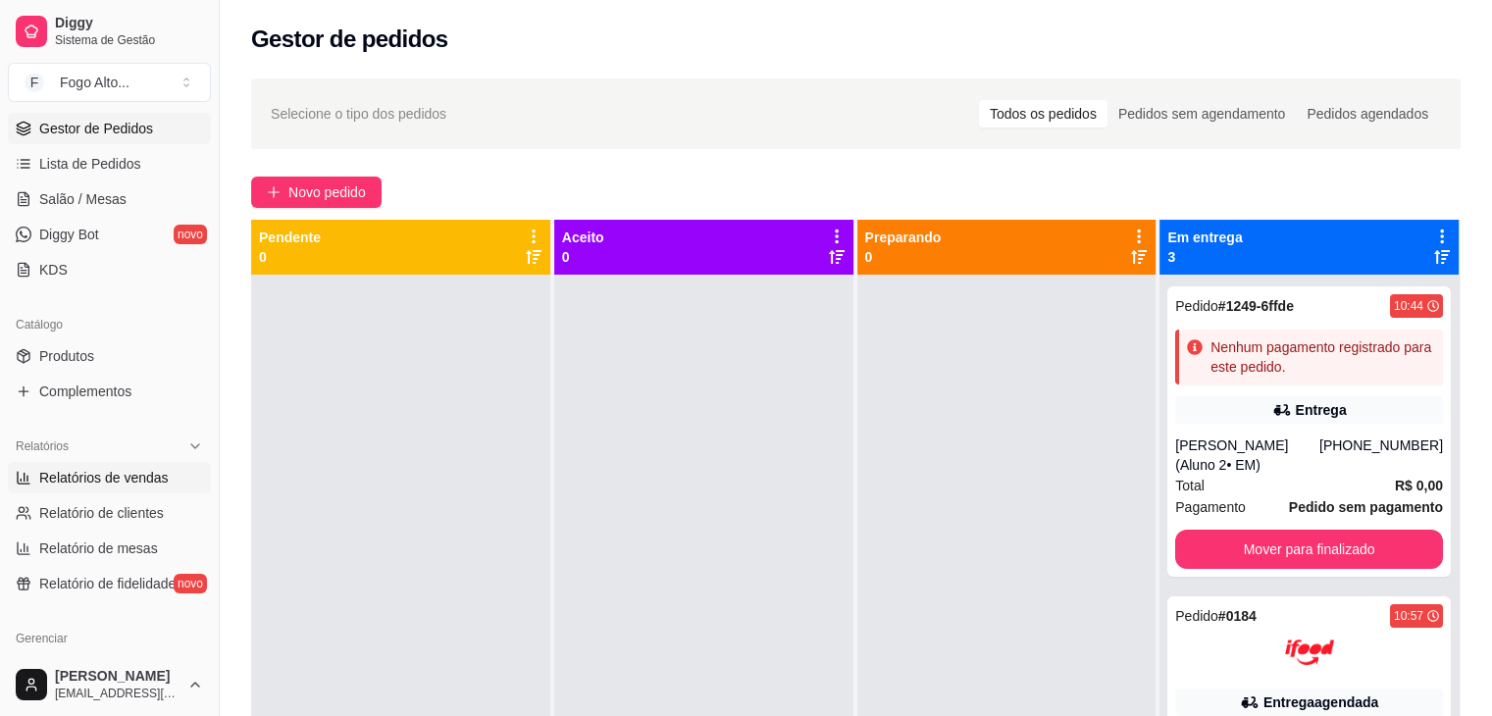
scroll to position [294, 0]
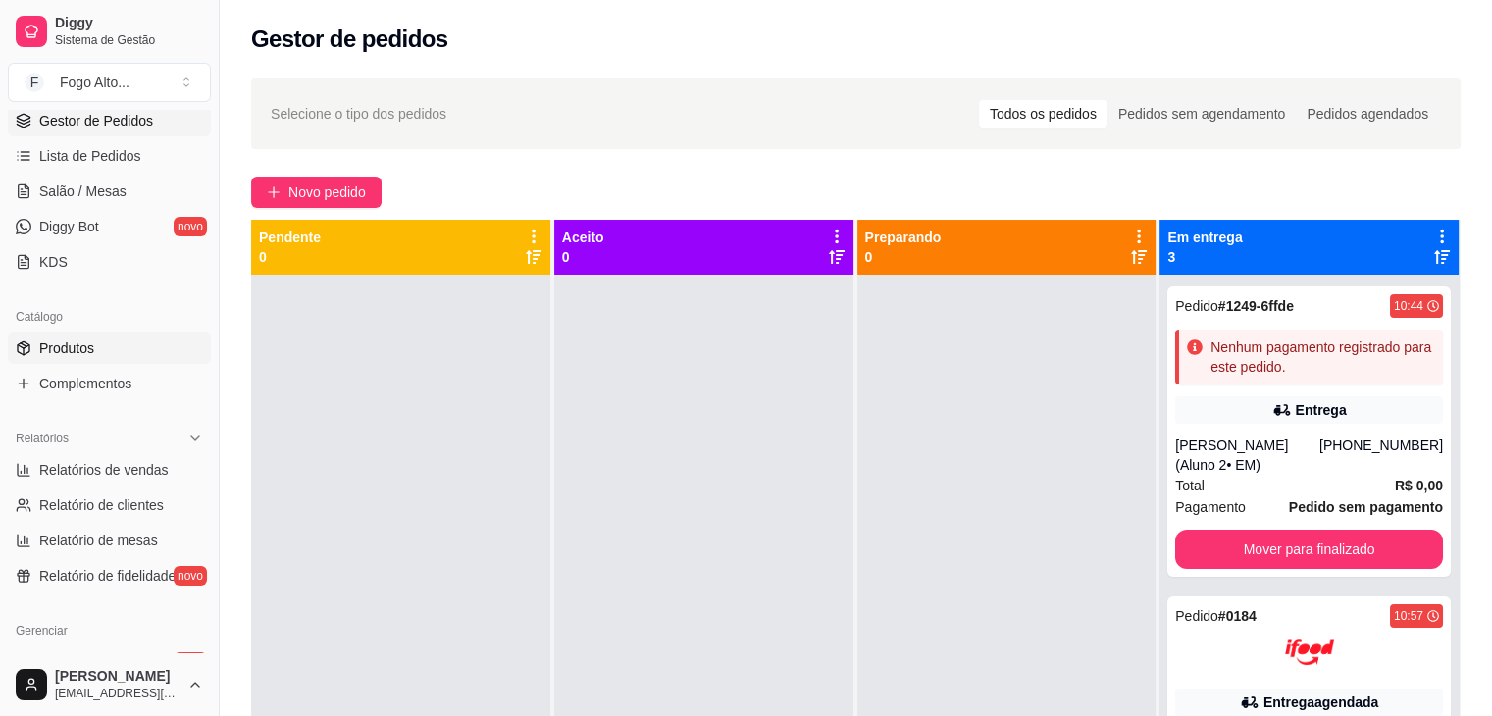
click at [63, 351] on span "Produtos" at bounding box center [66, 348] width 55 height 20
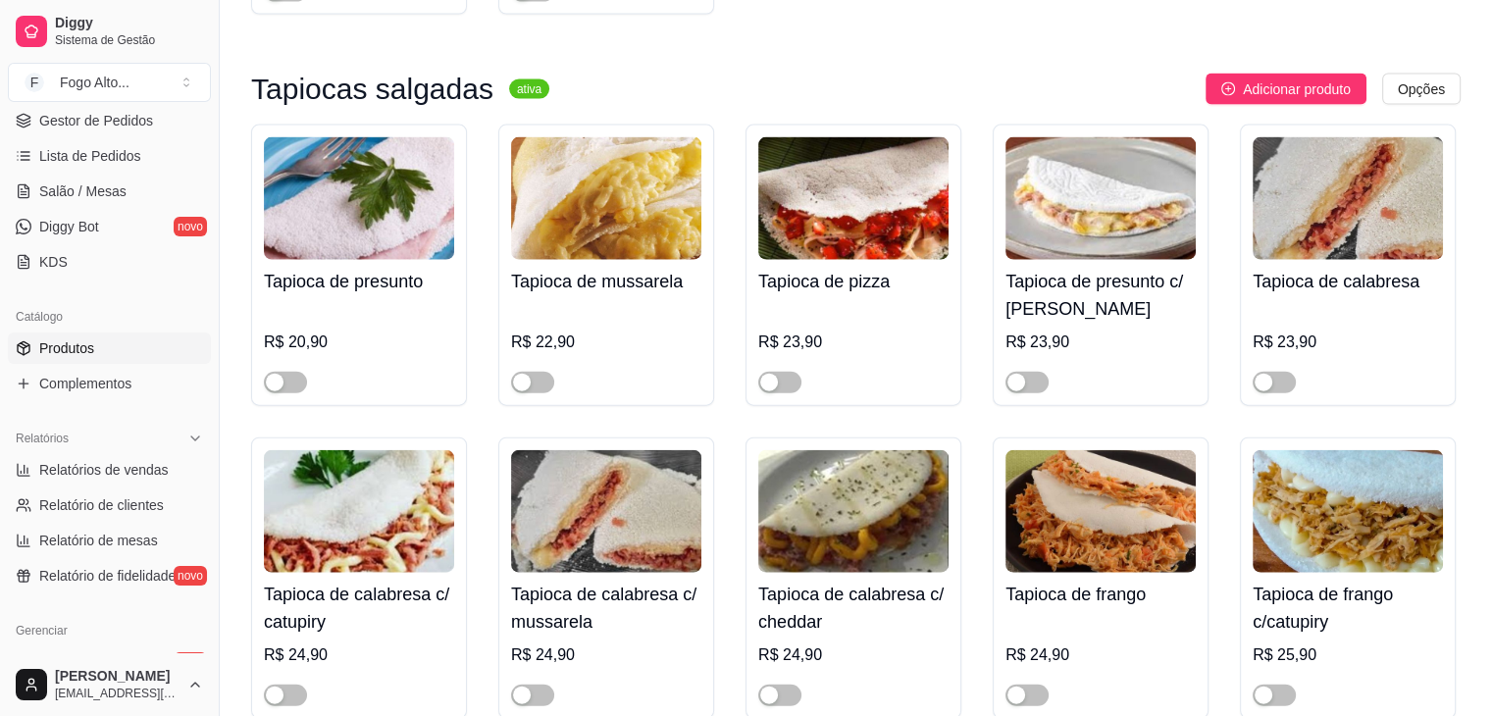
scroll to position [4316, 0]
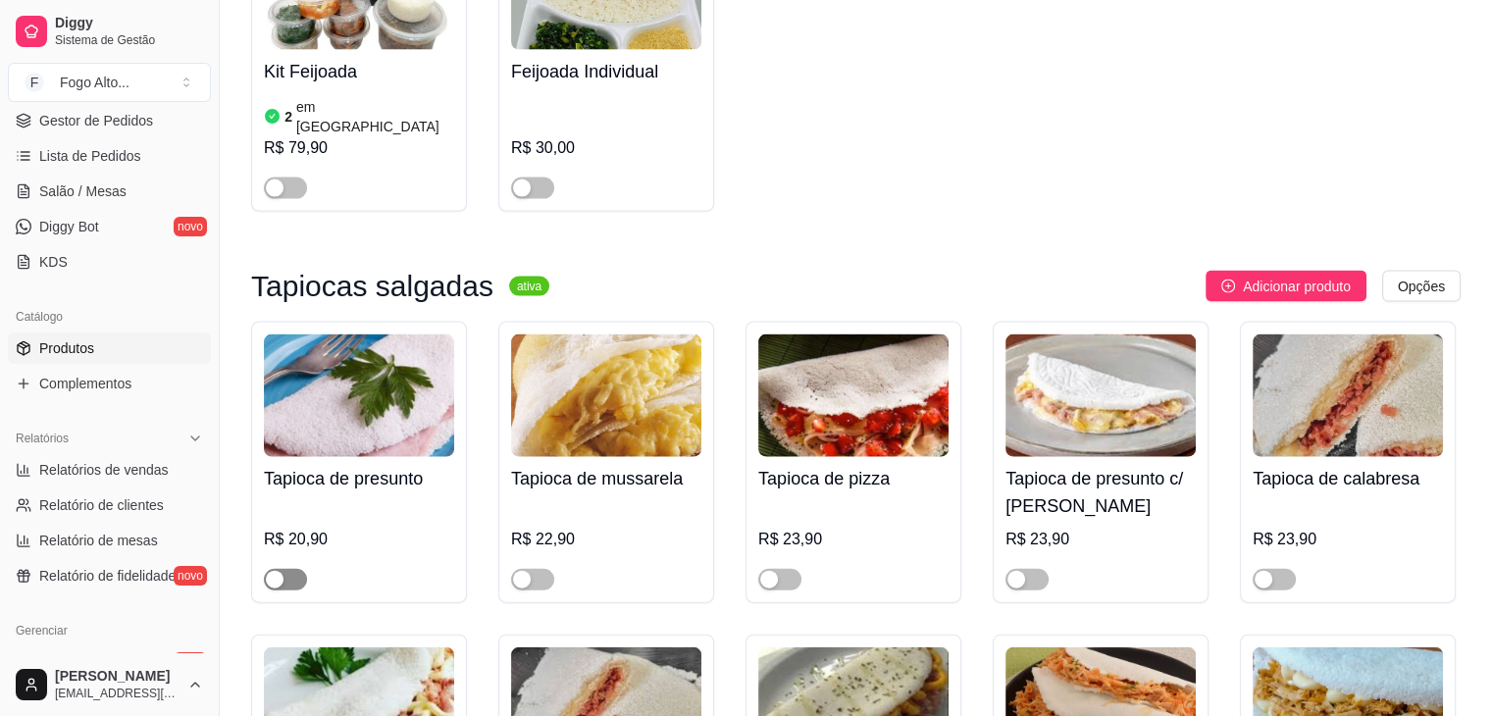
click at [276, 571] on div "button" at bounding box center [275, 580] width 18 height 18
click at [523, 571] on div "button" at bounding box center [522, 580] width 18 height 18
click at [764, 571] on div "button" at bounding box center [769, 580] width 18 height 18
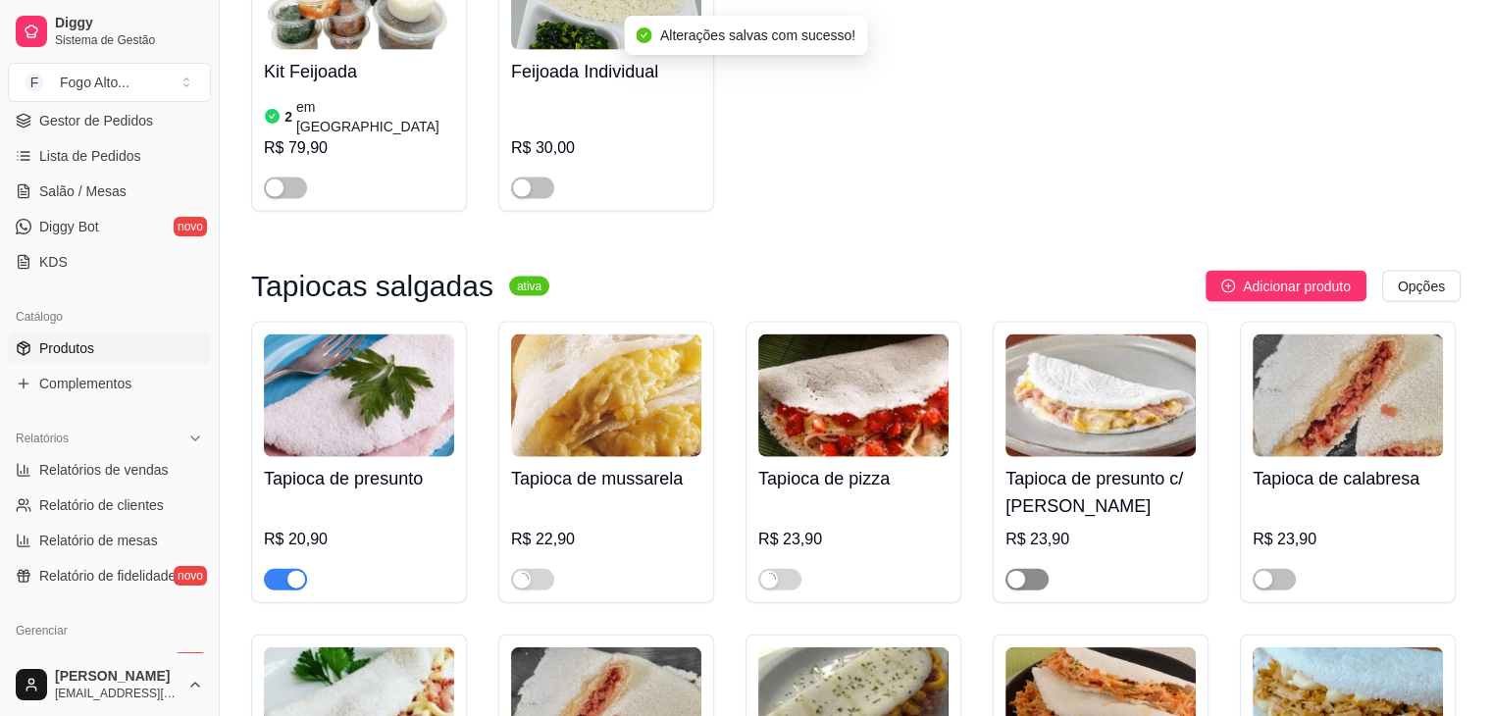
click at [1008, 571] on div "button" at bounding box center [1016, 580] width 18 height 18
click at [1249, 488] on div "Tapioca de calabresa R$ 23,90" at bounding box center [1348, 463] width 216 height 282
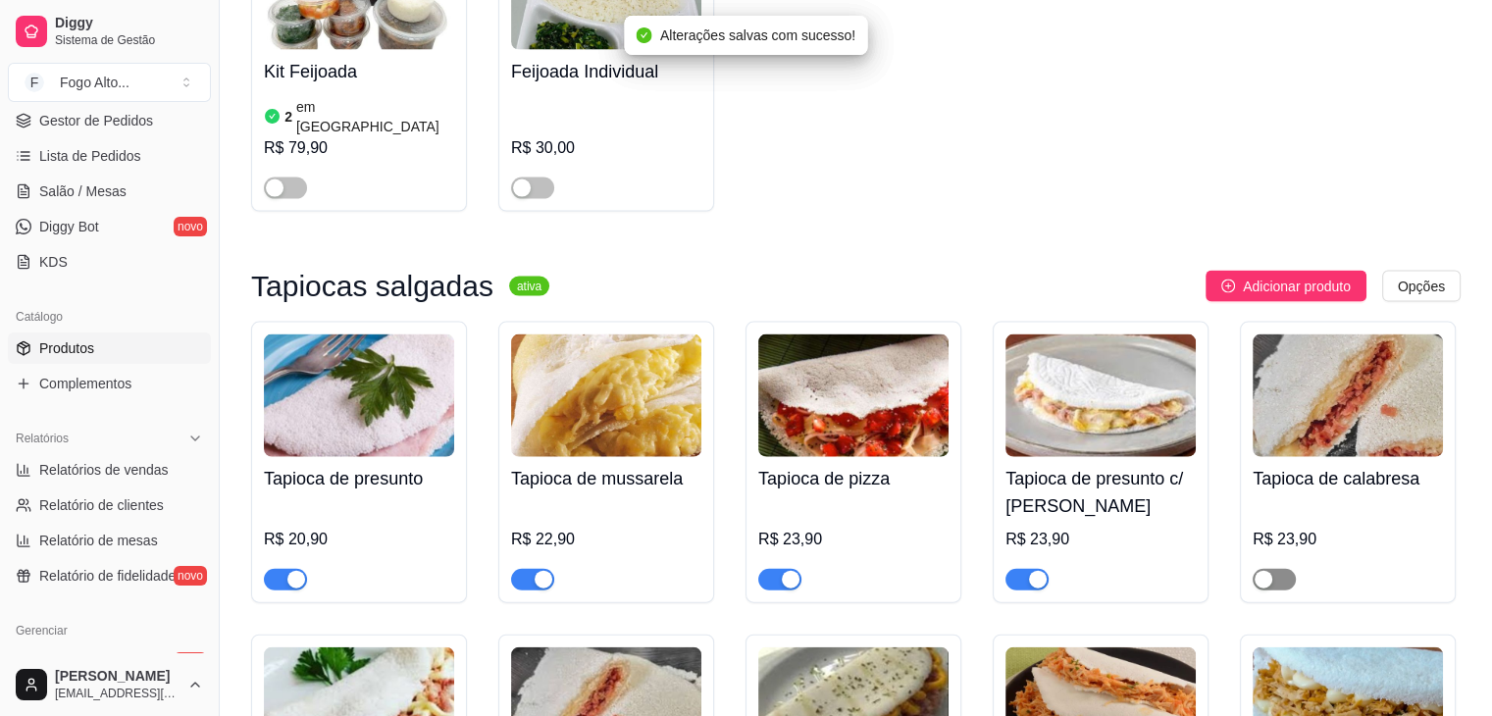
click at [1256, 571] on div "button" at bounding box center [1264, 580] width 18 height 18
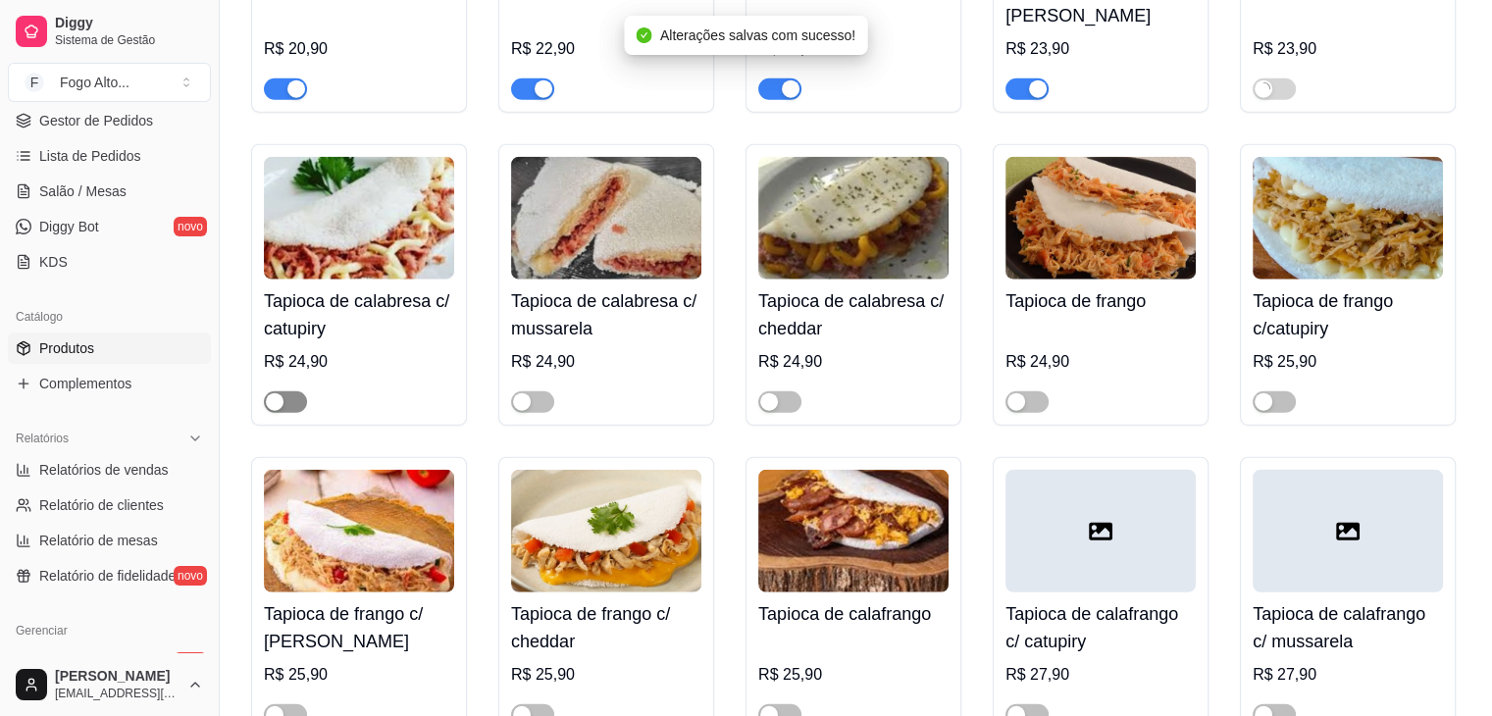
click at [276, 393] on div "button" at bounding box center [275, 402] width 18 height 18
click at [523, 393] on div "button" at bounding box center [522, 402] width 18 height 18
click at [765, 393] on div "button" at bounding box center [769, 402] width 18 height 18
click at [1008, 393] on div "button" at bounding box center [1016, 402] width 18 height 18
click at [1262, 393] on div "button" at bounding box center [1264, 402] width 18 height 18
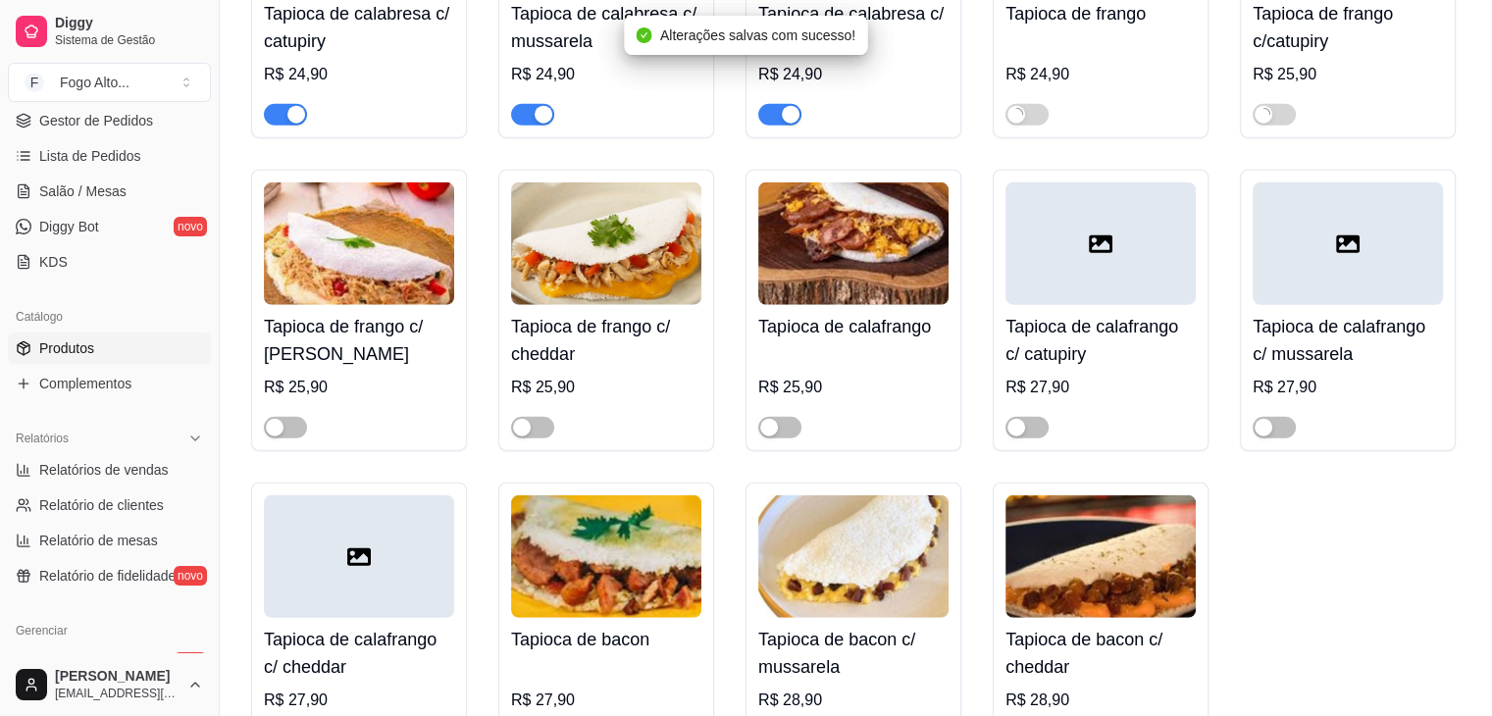
scroll to position [5101, 0]
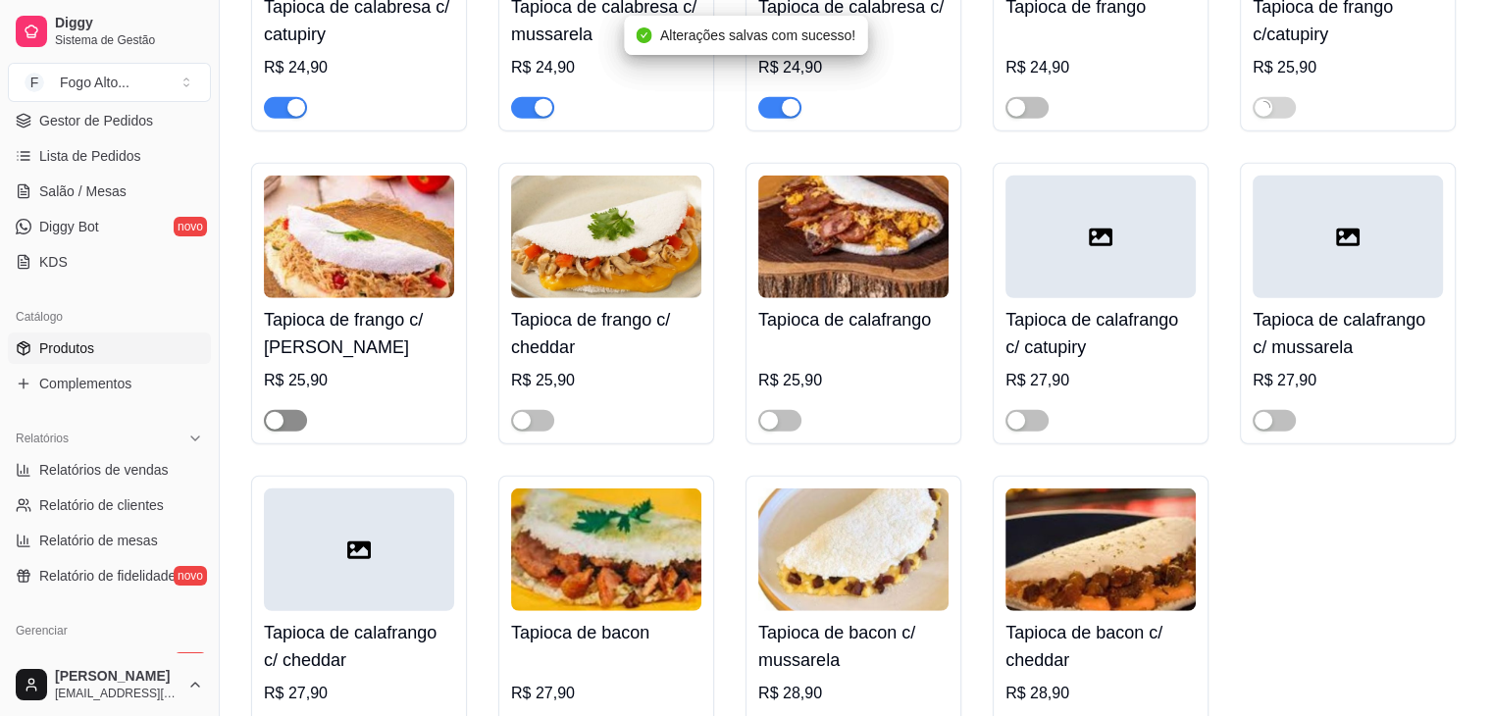
click at [277, 412] on div "button" at bounding box center [275, 421] width 18 height 18
click at [519, 412] on div "button" at bounding box center [522, 421] width 18 height 18
click at [765, 412] on div "button" at bounding box center [769, 421] width 18 height 18
click at [1028, 410] on span "button" at bounding box center [1027, 421] width 43 height 22
click at [1267, 412] on div "button" at bounding box center [1264, 421] width 18 height 18
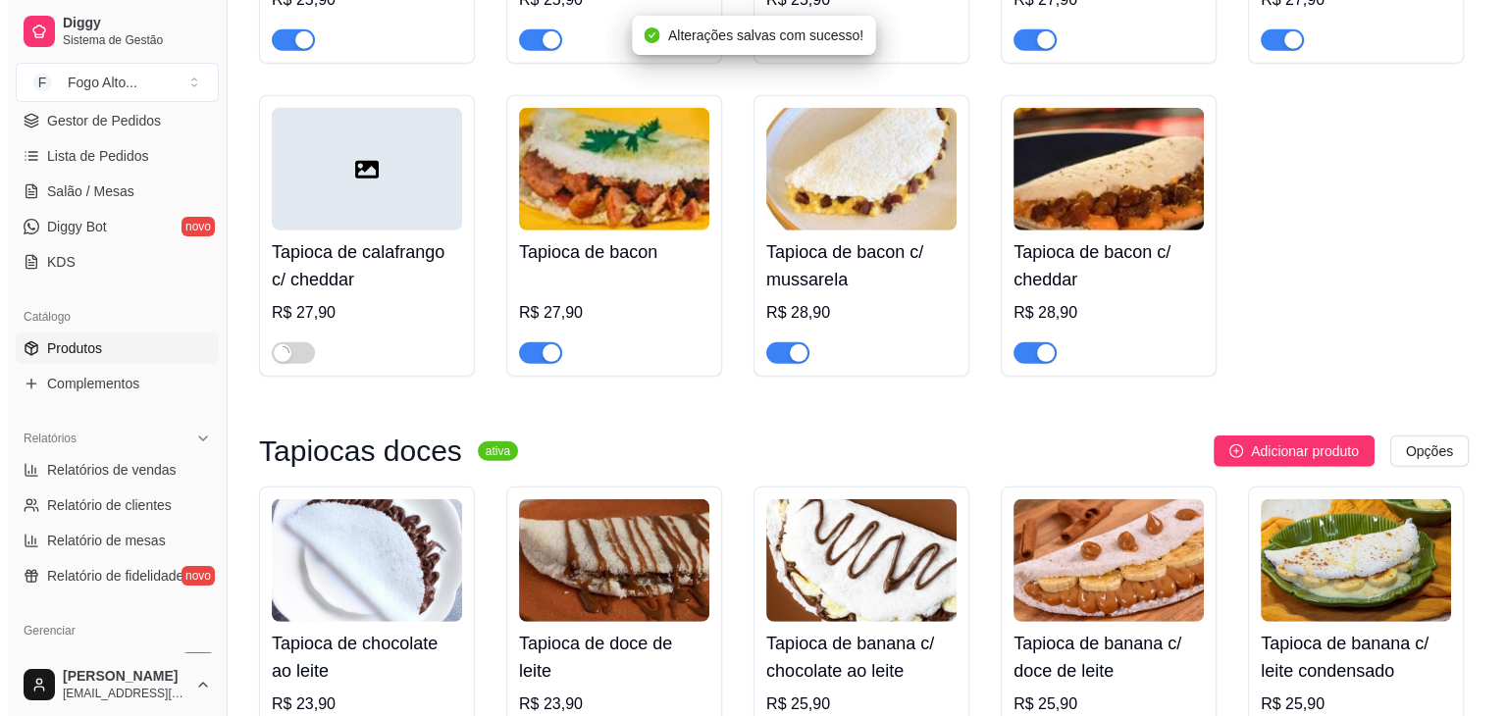
scroll to position [5690, 0]
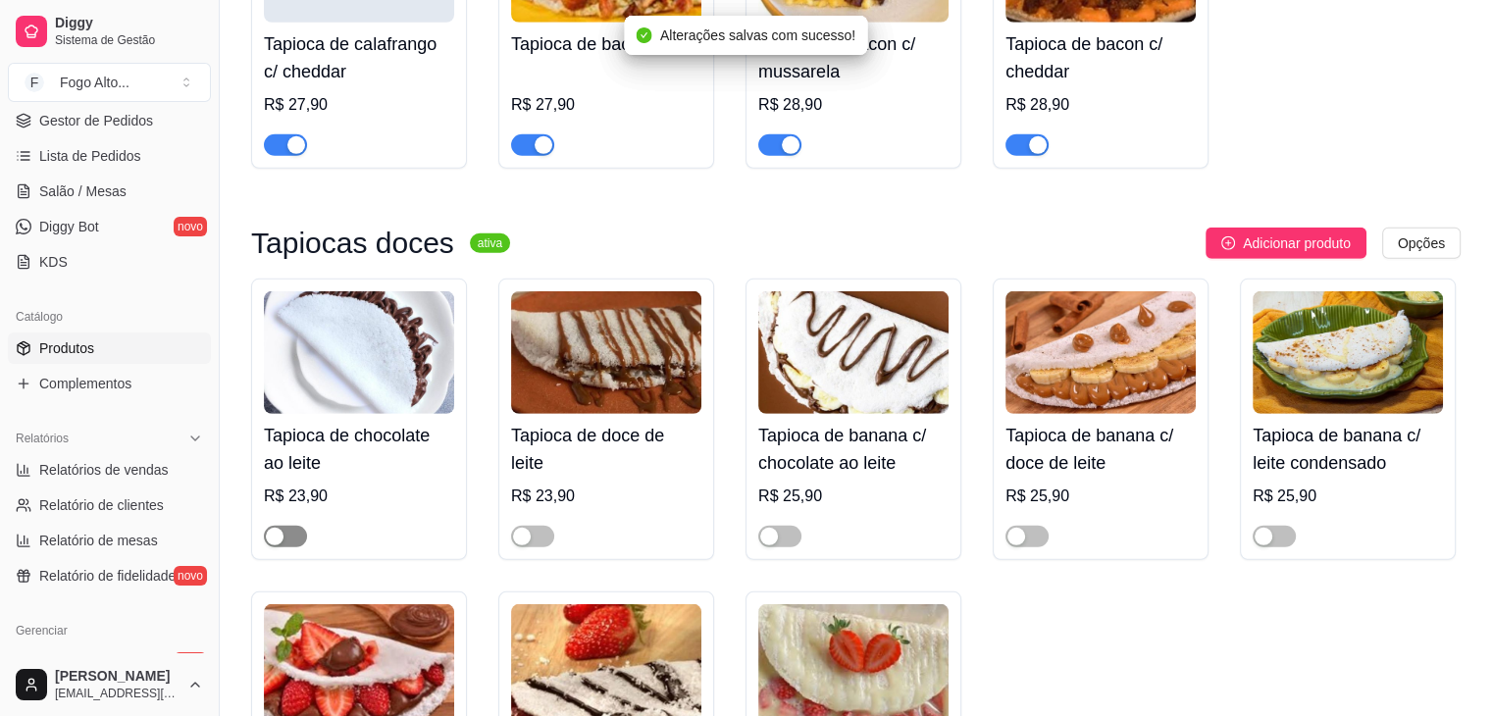
click at [271, 528] on div "button" at bounding box center [275, 537] width 18 height 18
click at [516, 528] on div "button" at bounding box center [522, 537] width 18 height 18
click at [763, 528] on div "button" at bounding box center [769, 537] width 18 height 18
click at [1012, 528] on div "button" at bounding box center [1016, 537] width 18 height 18
click at [1252, 447] on div "Tapioca de banana c/ leite condensado R$ 25,90" at bounding box center [1348, 420] width 216 height 282
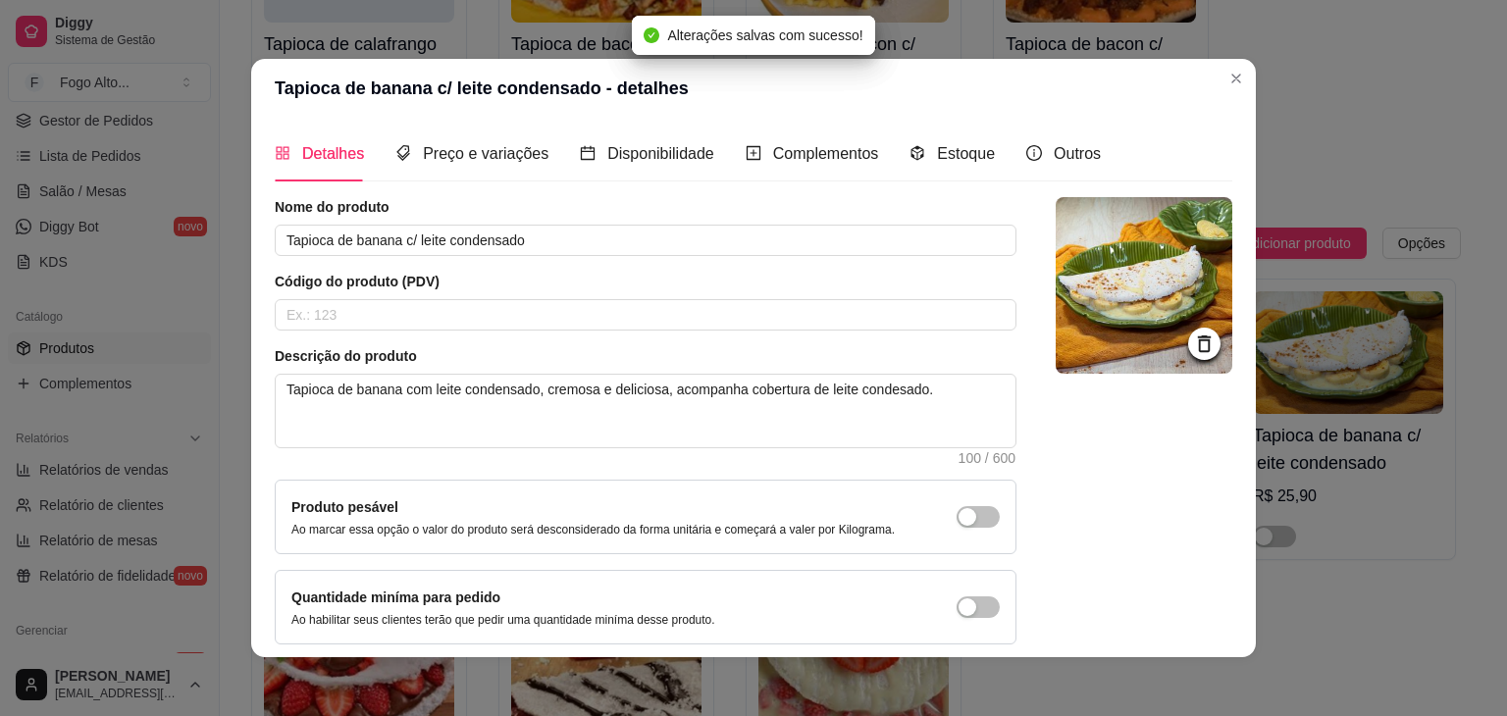
click at [1247, 64] on header "Tapioca de banana c/ leite condensado - detalhes" at bounding box center [753, 88] width 1005 height 59
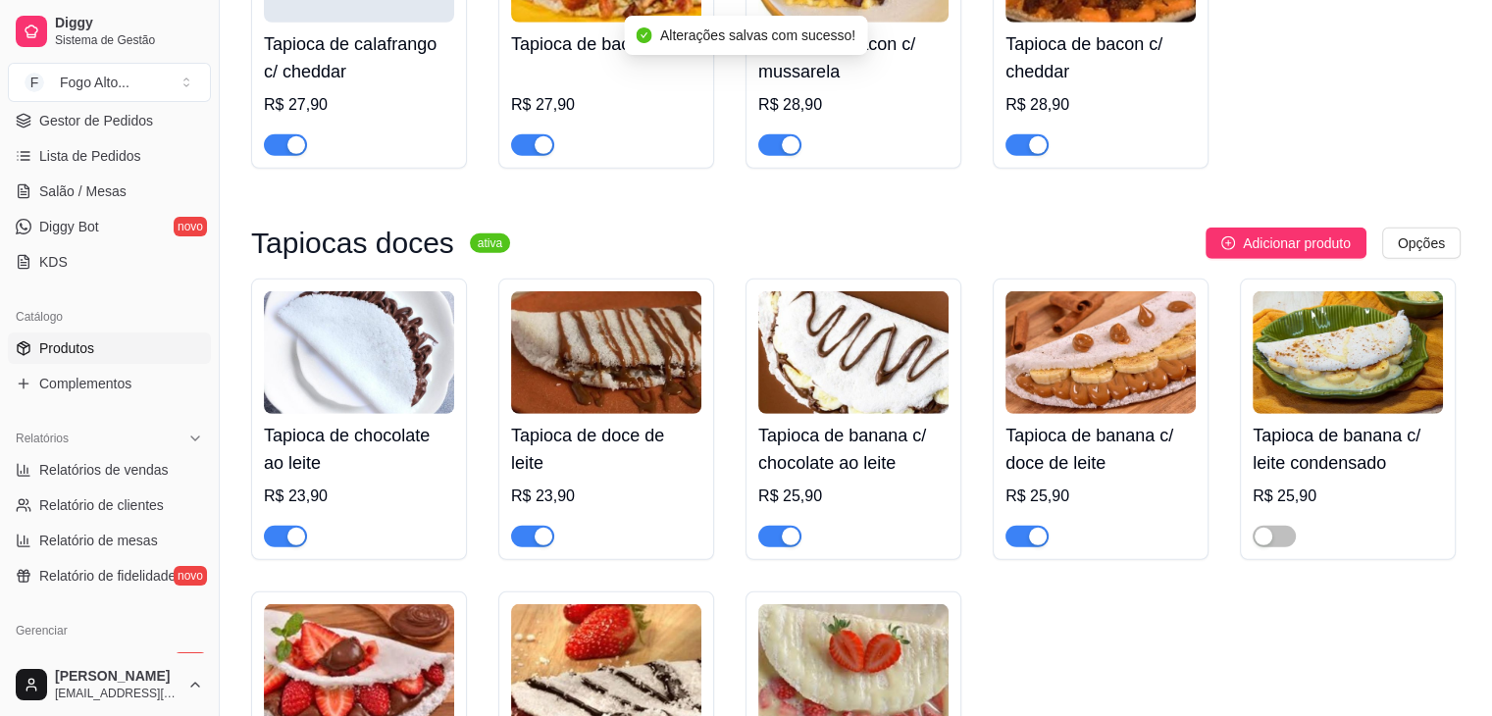
click at [1258, 524] on div at bounding box center [1274, 536] width 43 height 24
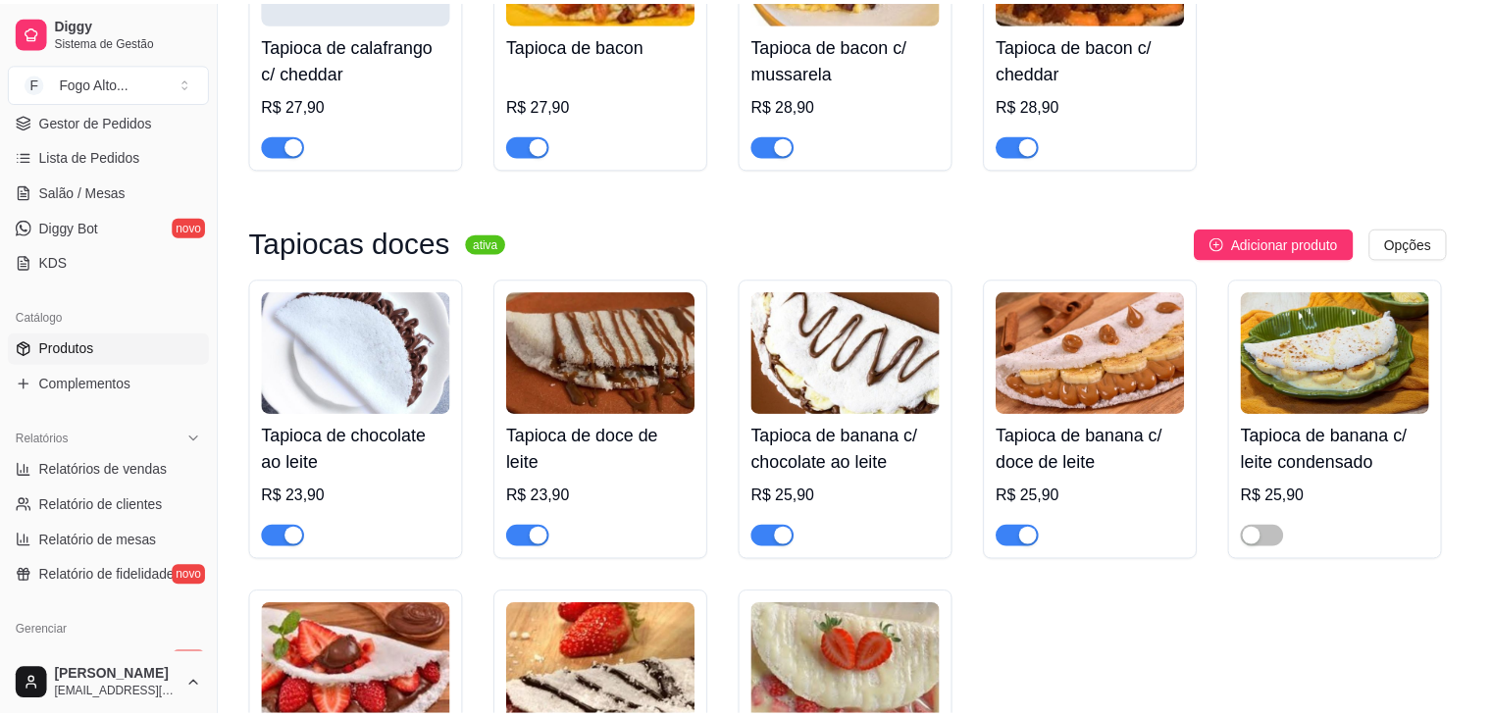
scroll to position [80, 0]
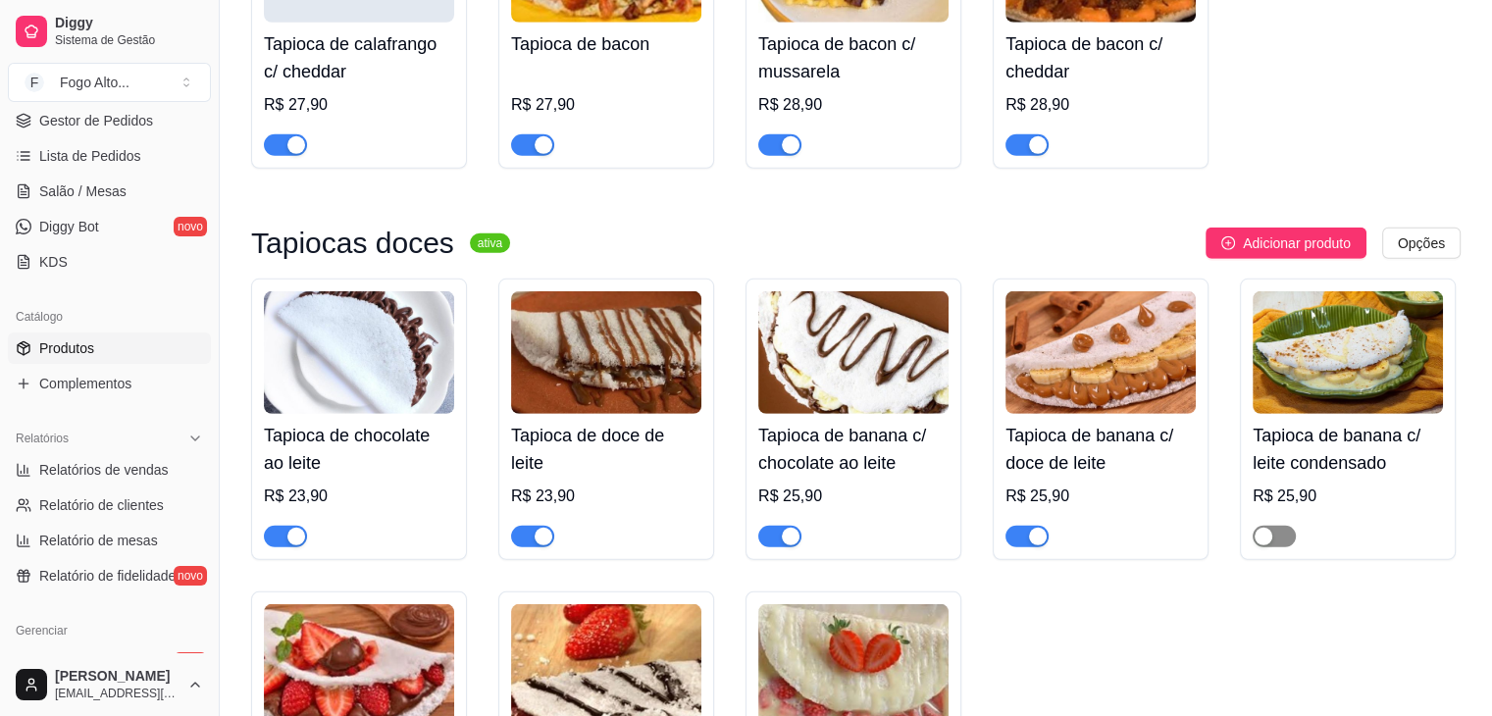
click at [1264, 528] on div "button" at bounding box center [1264, 537] width 18 height 18
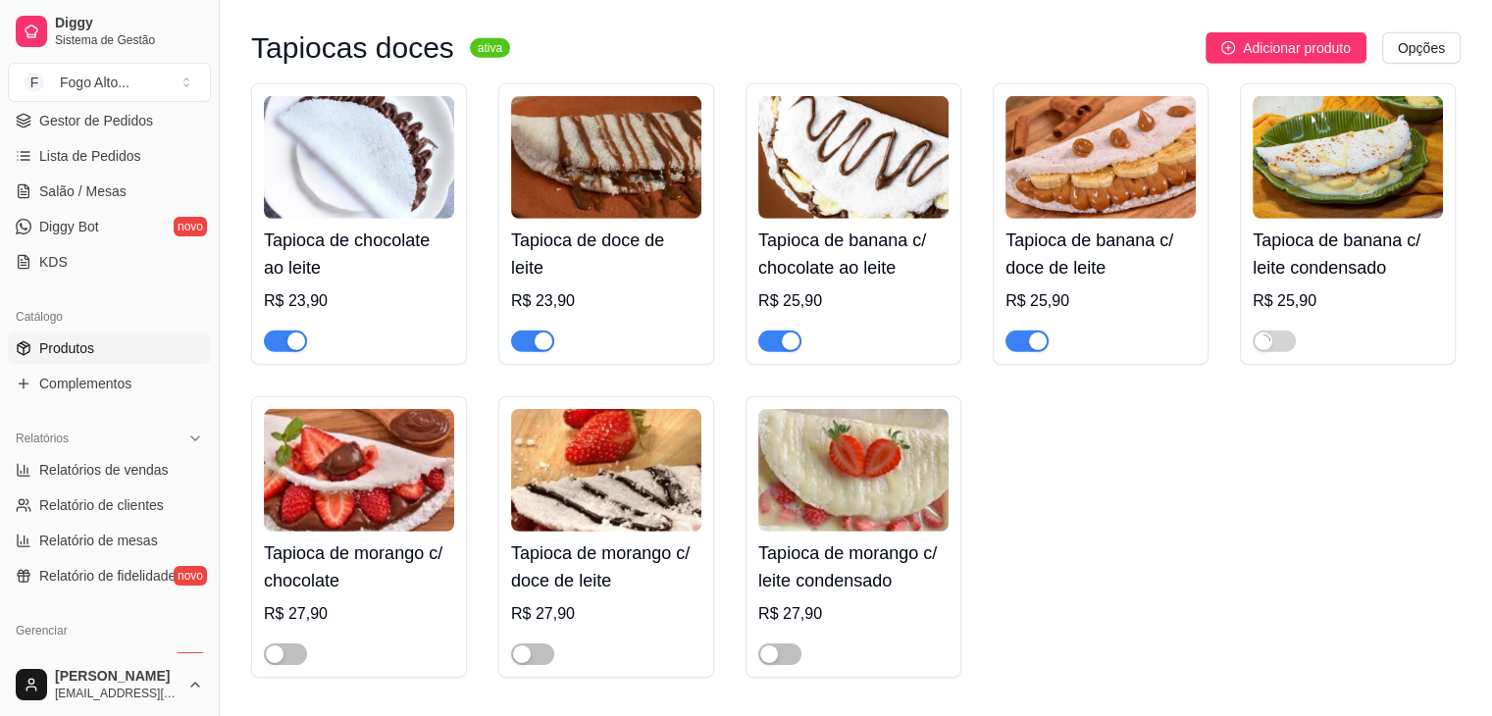
scroll to position [5886, 0]
click at [761, 645] on div "button" at bounding box center [769, 654] width 18 height 18
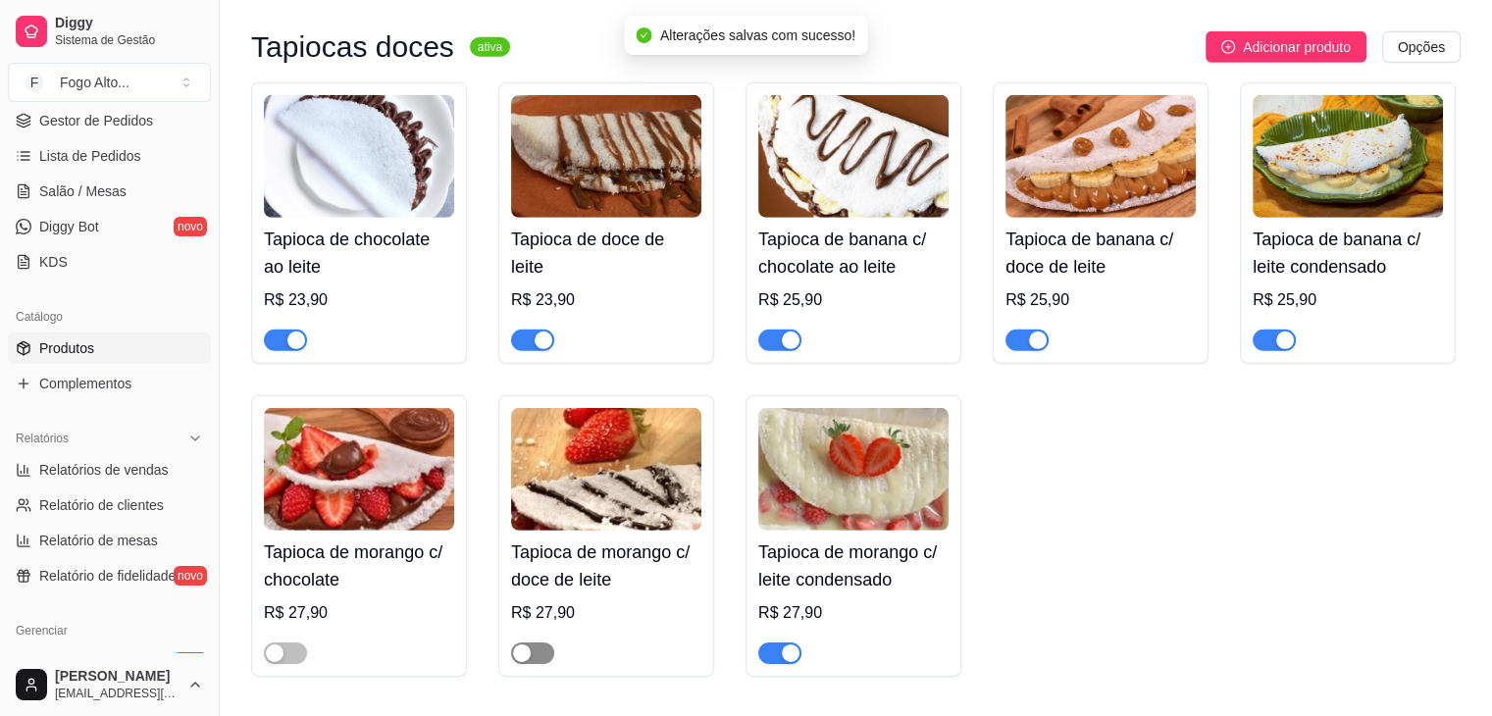
click at [523, 645] on div "button" at bounding box center [522, 654] width 18 height 18
click at [283, 645] on div "button" at bounding box center [275, 654] width 18 height 18
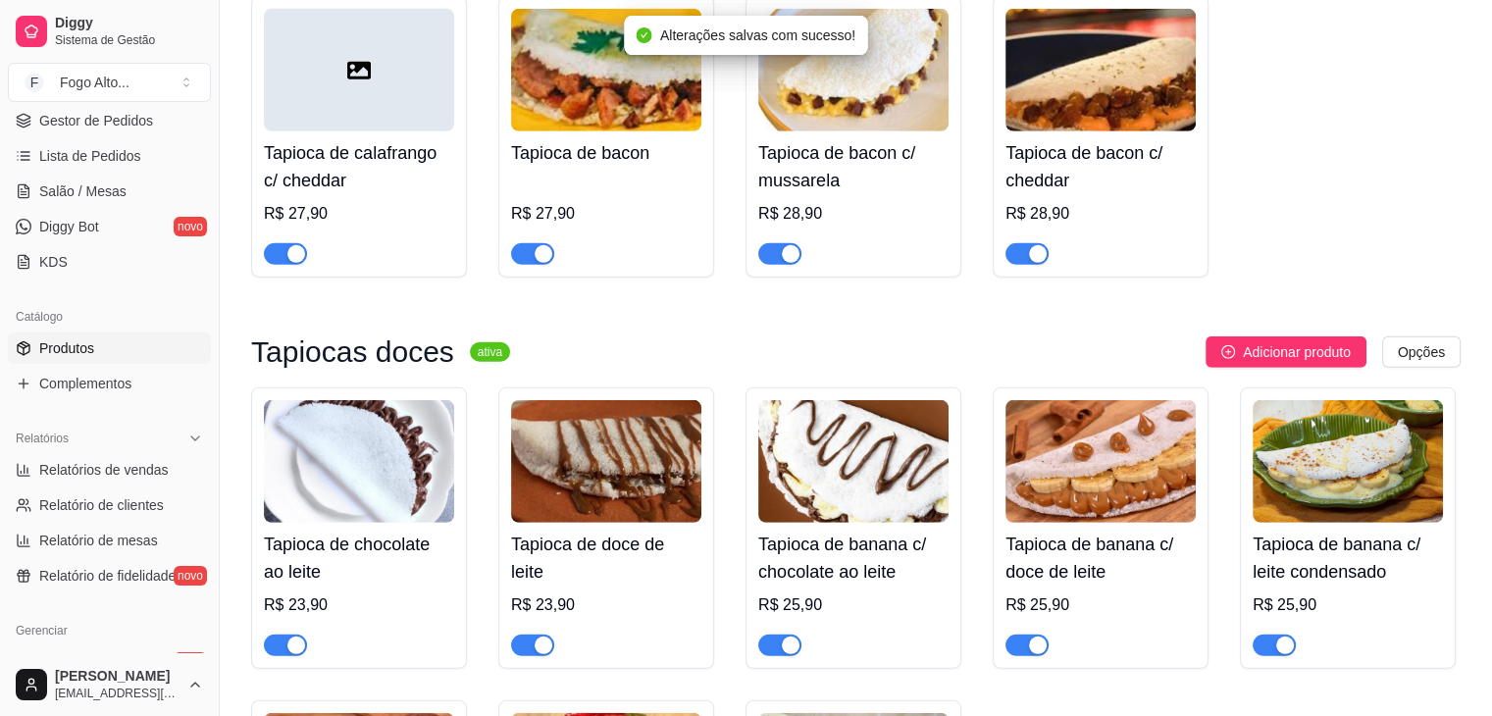
scroll to position [5297, 0]
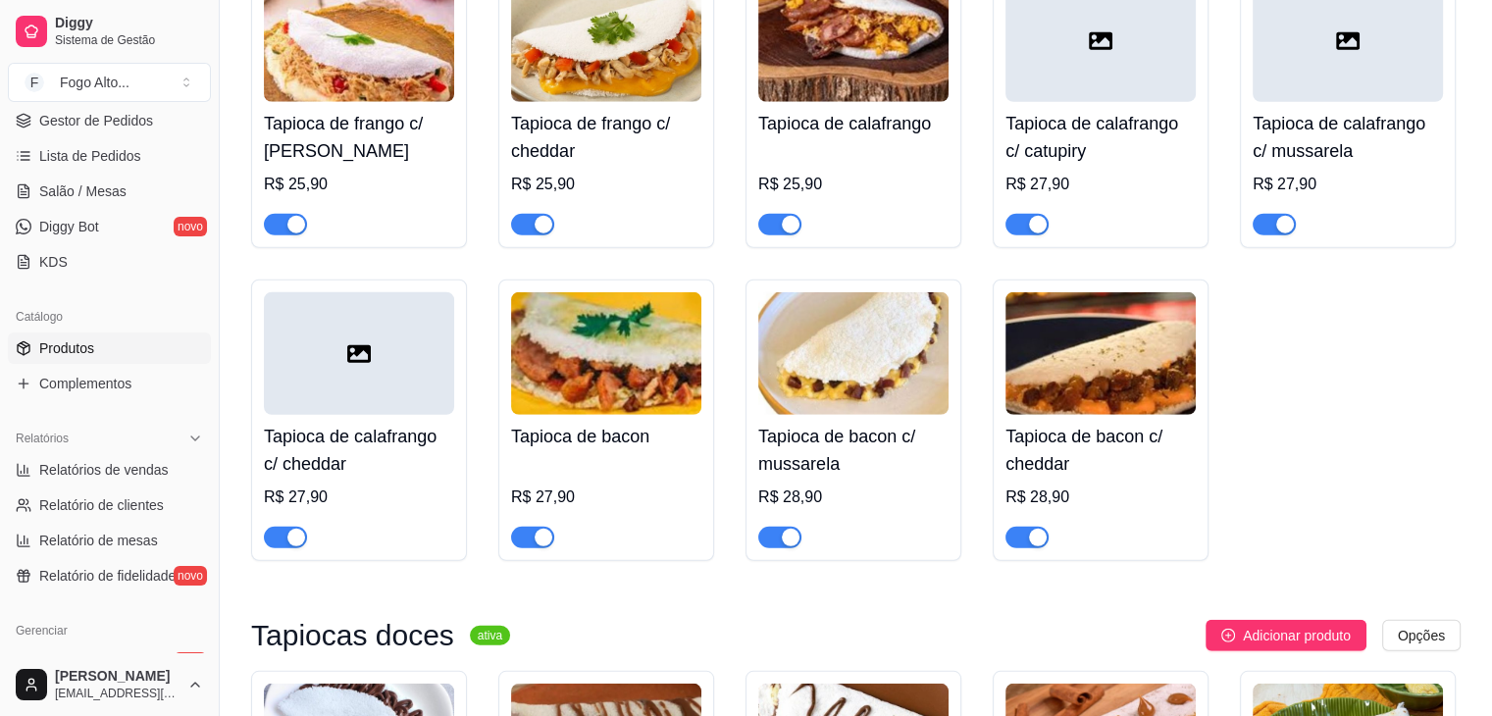
click at [112, 323] on div "Catálogo" at bounding box center [109, 316] width 203 height 31
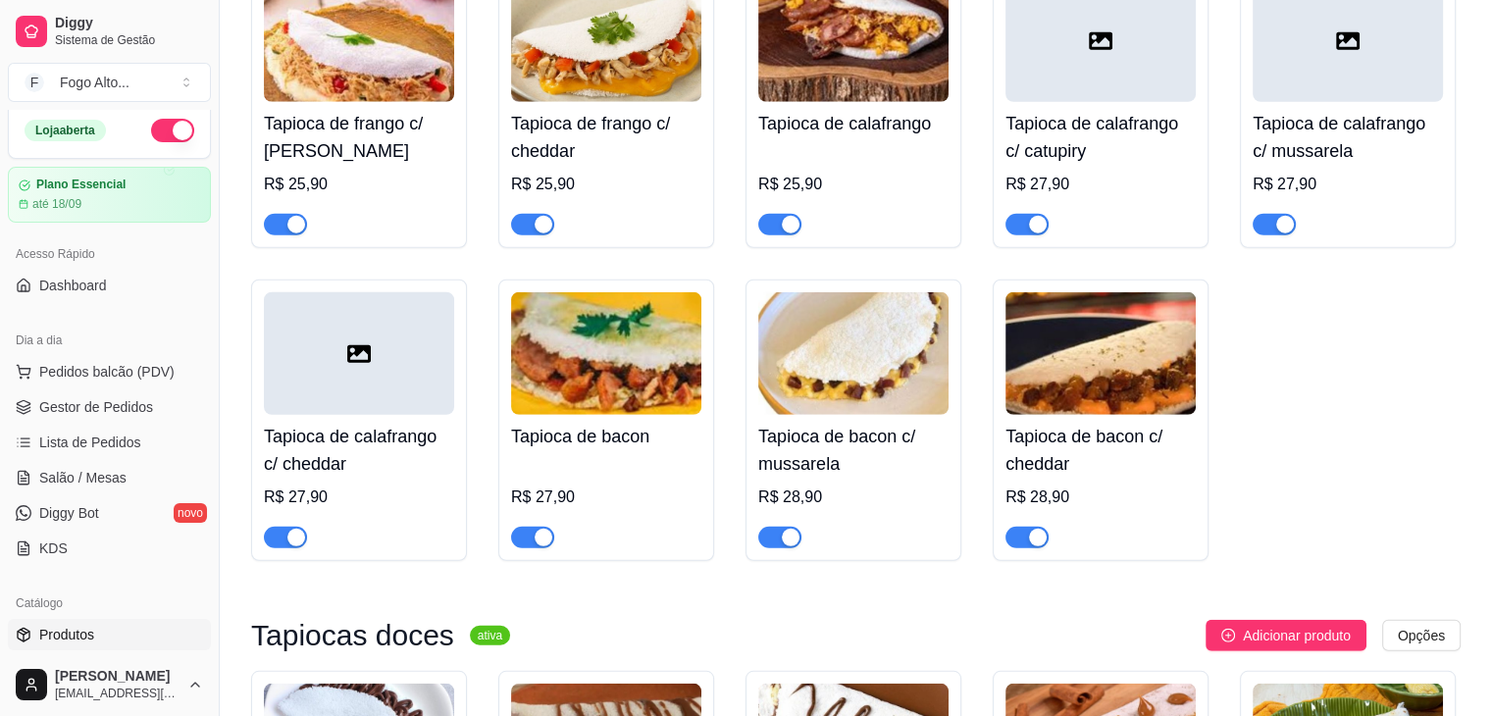
scroll to position [0, 0]
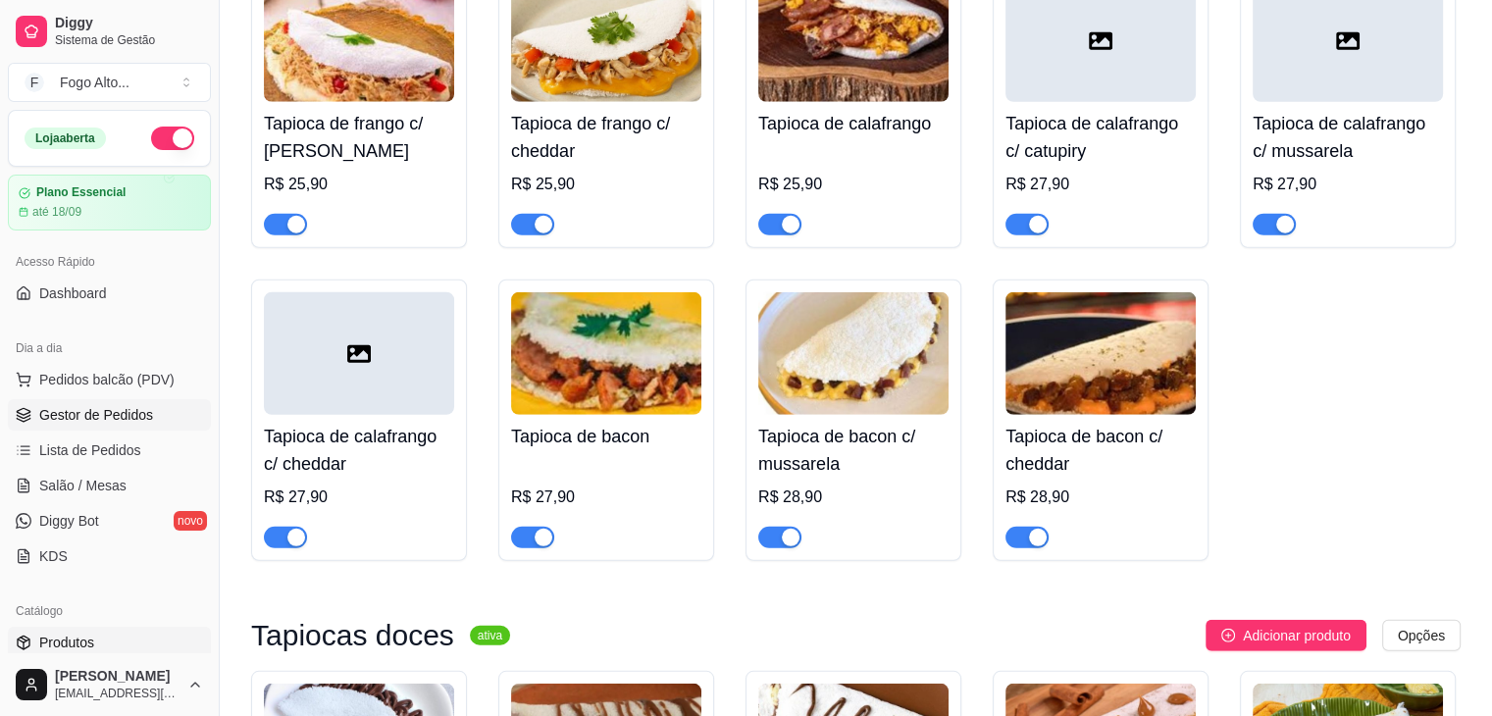
click at [119, 413] on span "Gestor de Pedidos" at bounding box center [96, 415] width 114 height 20
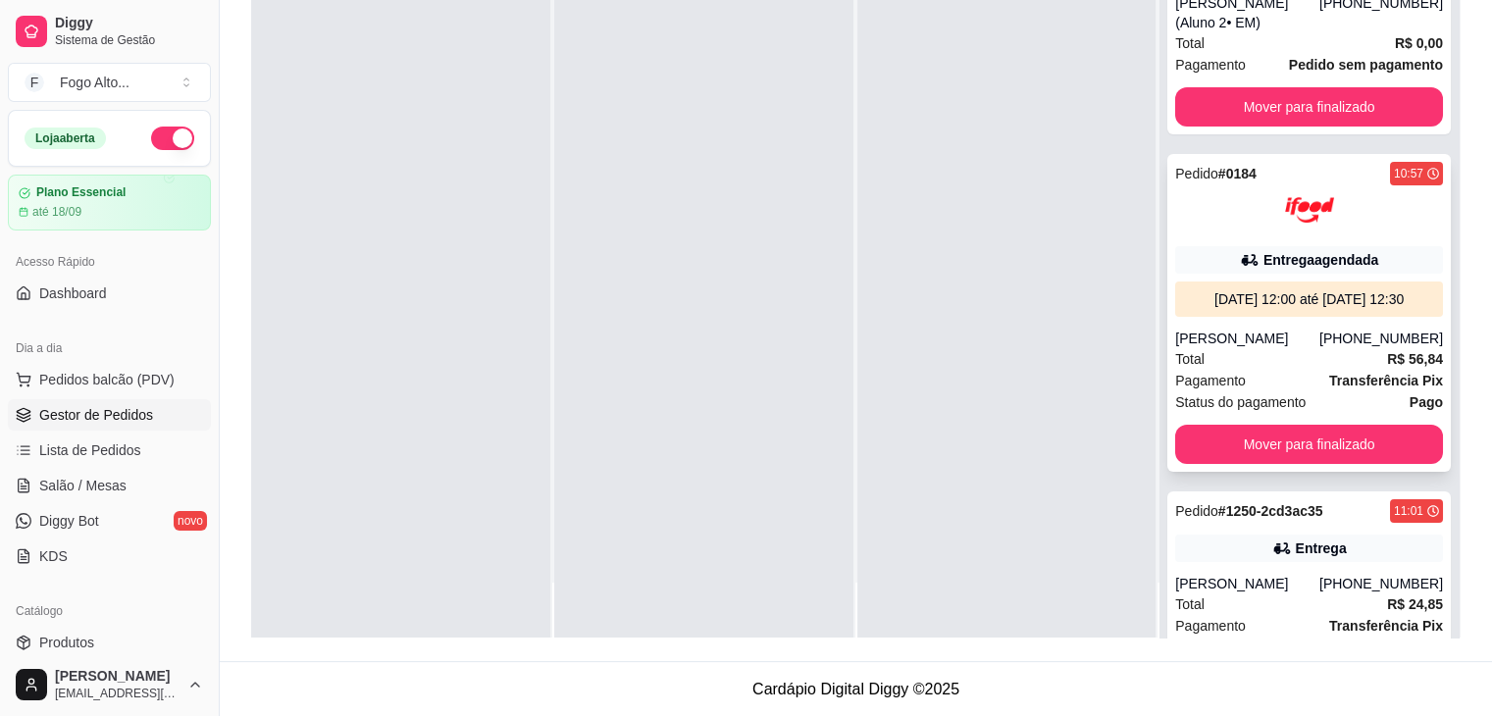
scroll to position [194, 0]
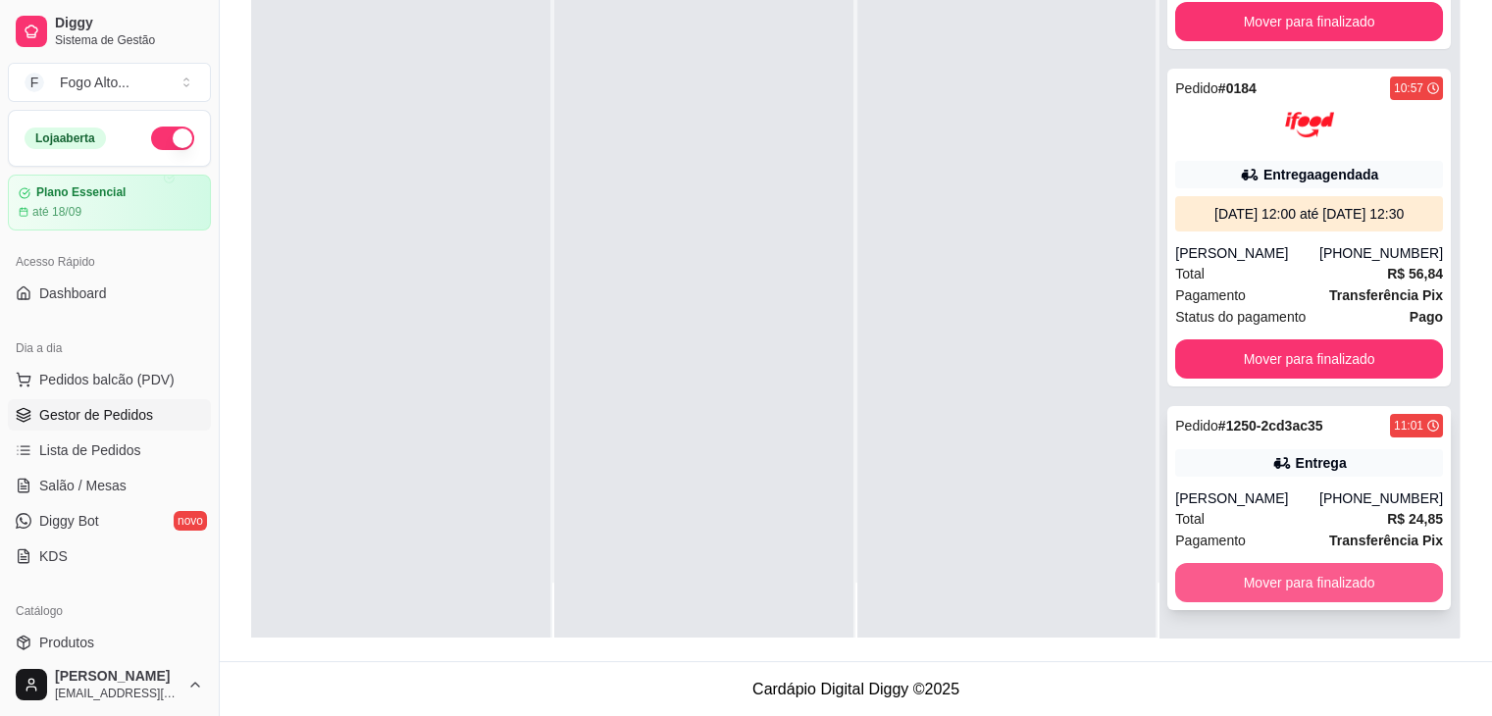
click at [1223, 582] on button "Mover para finalizado" at bounding box center [1309, 582] width 268 height 39
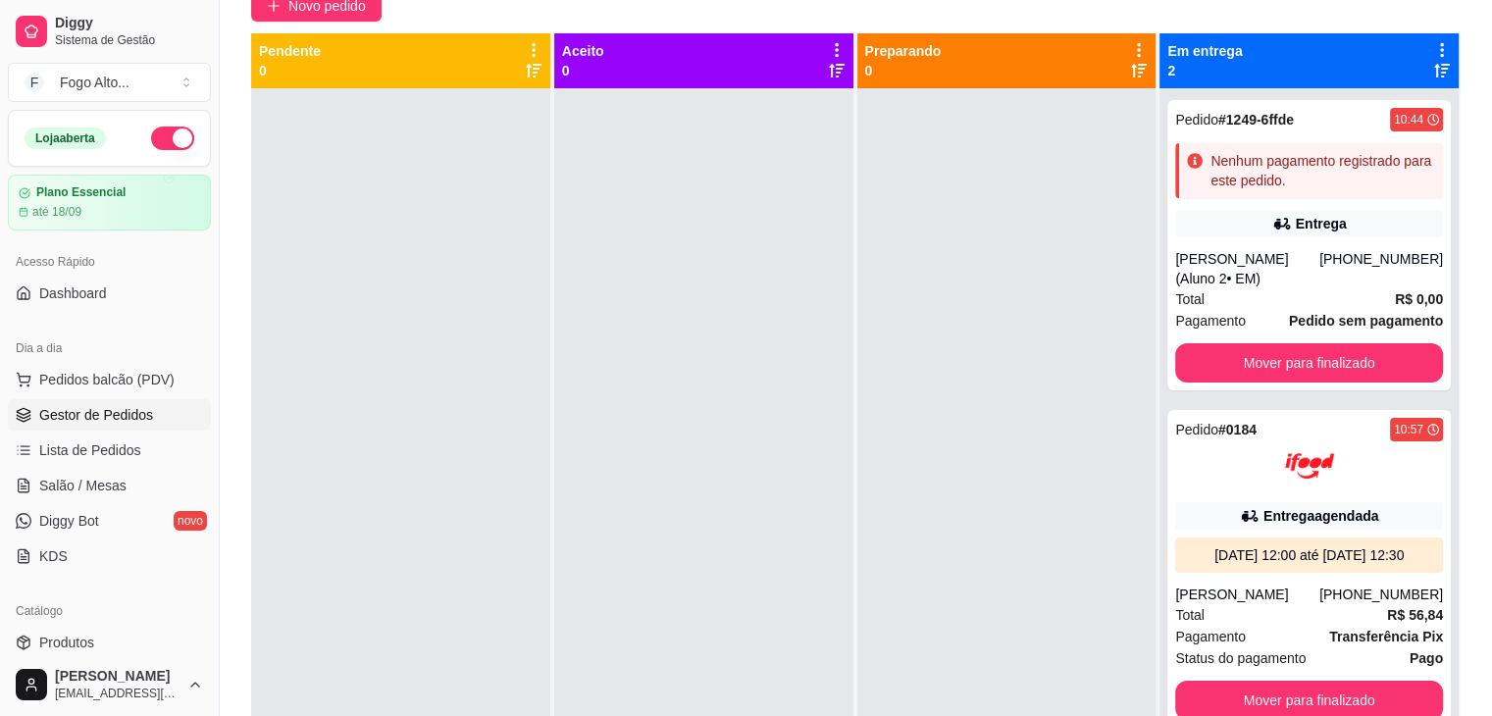
scroll to position [0, 0]
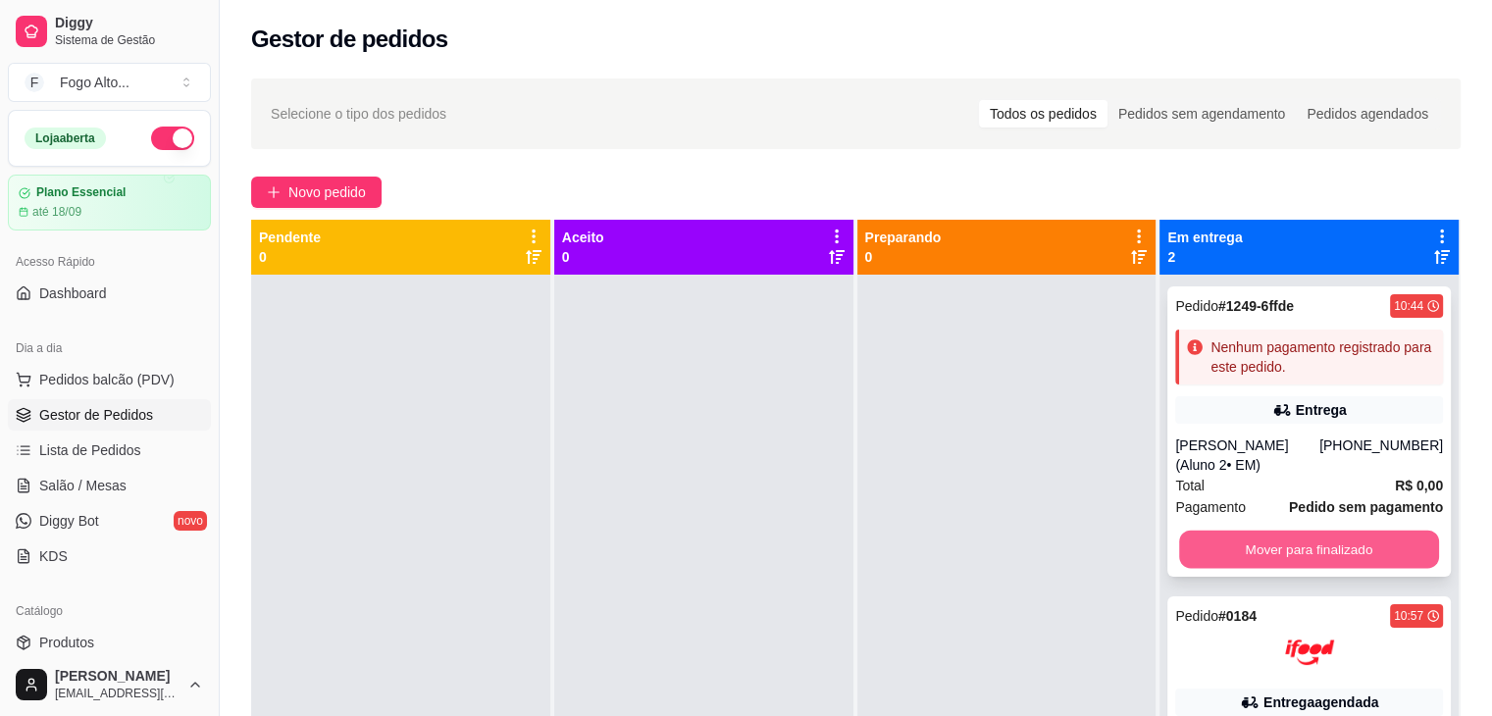
click at [1216, 545] on button "Mover para finalizado" at bounding box center [1309, 550] width 260 height 38
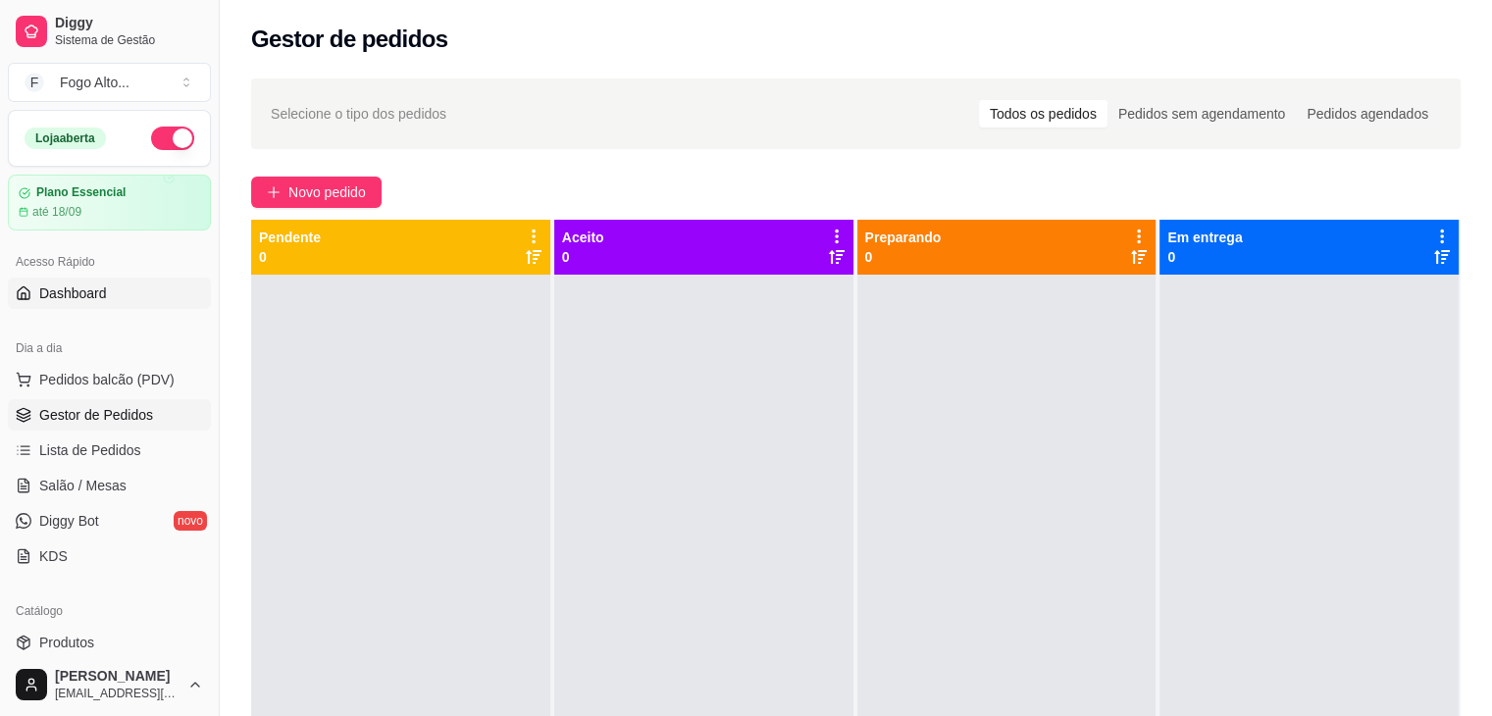
click at [90, 284] on span "Dashboard" at bounding box center [73, 294] width 68 height 20
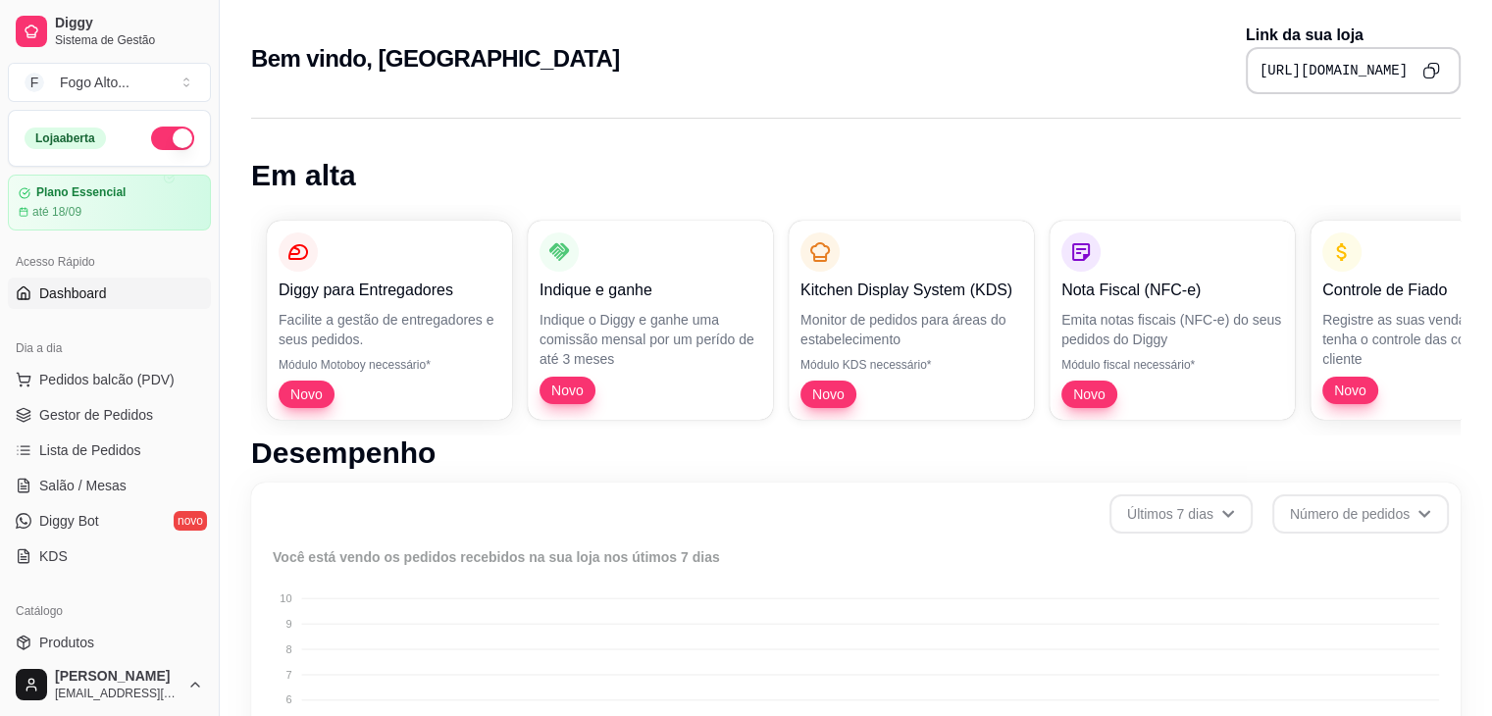
click at [1360, 75] on pre "[URL][DOMAIN_NAME]" at bounding box center [1334, 71] width 148 height 20
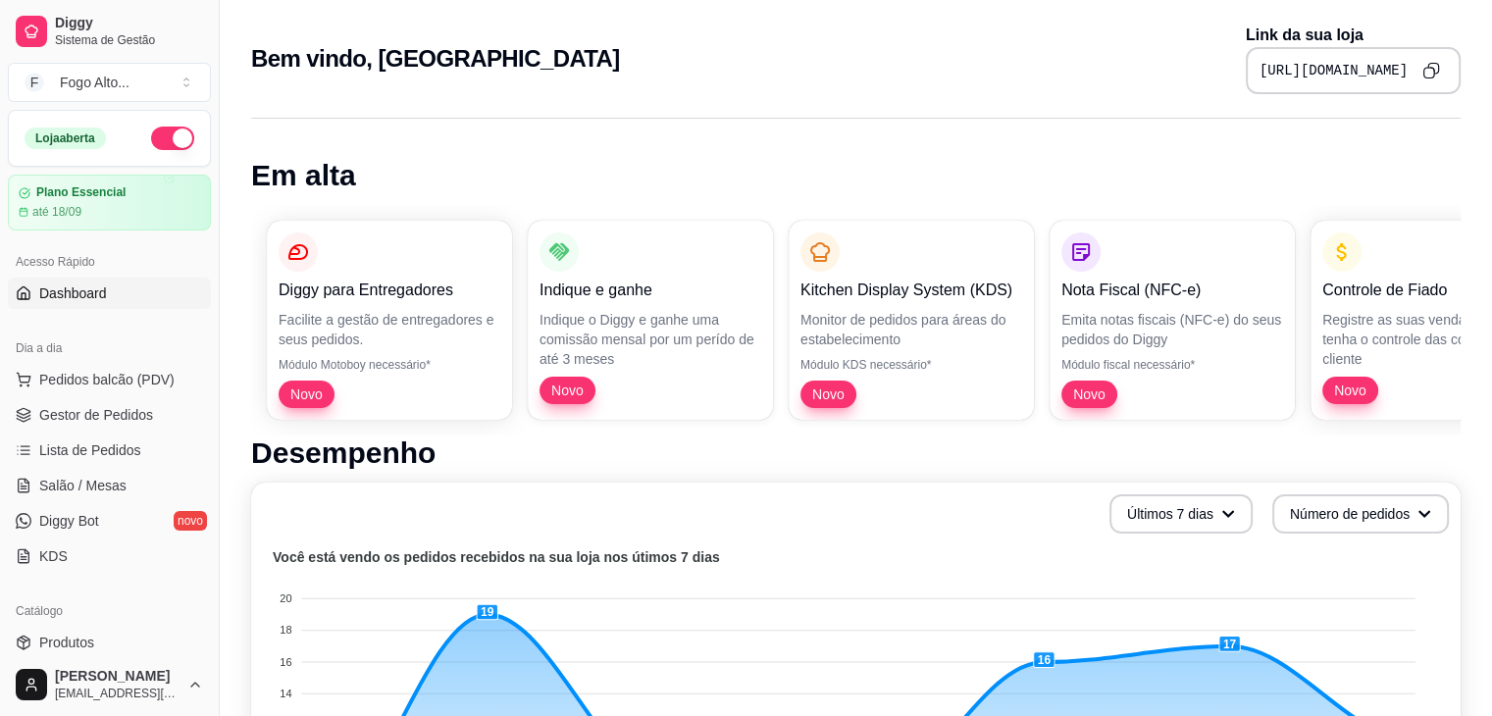
click at [1430, 72] on icon "Copy to clipboard" at bounding box center [1431, 71] width 18 height 18
click at [123, 384] on span "Pedidos balcão (PDV)" at bounding box center [106, 380] width 135 height 20
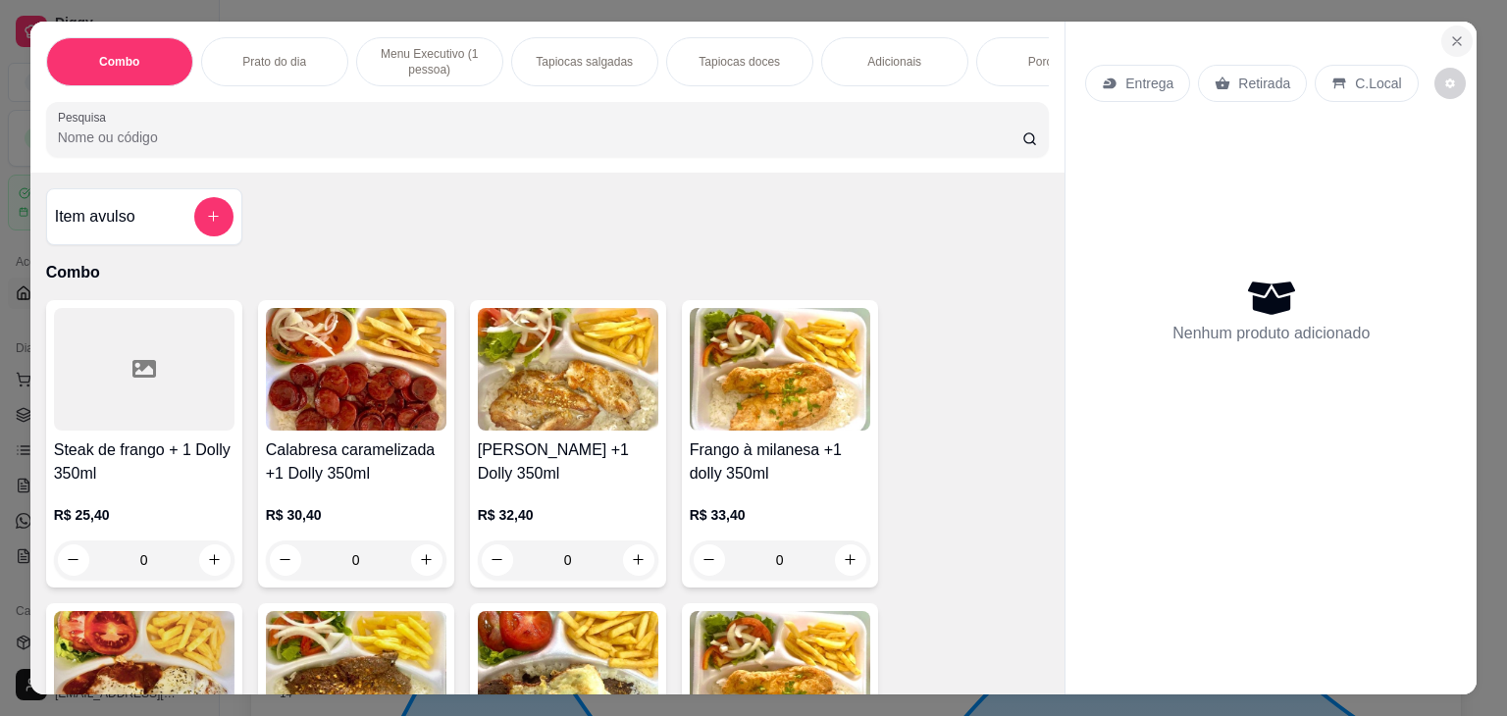
click at [1441, 29] on button "Close" at bounding box center [1456, 41] width 31 height 31
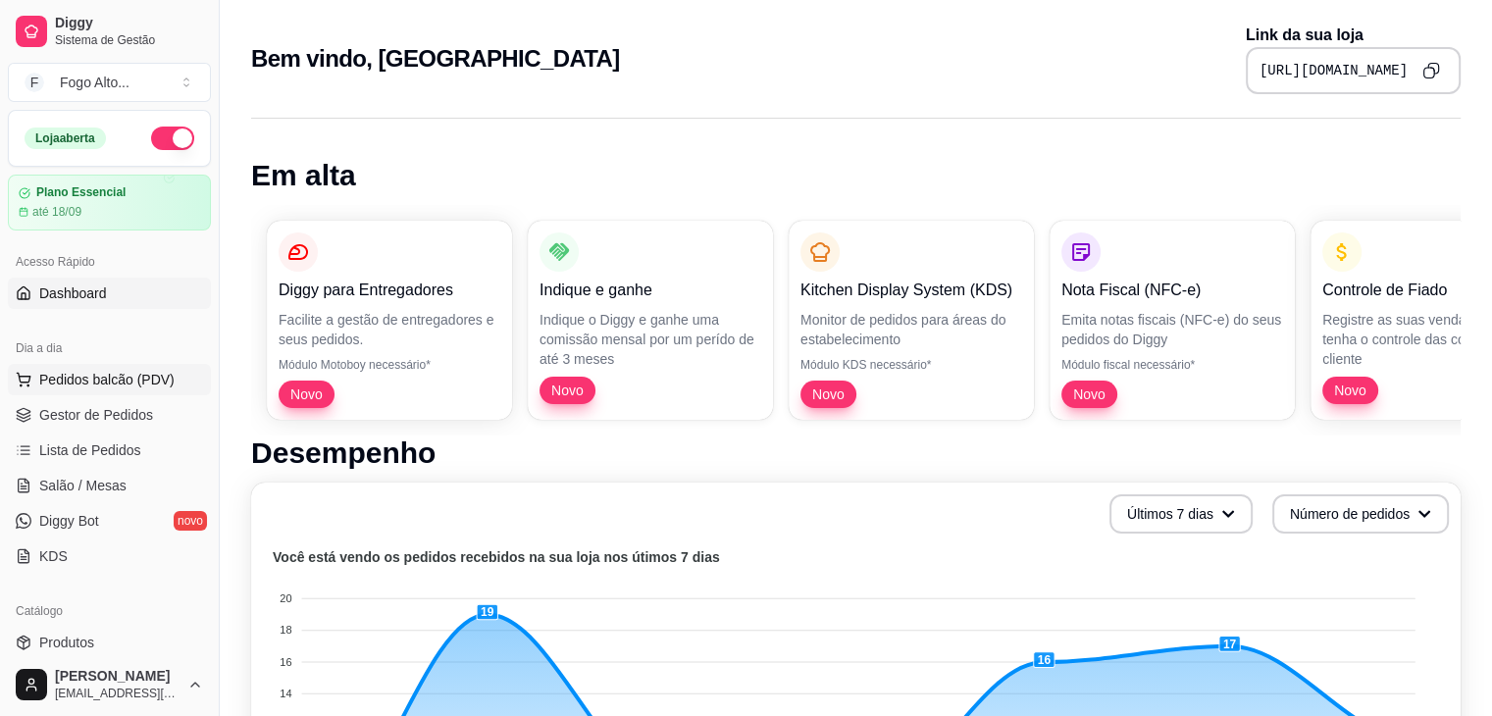
click at [97, 392] on button "Pedidos balcão (PDV)" at bounding box center [109, 379] width 203 height 31
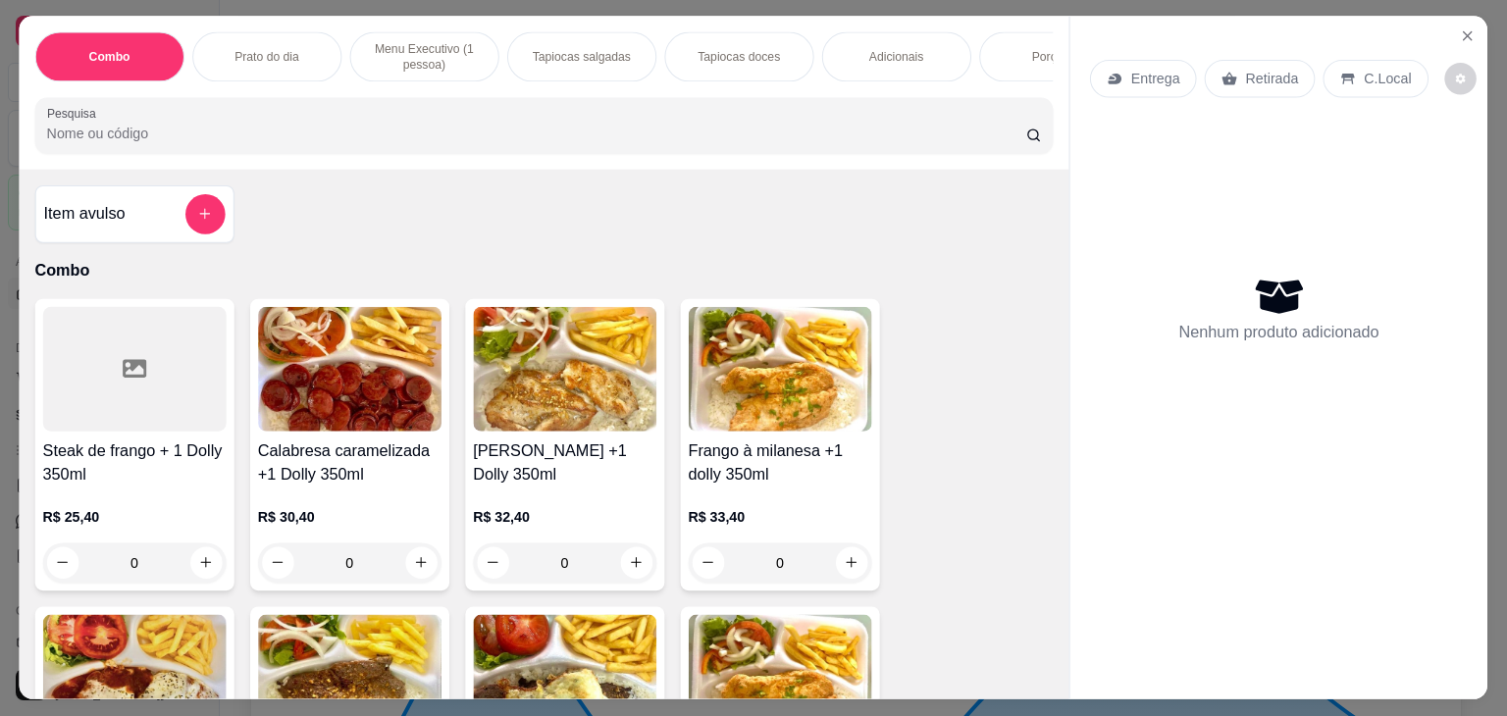
click at [94, 411] on div at bounding box center [134, 369] width 183 height 125
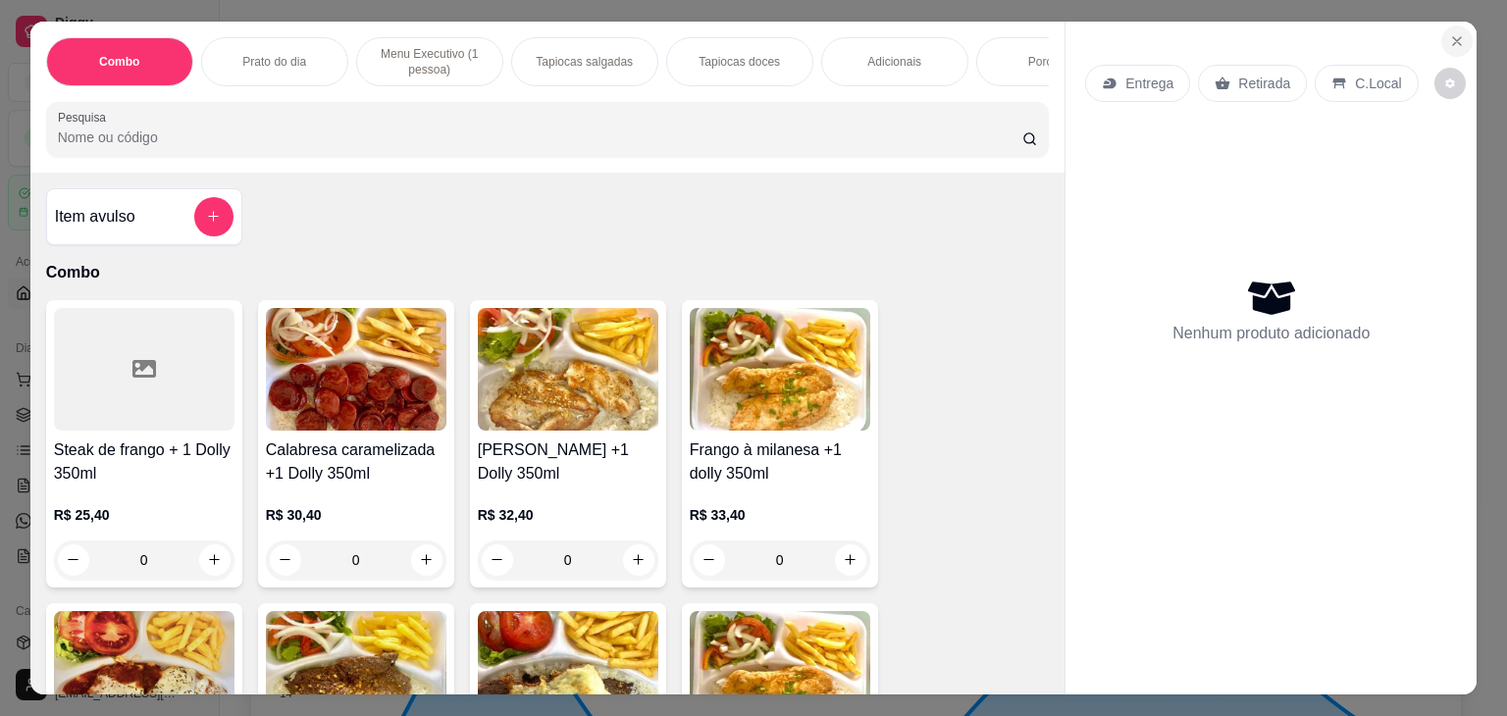
click at [1451, 38] on icon "Close" at bounding box center [1457, 41] width 16 height 16
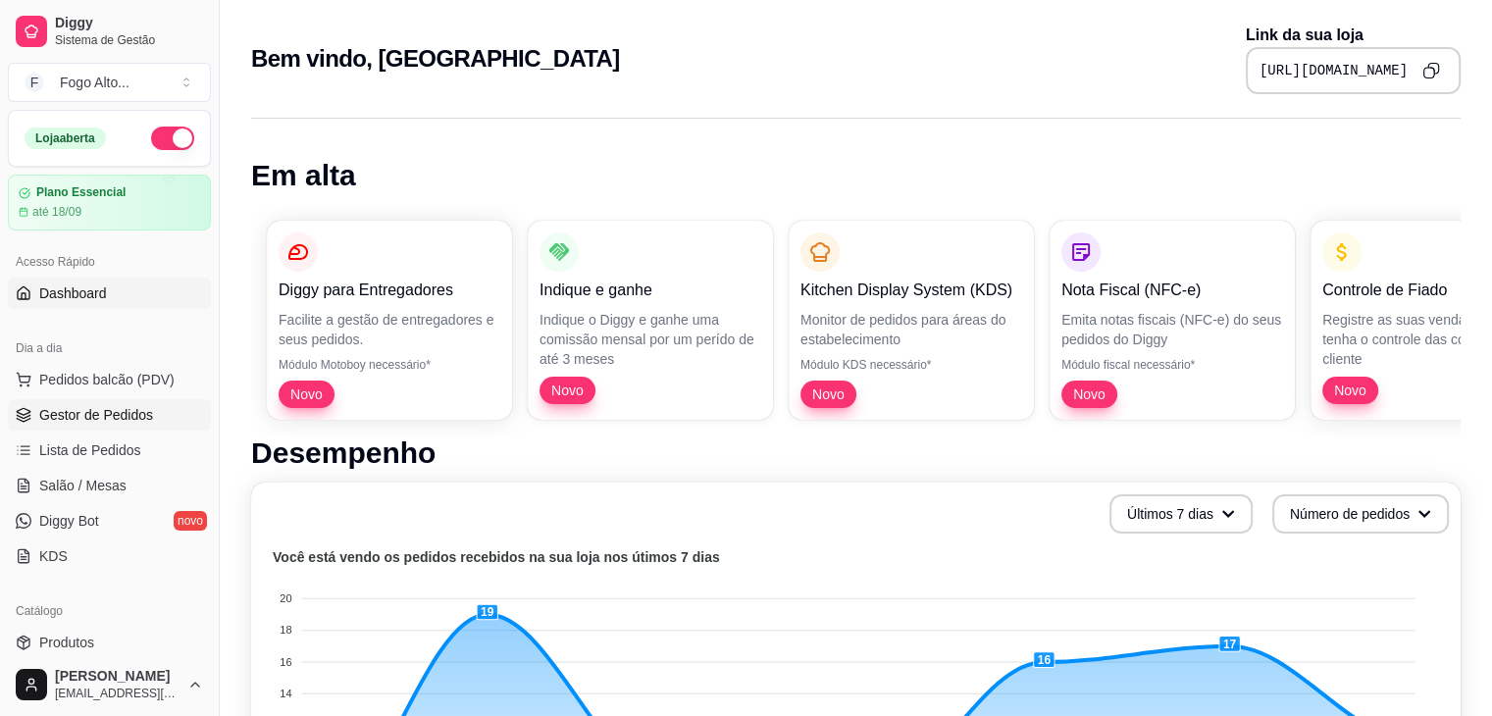
click at [111, 419] on span "Gestor de Pedidos" at bounding box center [96, 415] width 114 height 20
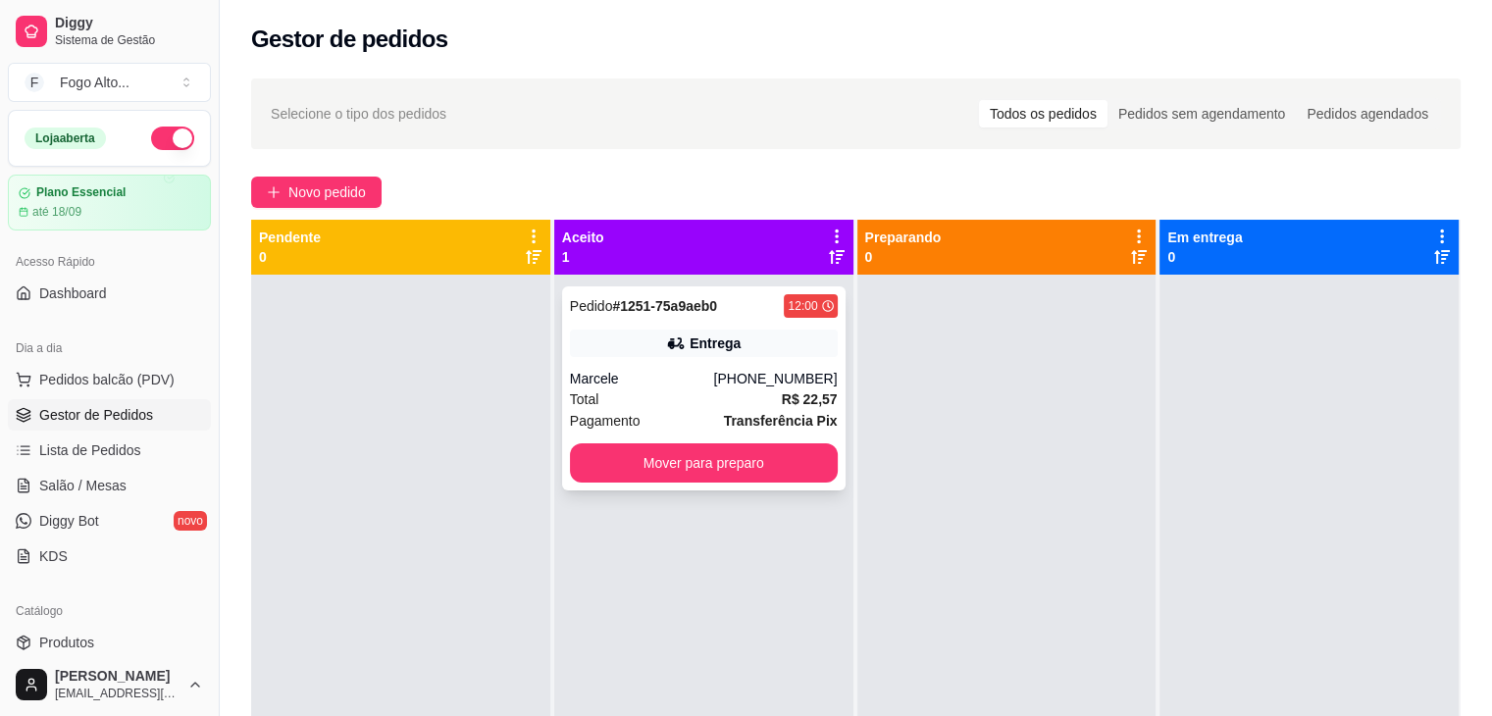
click at [636, 374] on div "Marcele" at bounding box center [642, 379] width 144 height 20
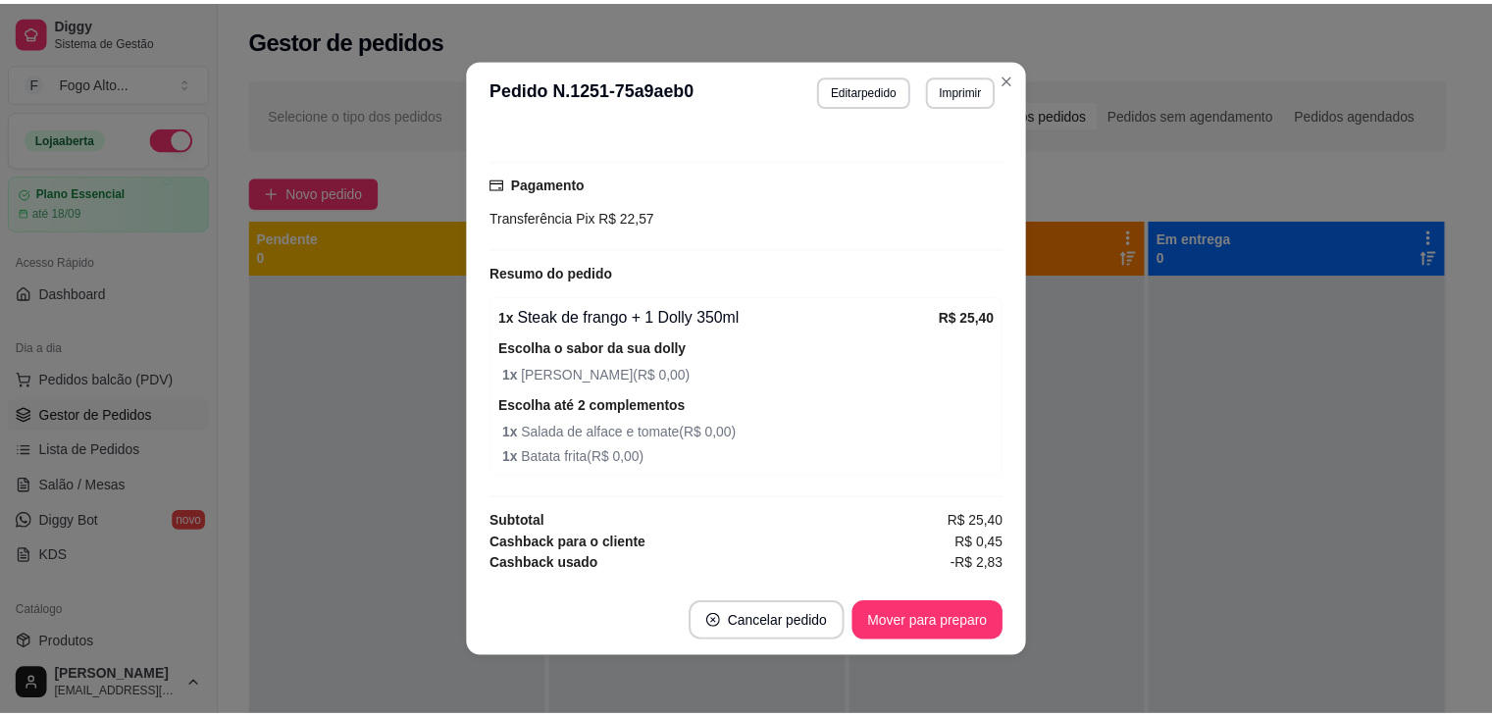
scroll to position [490, 0]
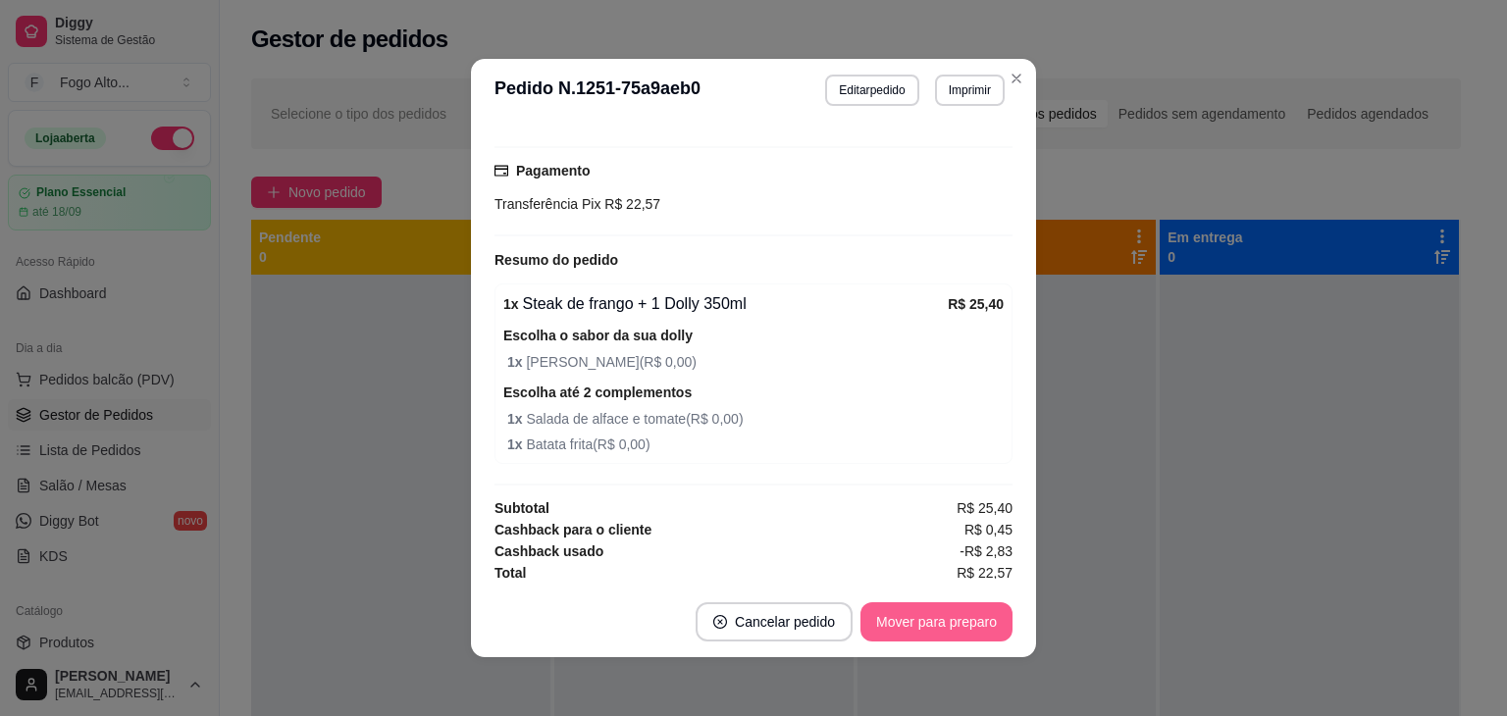
click at [906, 613] on button "Mover para preparo" at bounding box center [936, 621] width 152 height 39
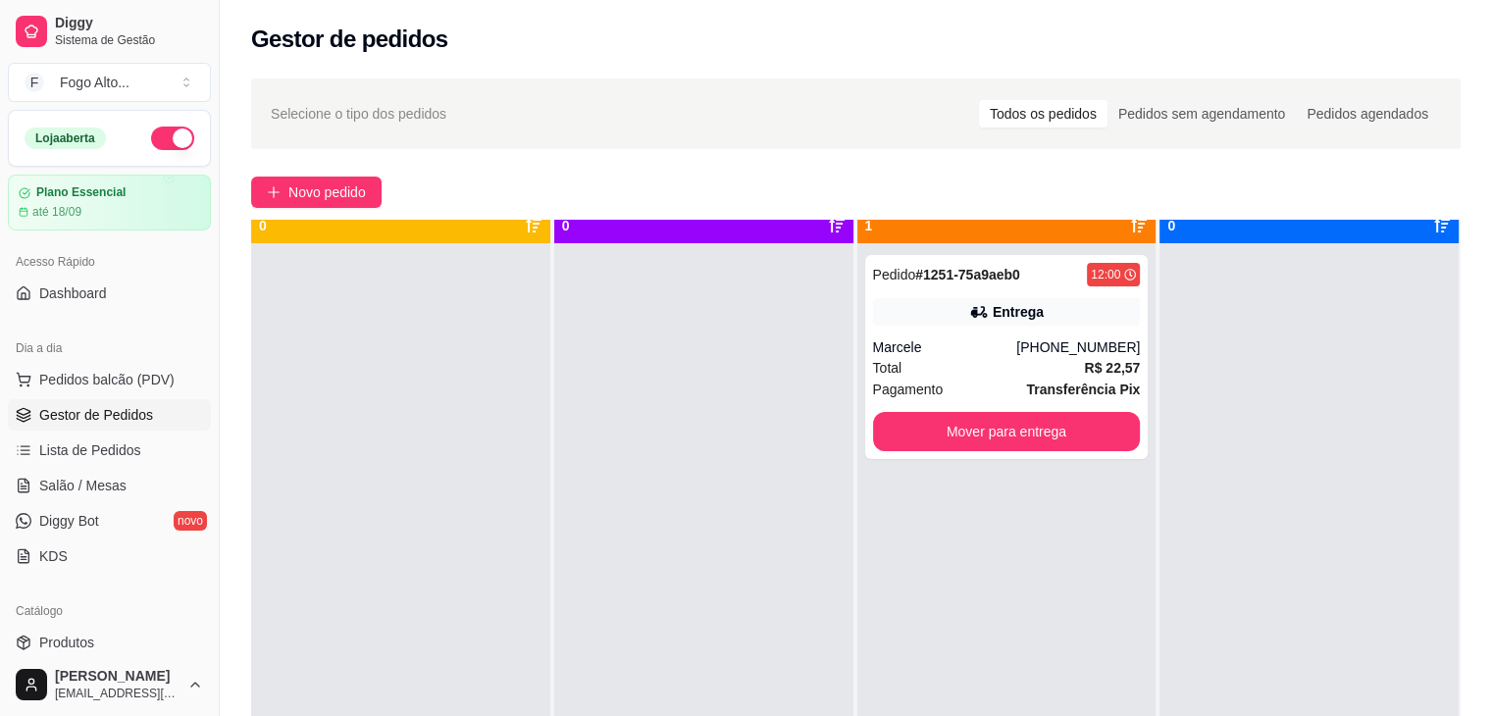
scroll to position [0, 0]
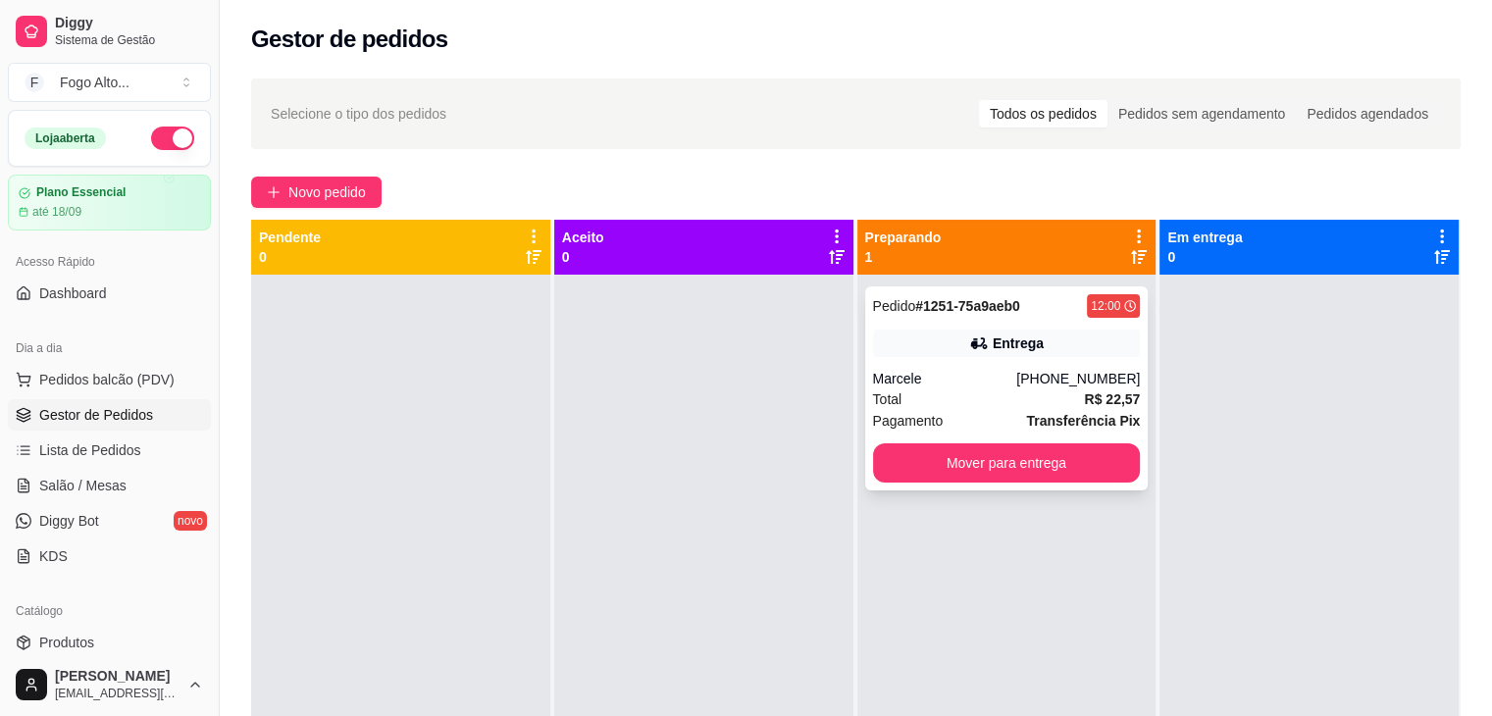
click at [1080, 425] on strong "Transferência Pix" at bounding box center [1083, 421] width 114 height 16
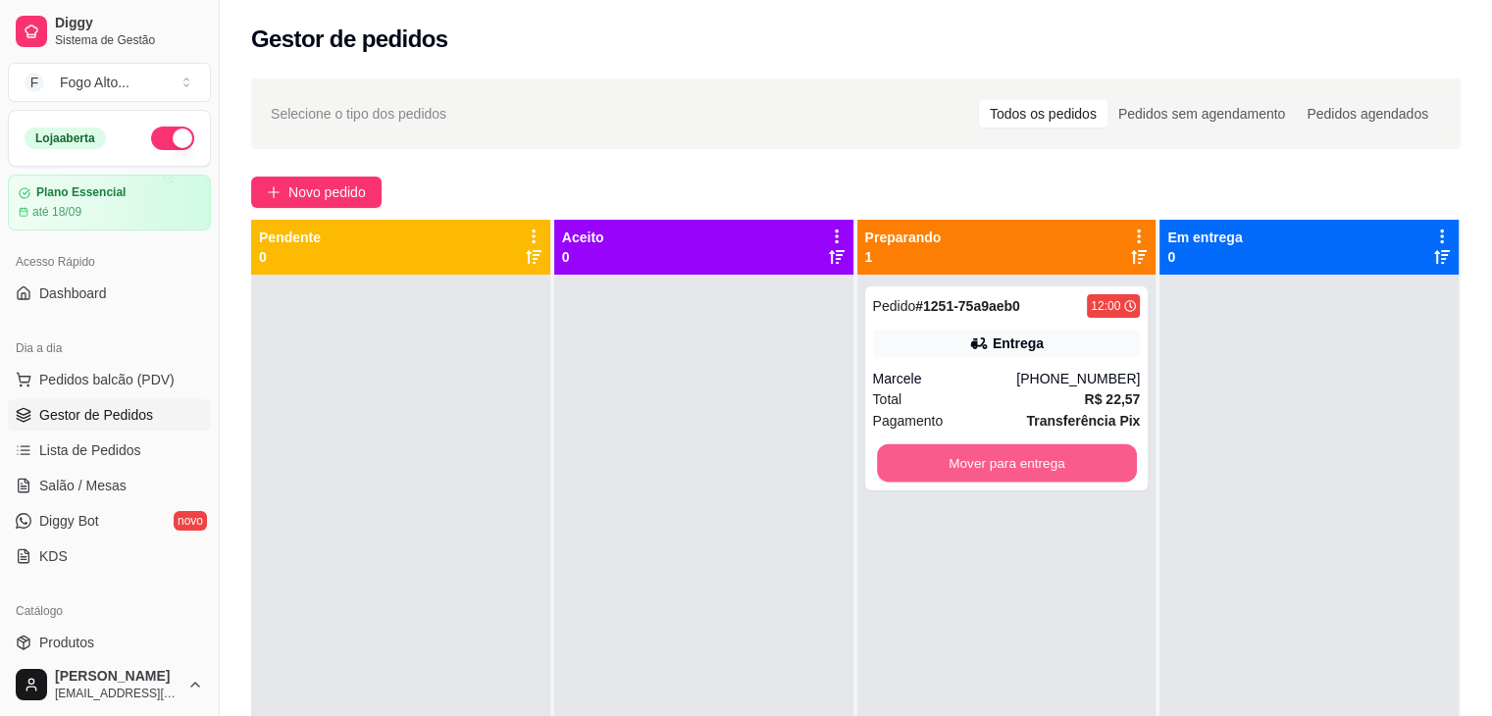
click at [1046, 464] on button "Mover para entrega" at bounding box center [1007, 463] width 260 height 38
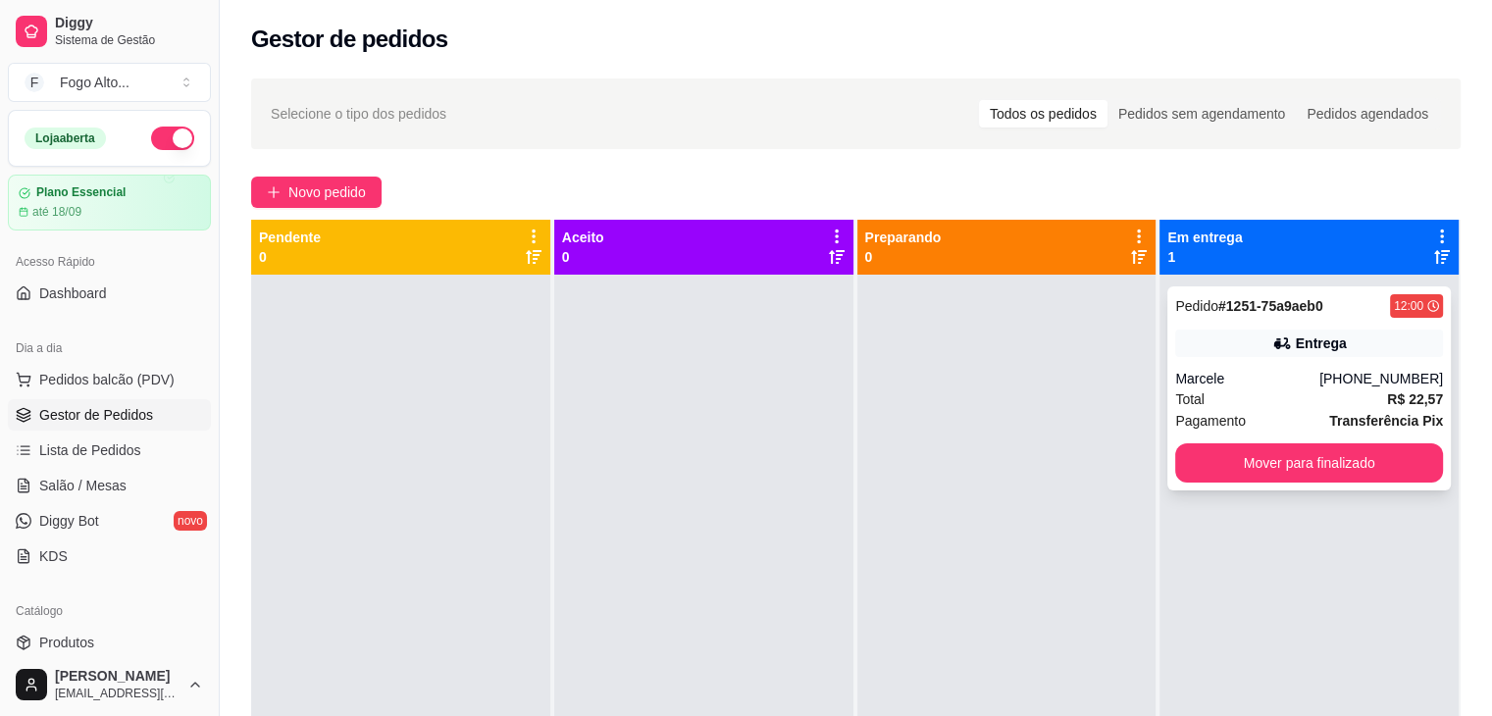
click at [1319, 374] on div "Marcele" at bounding box center [1247, 379] width 144 height 20
click at [72, 325] on div "Dia a dia Pedidos balcão (PDV) Gestor de Pedidos Lista de Pedidos Salão / Mesas…" at bounding box center [109, 452] width 219 height 255
click at [82, 303] on link "Dashboard" at bounding box center [109, 293] width 203 height 31
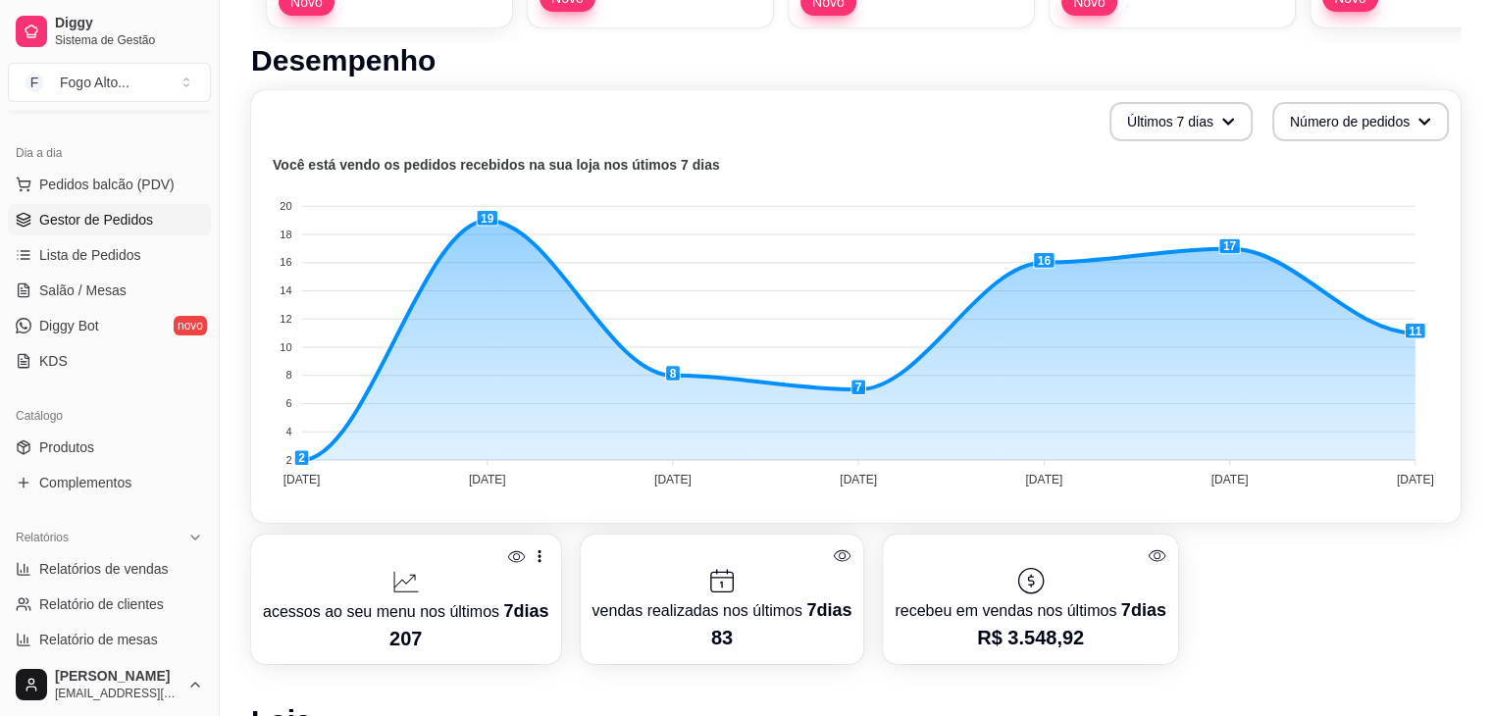
scroll to position [196, 0]
click at [81, 222] on span "Gestor de Pedidos" at bounding box center [96, 219] width 114 height 20
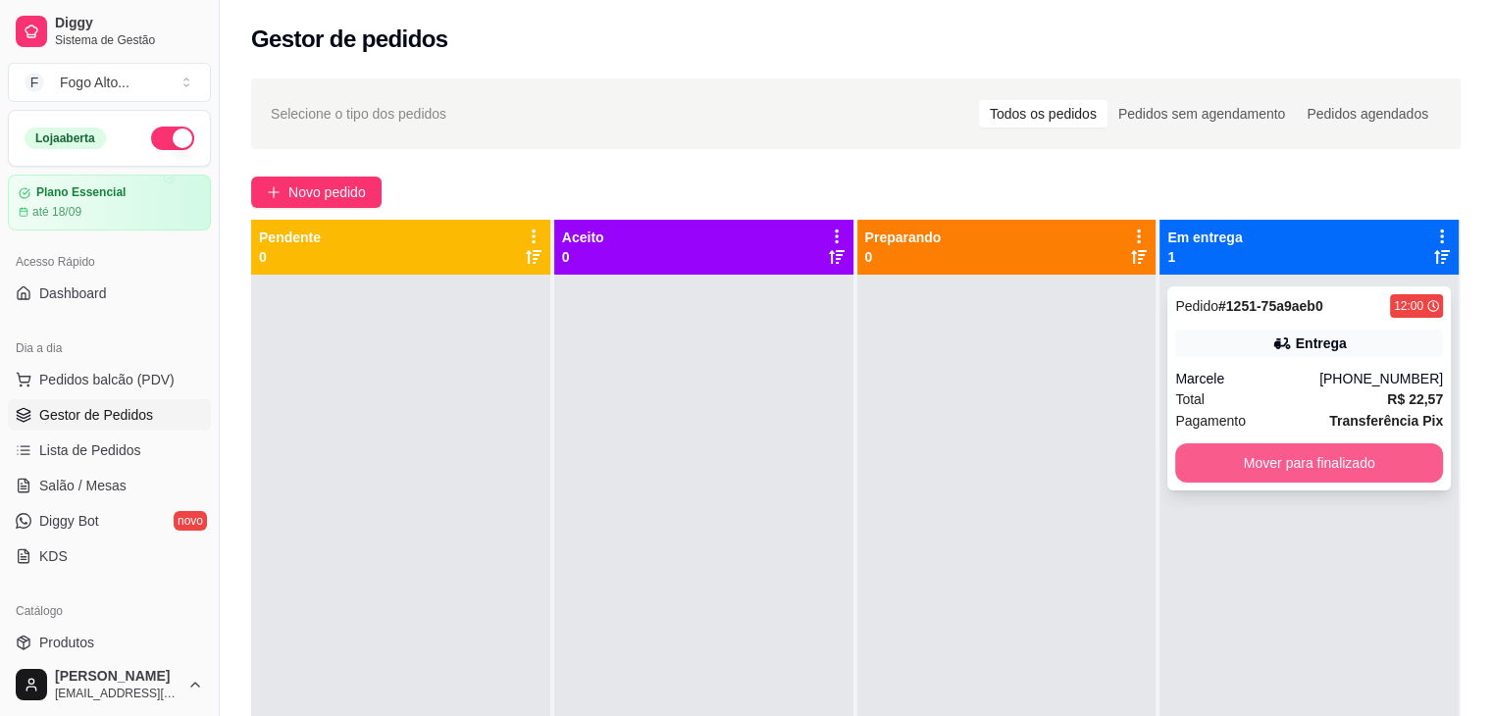
click at [1360, 467] on button "Mover para finalizado" at bounding box center [1309, 462] width 268 height 39
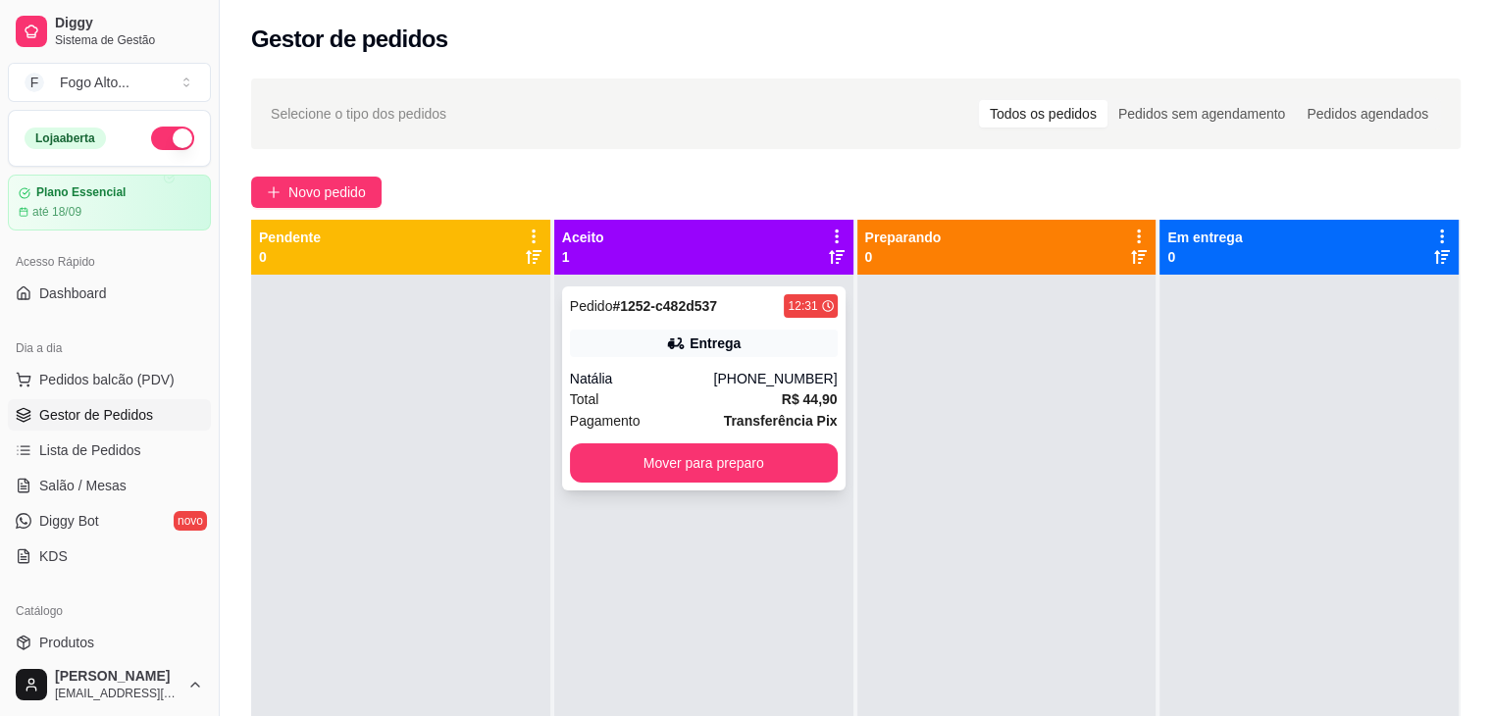
click at [642, 413] on div "Pagamento Transferência Pix" at bounding box center [704, 421] width 268 height 22
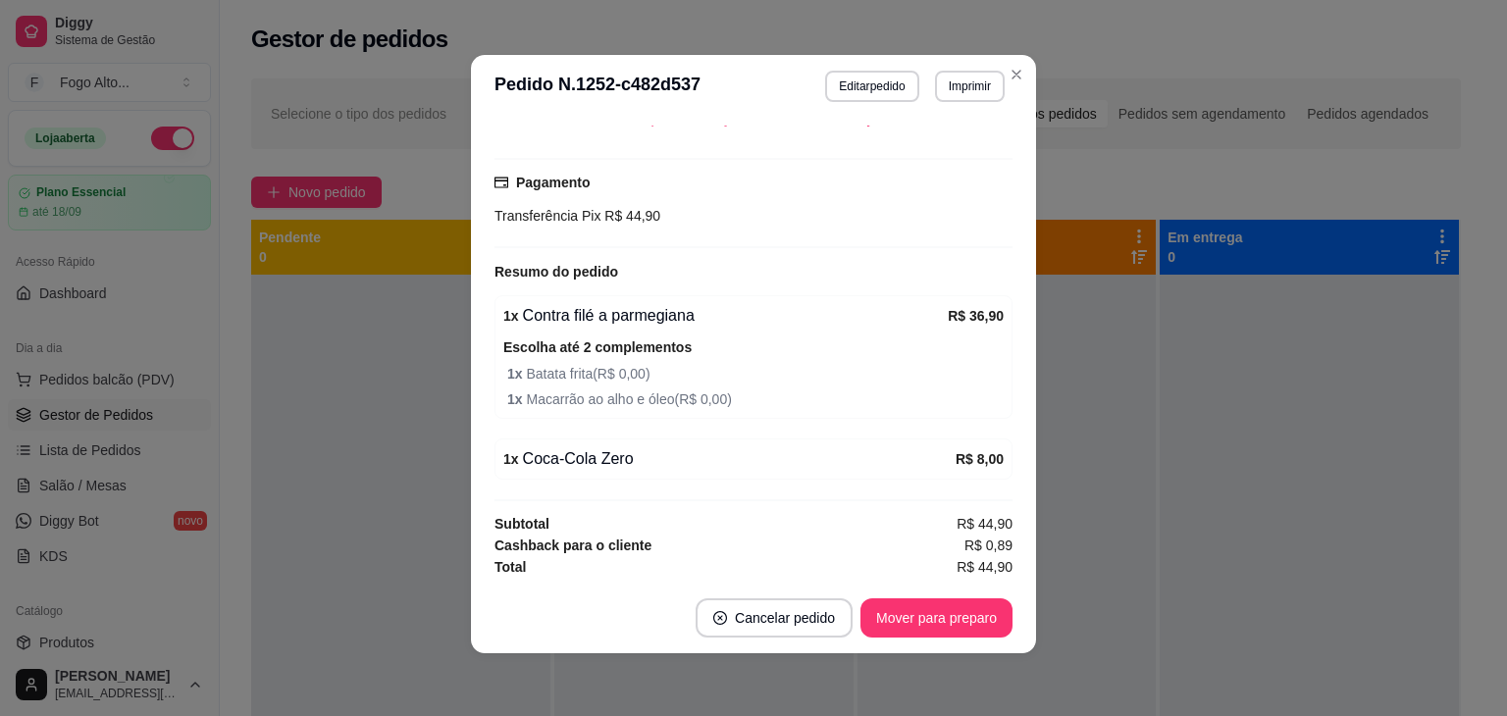
scroll to position [475, 0]
click at [937, 618] on button "Mover para preparo" at bounding box center [935, 618] width 147 height 38
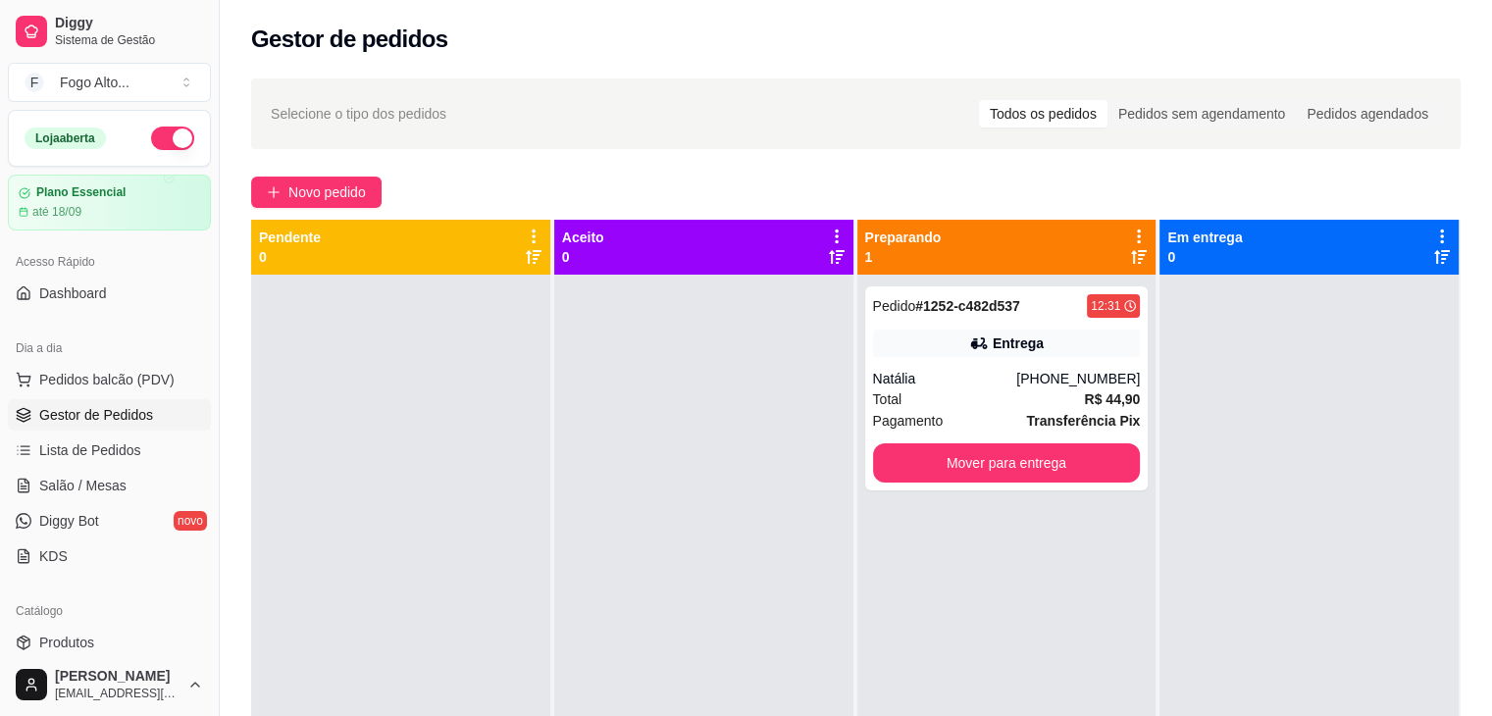
click at [498, 366] on div at bounding box center [400, 633] width 299 height 716
click at [1016, 490] on div "Pedido # 1252-c482d537 12:31 Entrega Natália [PHONE_NUMBER] Total R$ 44,90 Paga…" at bounding box center [1007, 388] width 284 height 204
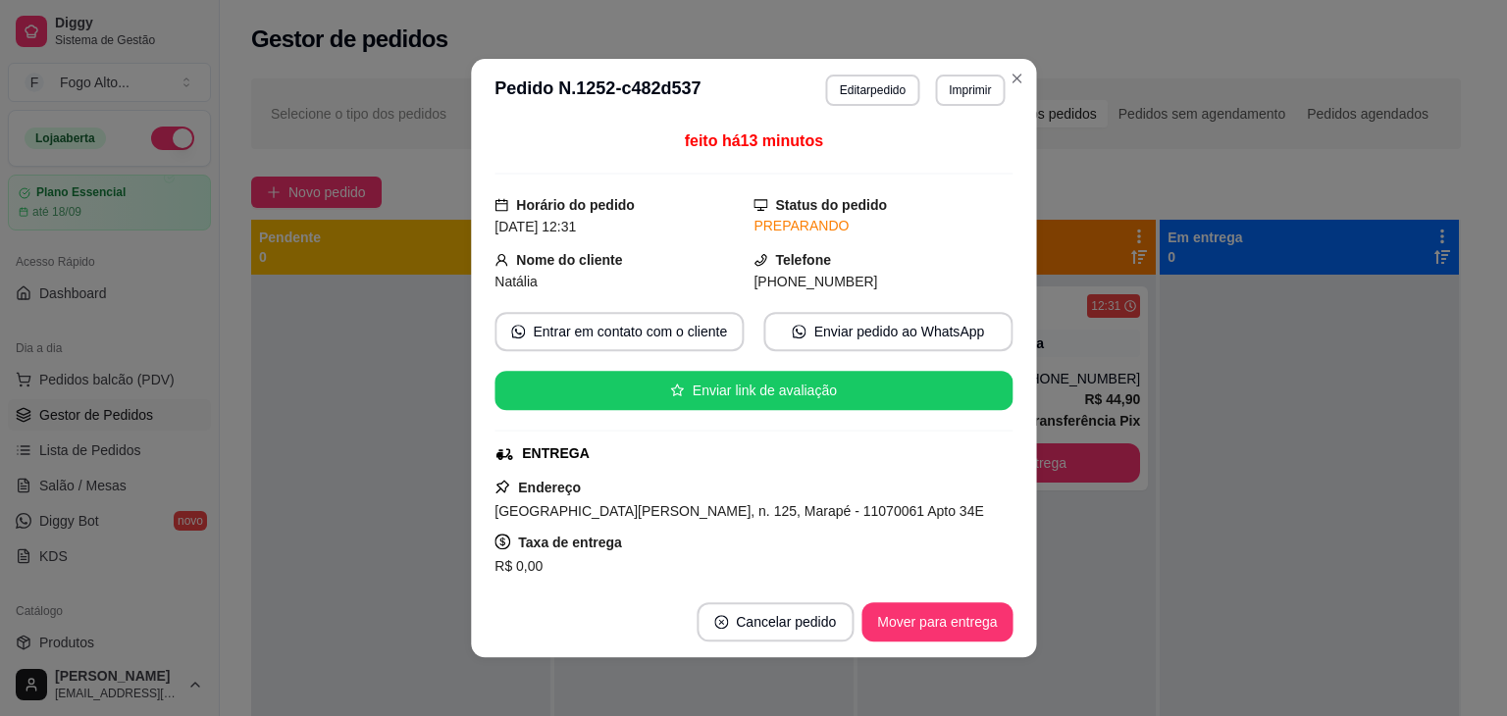
click at [1016, 462] on div "feito há 13 minutos Horário do pedido [DATE] 12:31 Status do pedido PREPARANDO …" at bounding box center [753, 354] width 565 height 465
click at [897, 637] on button "Mover para entrega" at bounding box center [936, 621] width 151 height 39
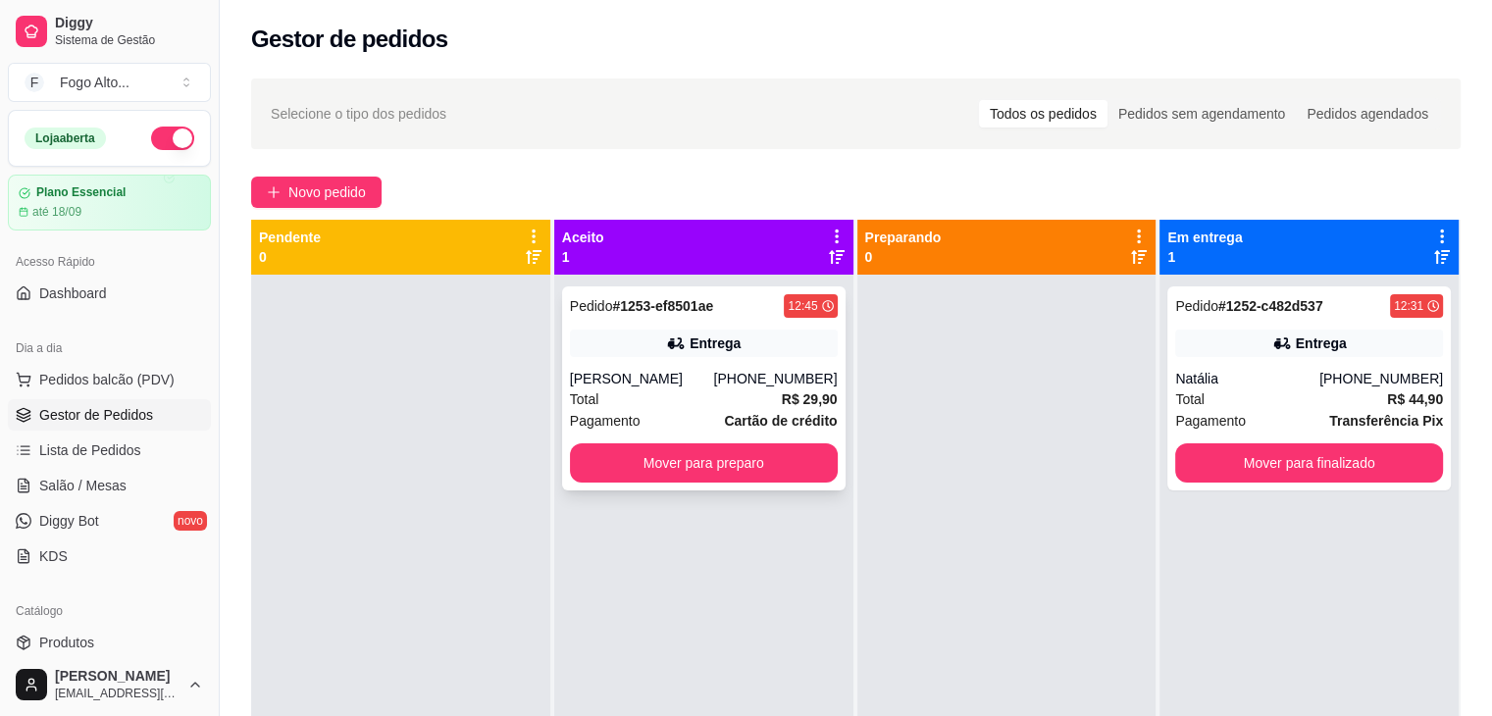
click at [637, 385] on div "[PERSON_NAME]" at bounding box center [642, 379] width 144 height 20
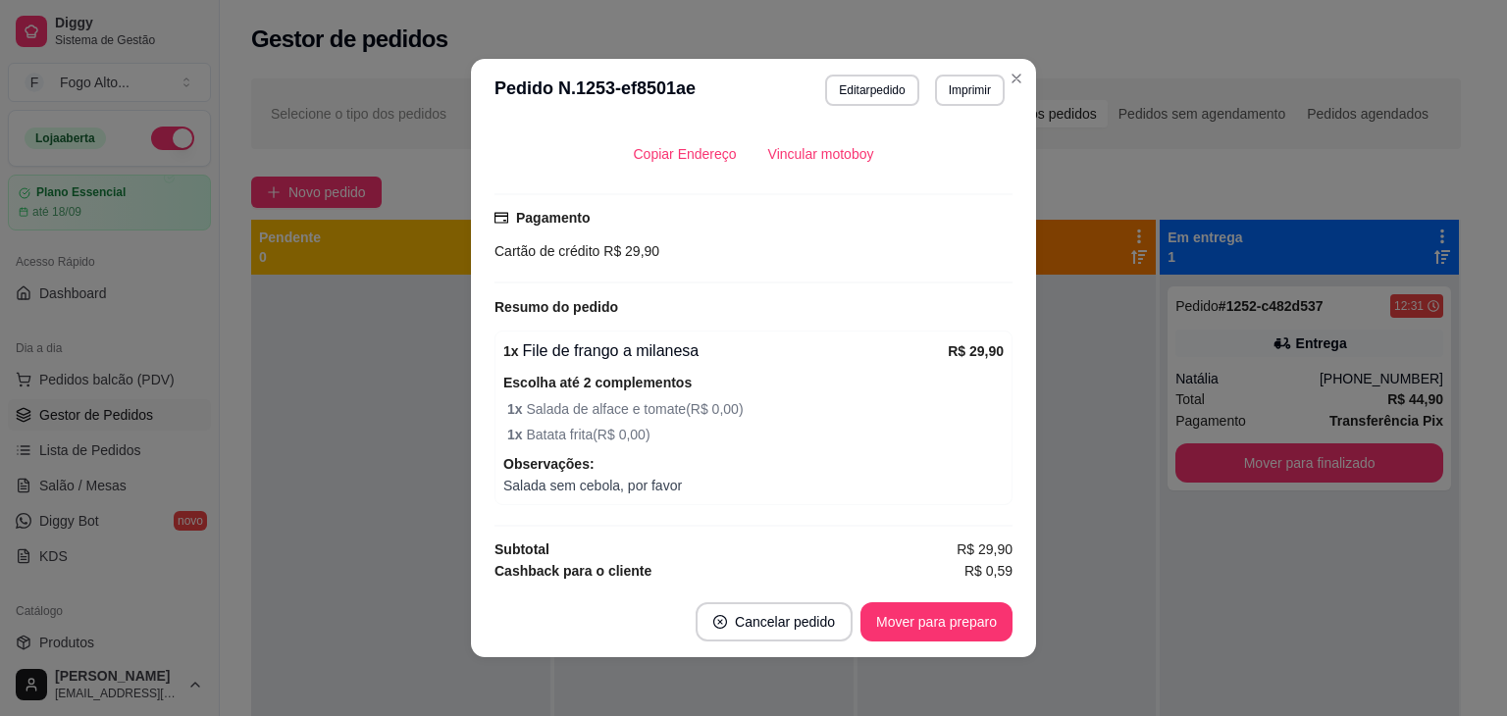
scroll to position [466, 0]
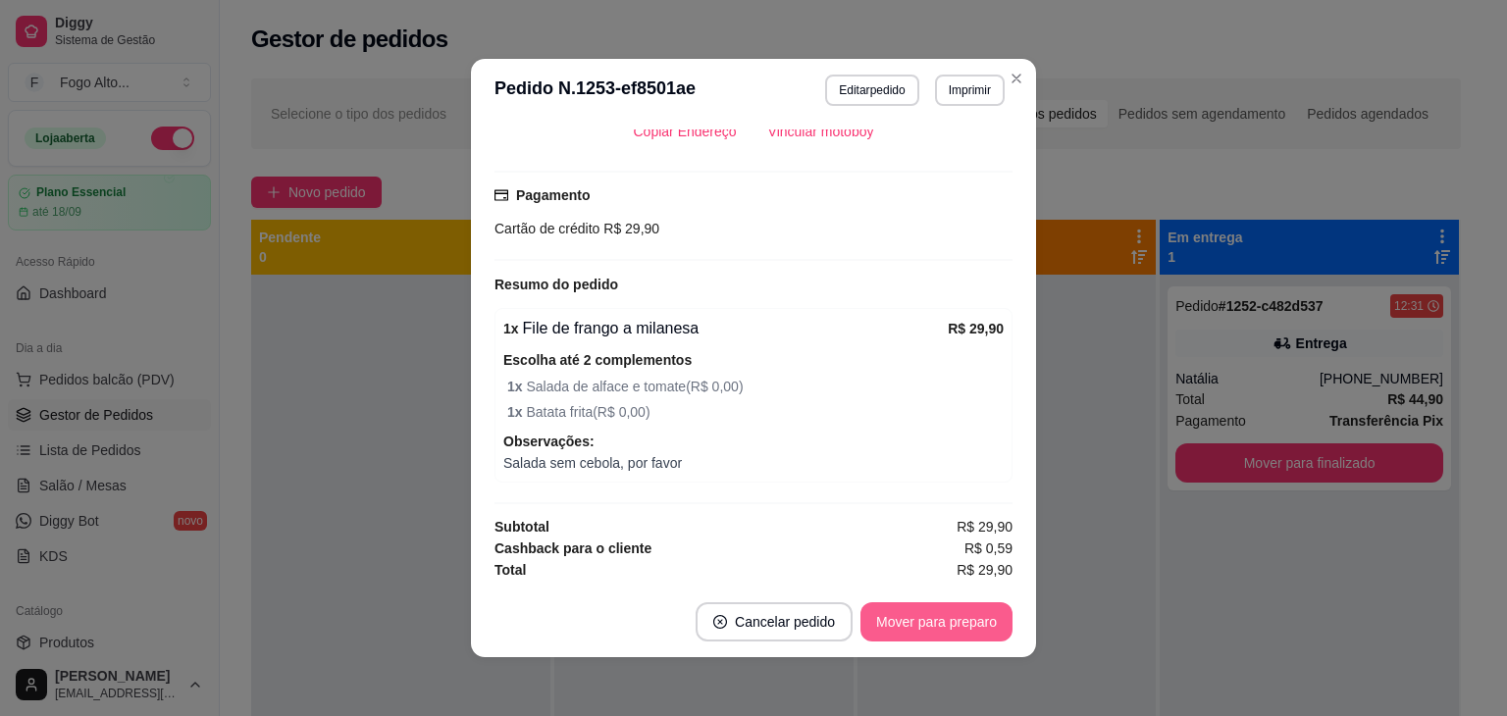
click at [959, 621] on button "Mover para preparo" at bounding box center [936, 621] width 152 height 39
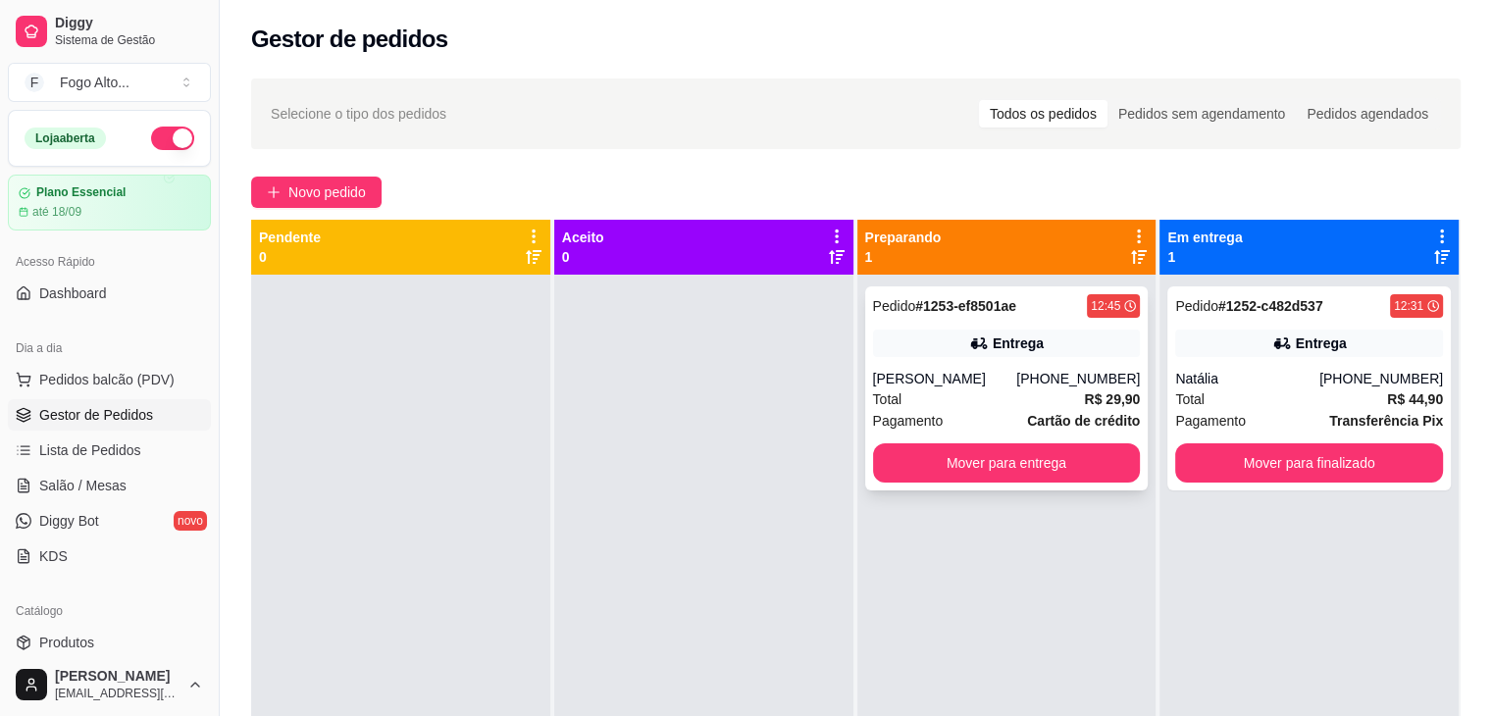
click at [958, 390] on div "Total R$ 29,90" at bounding box center [1007, 399] width 268 height 22
drag, startPoint x: 272, startPoint y: 676, endPoint x: 263, endPoint y: 664, distance: 14.7
click at [270, 674] on div at bounding box center [400, 633] width 299 height 716
click at [973, 461] on button "Mover para entrega" at bounding box center [1007, 462] width 268 height 39
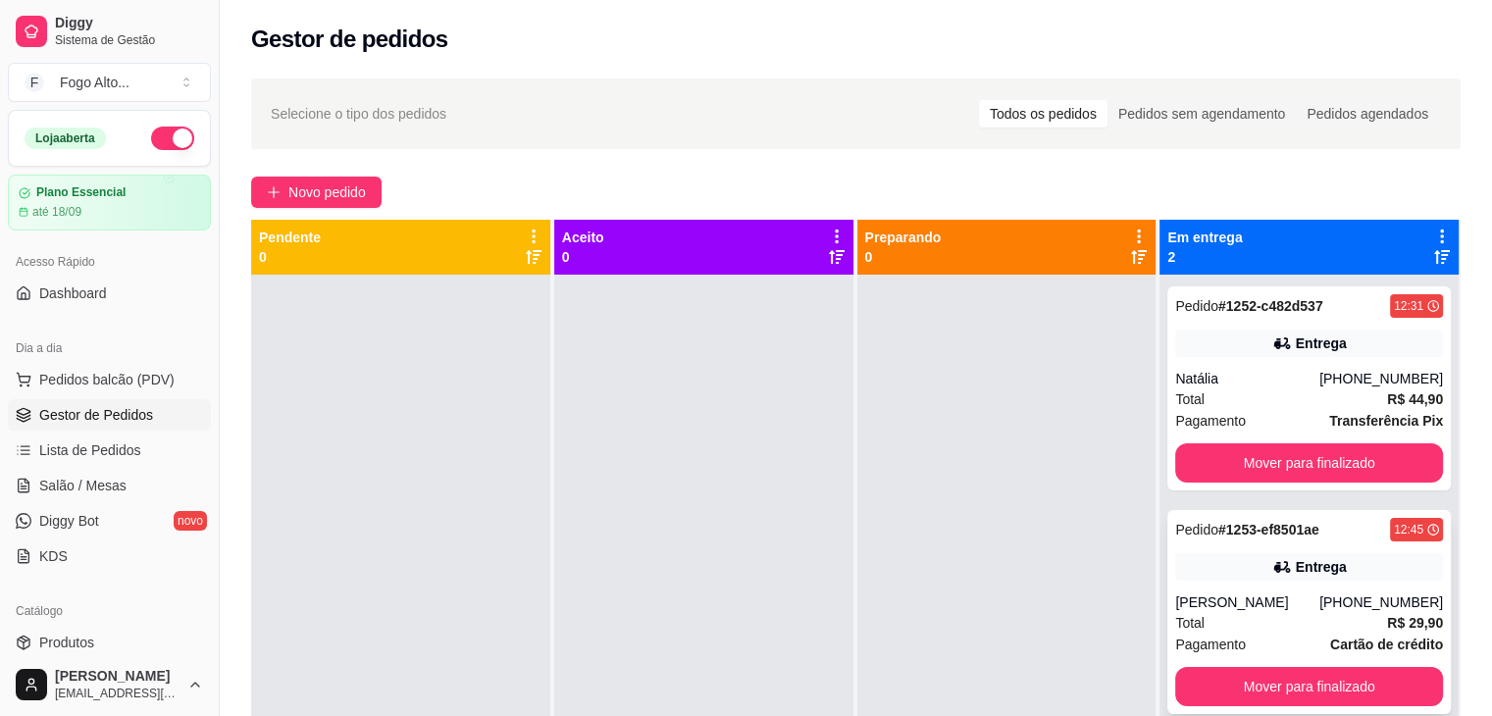
click at [1256, 597] on div "[PERSON_NAME]" at bounding box center [1247, 603] width 144 height 20
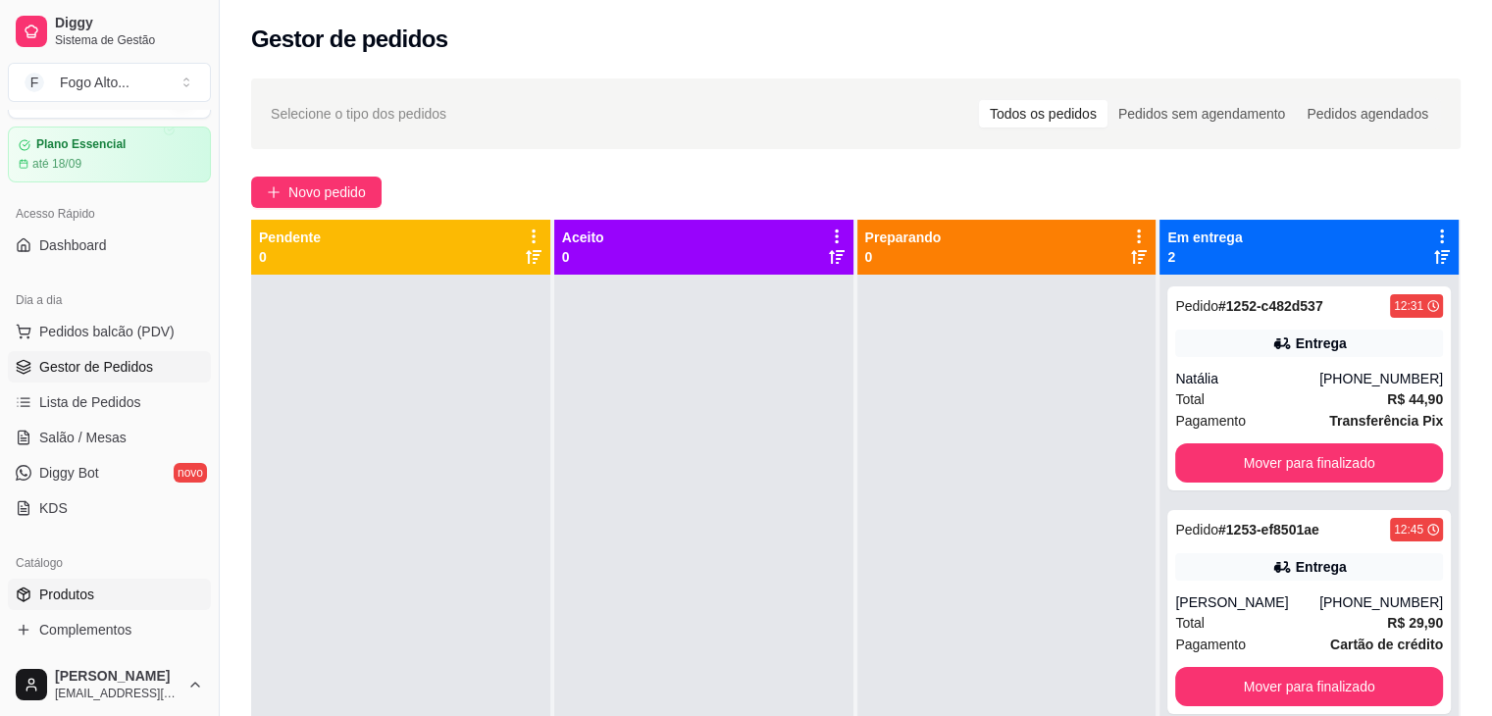
scroll to position [196, 0]
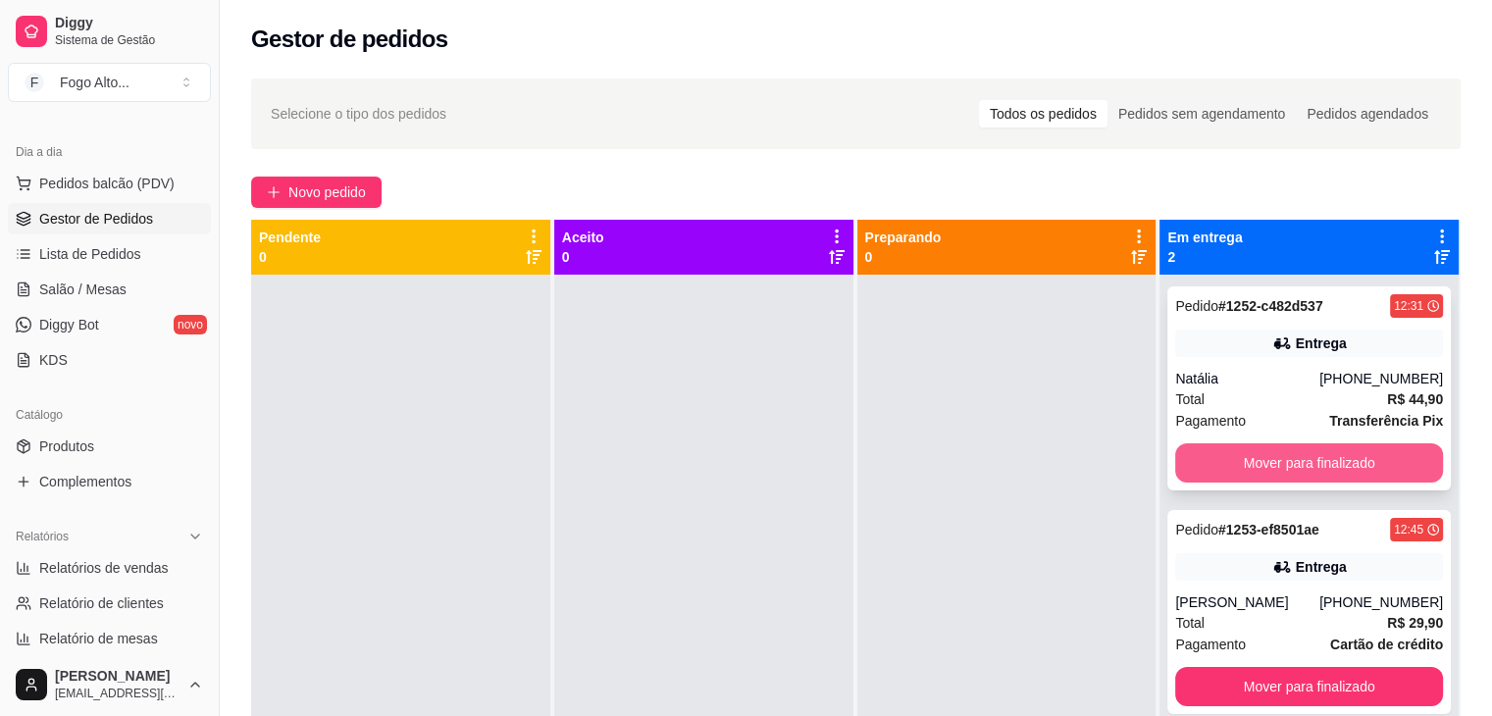
click at [1277, 456] on button "Mover para finalizado" at bounding box center [1309, 462] width 268 height 39
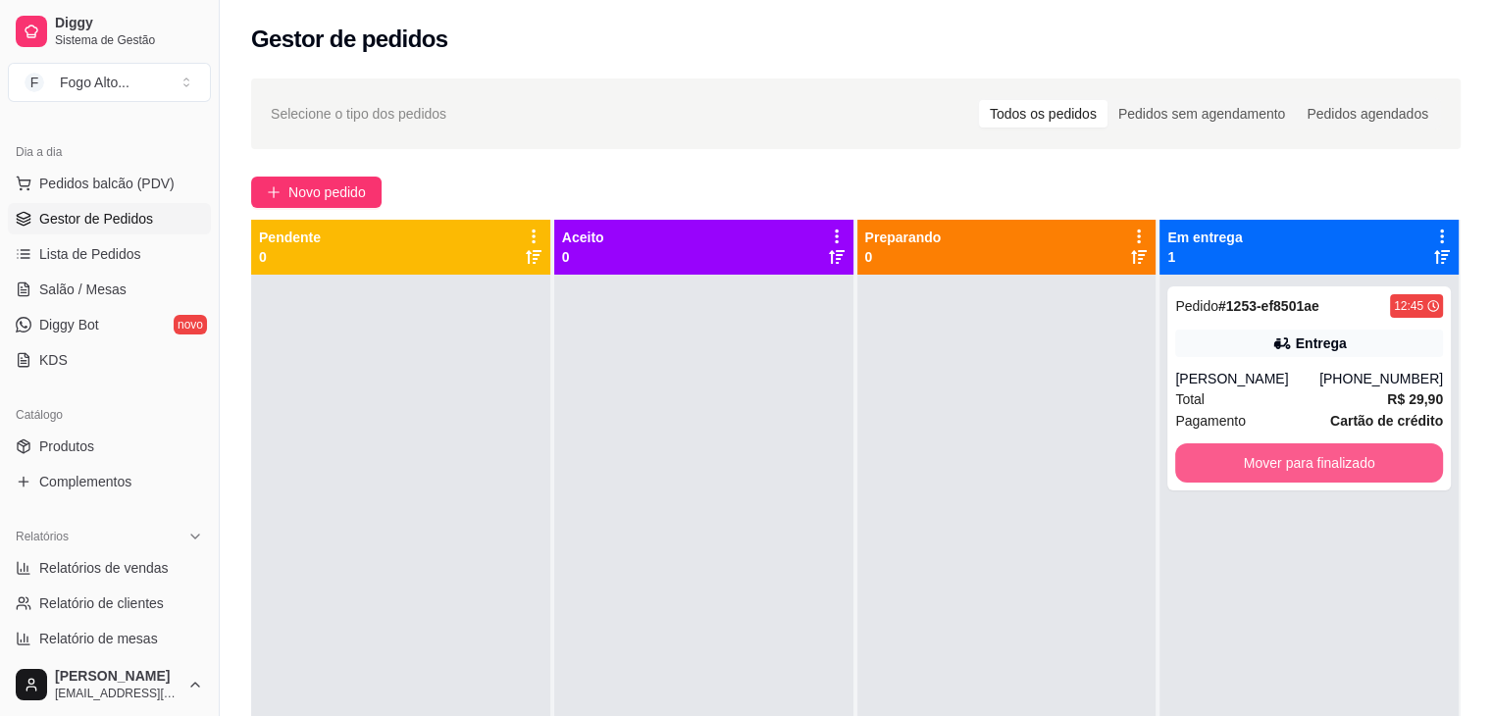
click at [1277, 456] on button "Mover para finalizado" at bounding box center [1309, 462] width 268 height 39
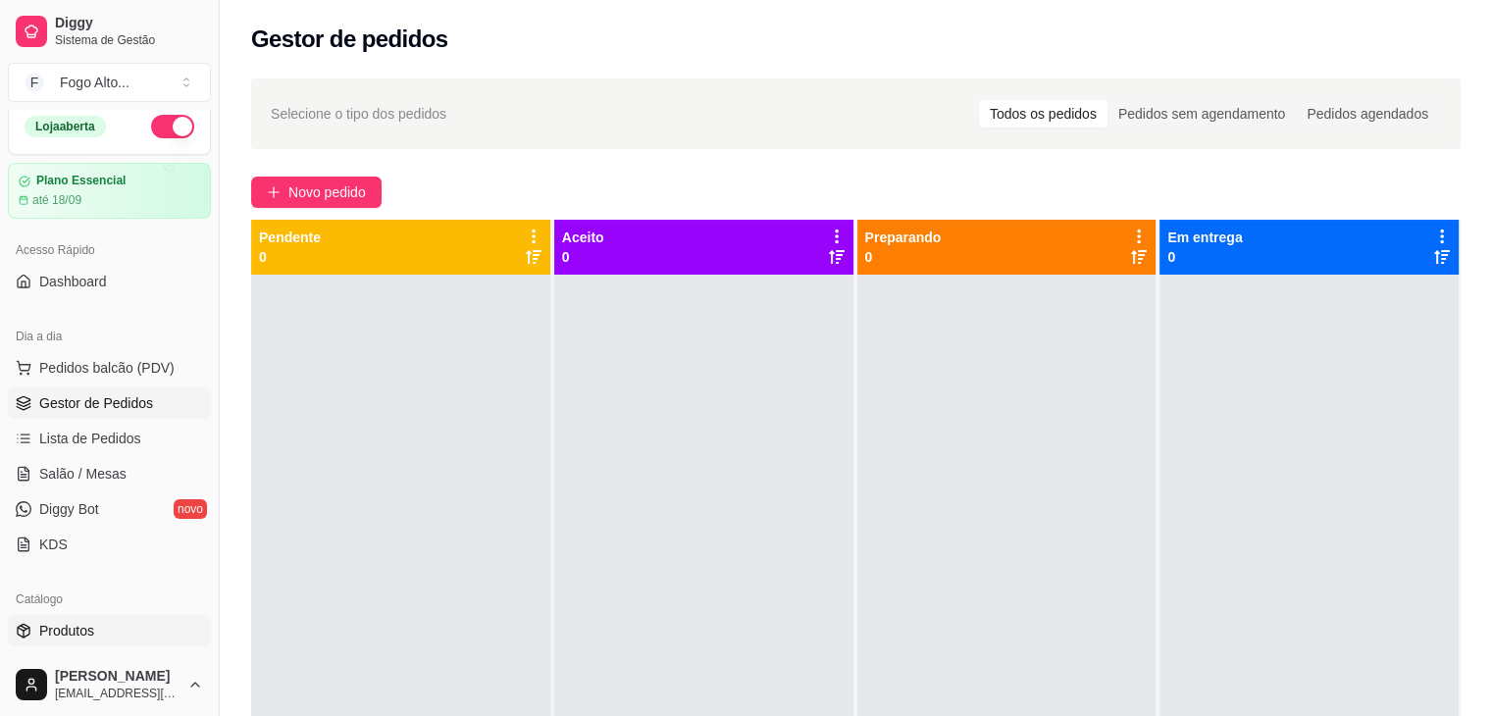
scroll to position [0, 0]
